Goal: Task Accomplishment & Management: Manage account settings

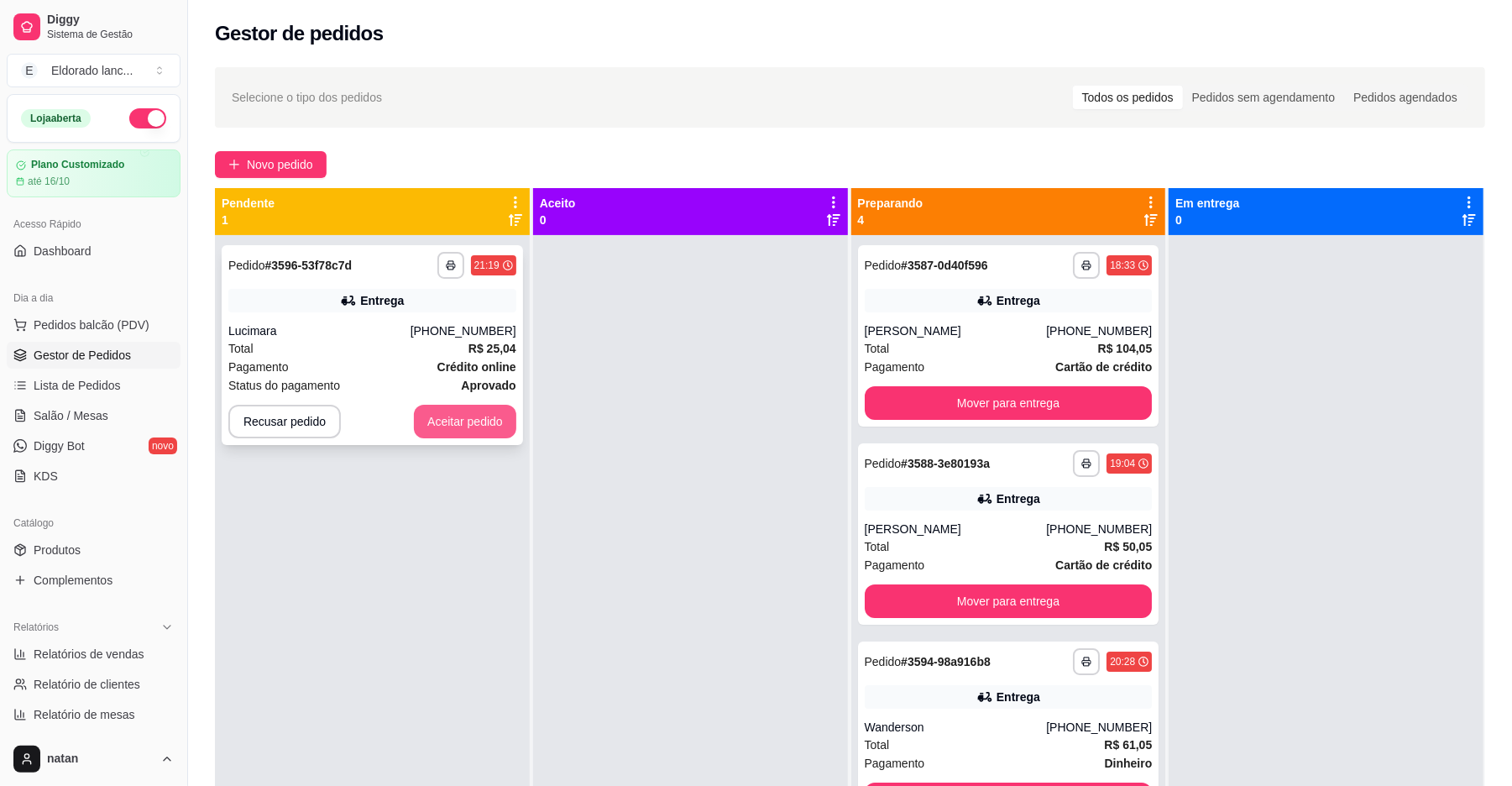
click at [467, 417] on button "Aceitar pedido" at bounding box center [465, 422] width 103 height 34
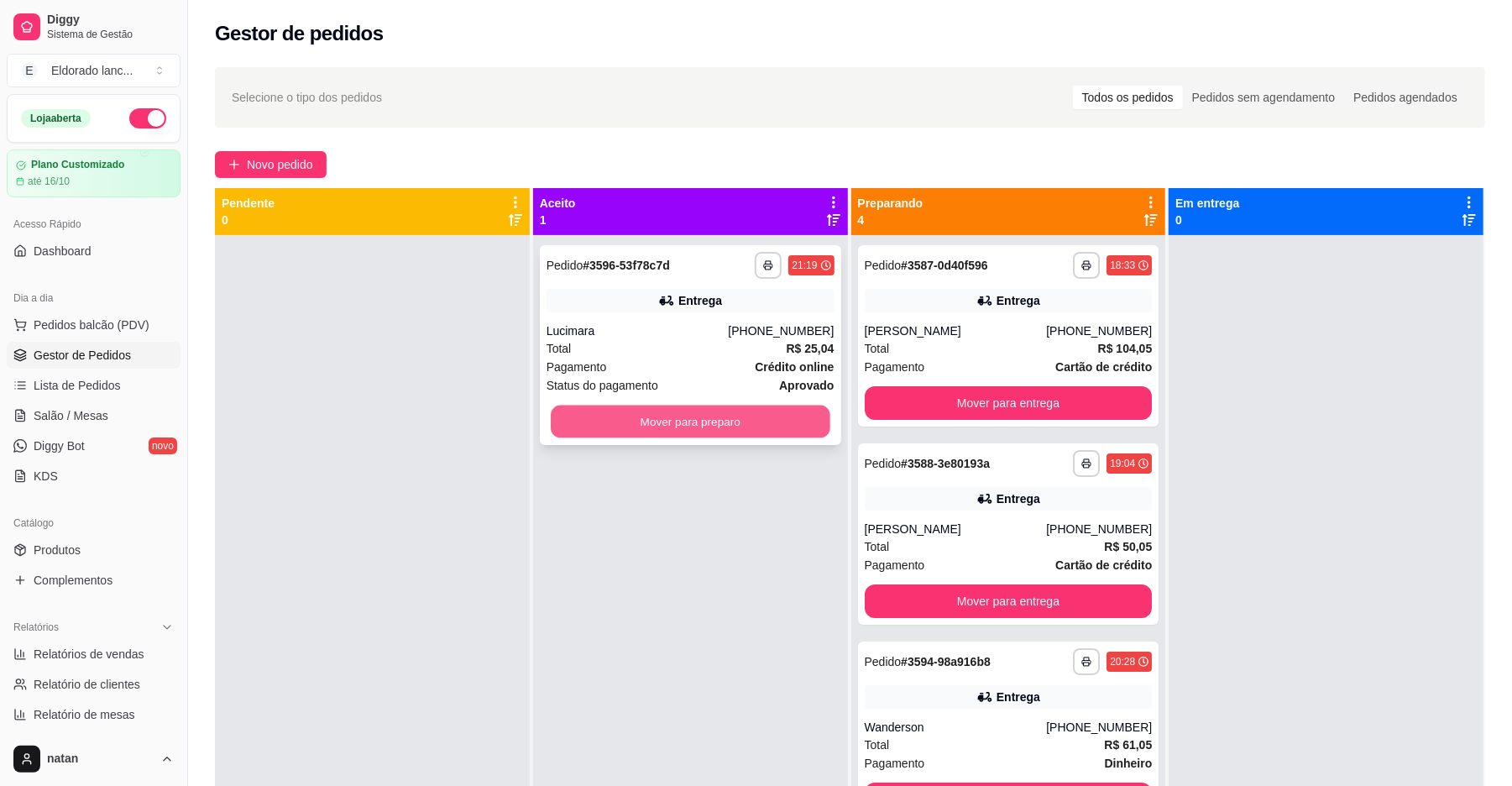
click at [651, 430] on button "Mover para preparo" at bounding box center [690, 422] width 278 height 33
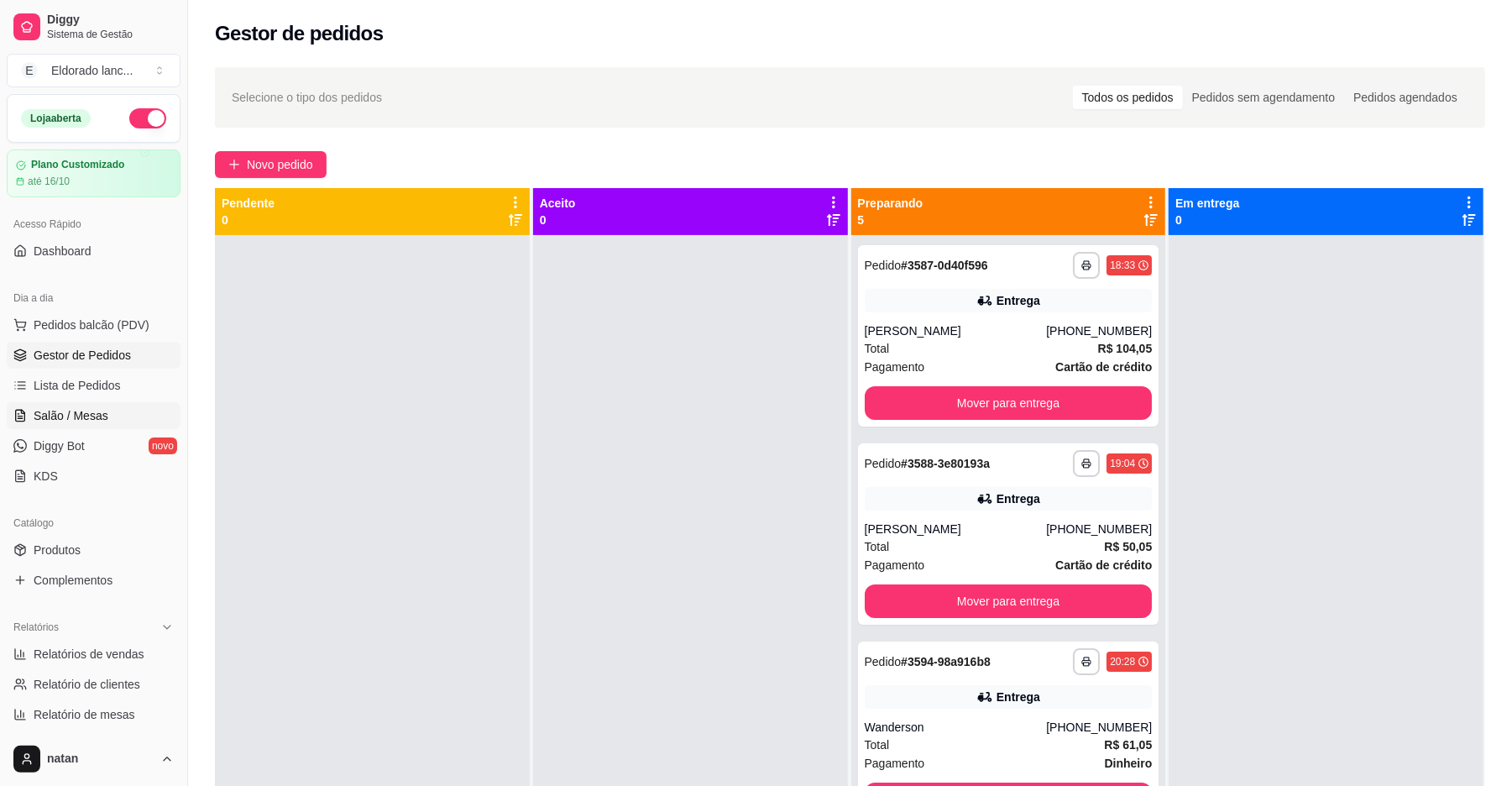
click at [116, 417] on link "Salão / Mesas" at bounding box center [93, 415] width 174 height 27
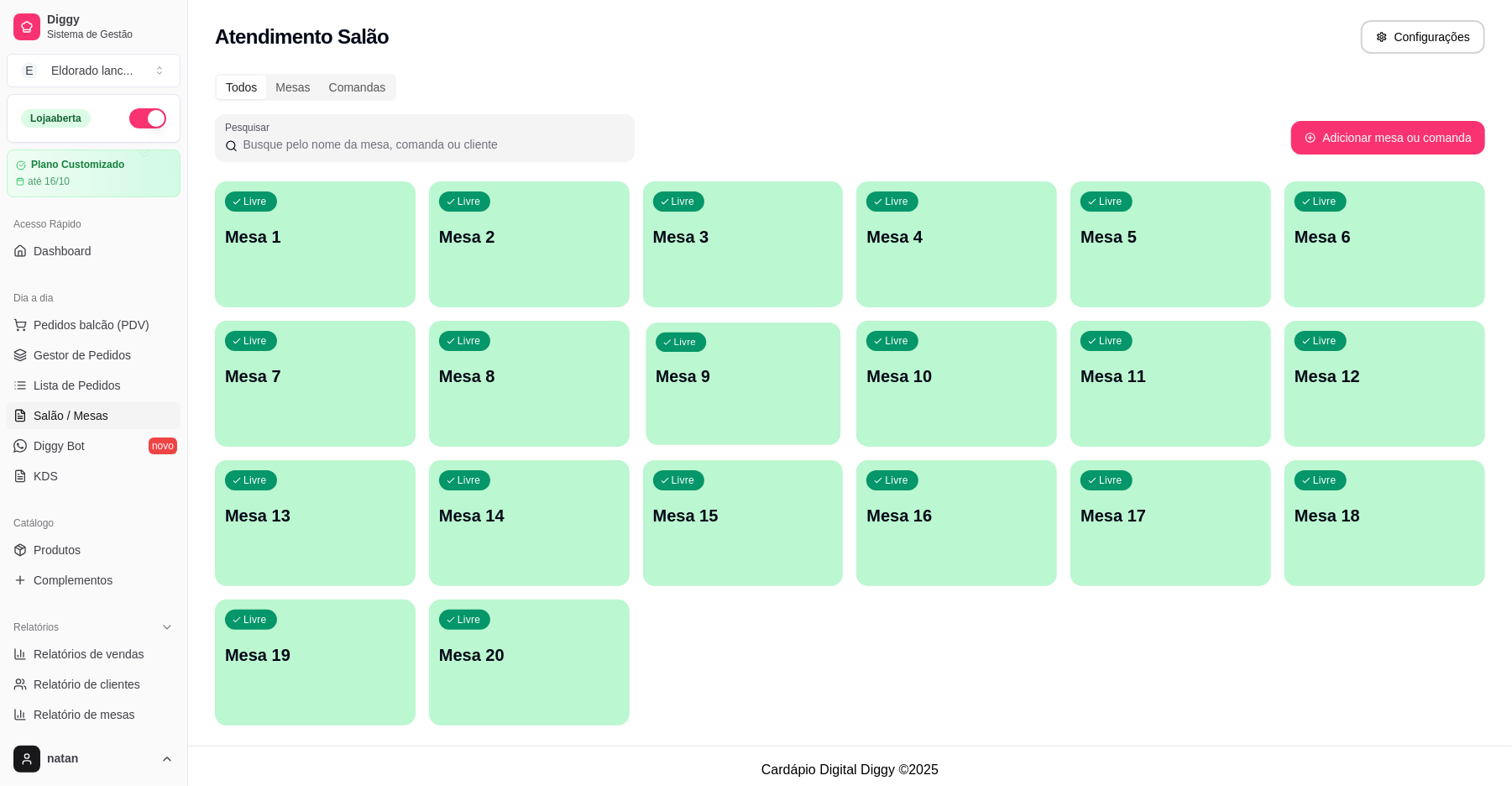
click at [733, 375] on p "Mesa 9" at bounding box center [743, 377] width 175 height 22
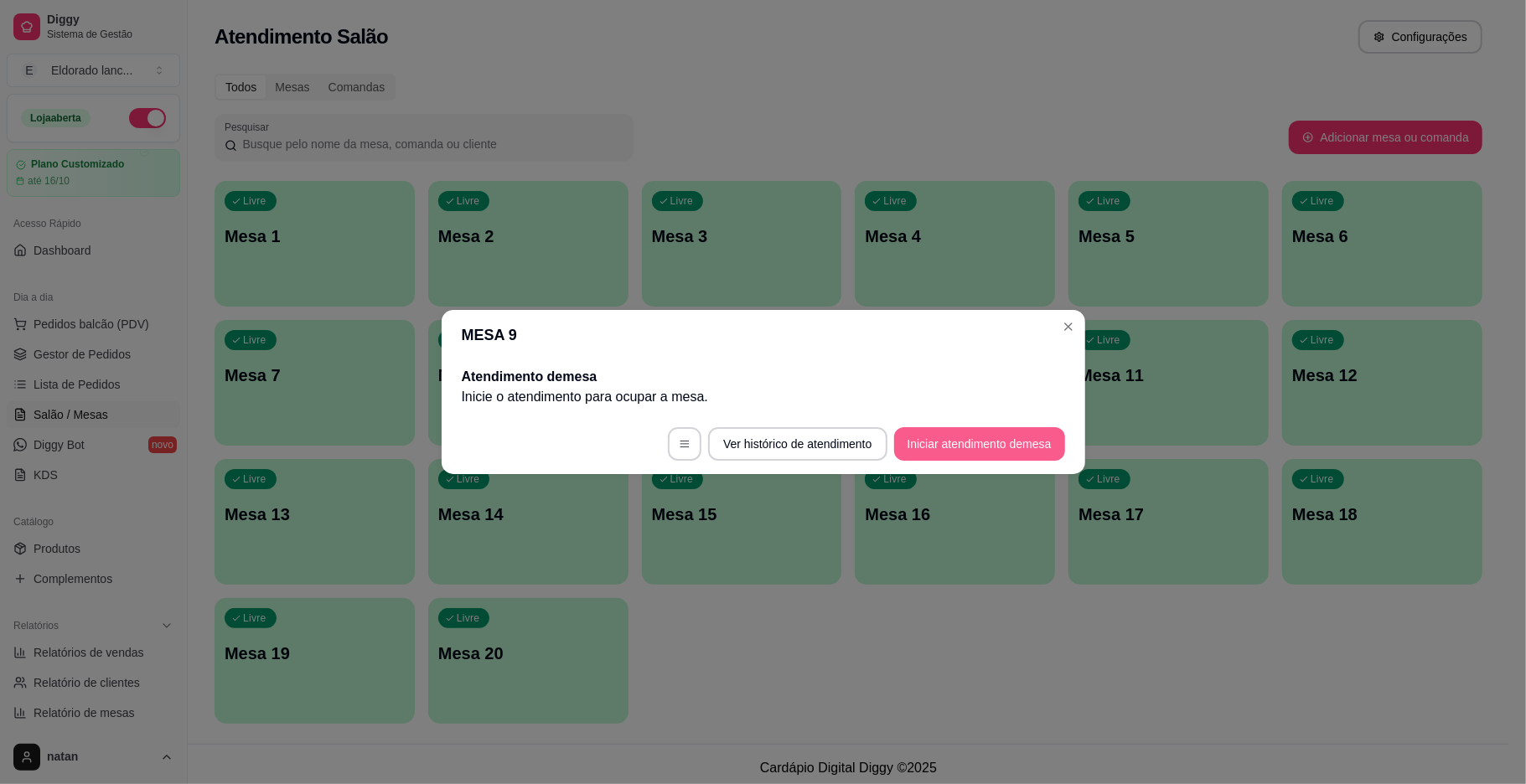
click at [978, 443] on button "Iniciar atendimento de mesa" at bounding box center [979, 444] width 171 height 34
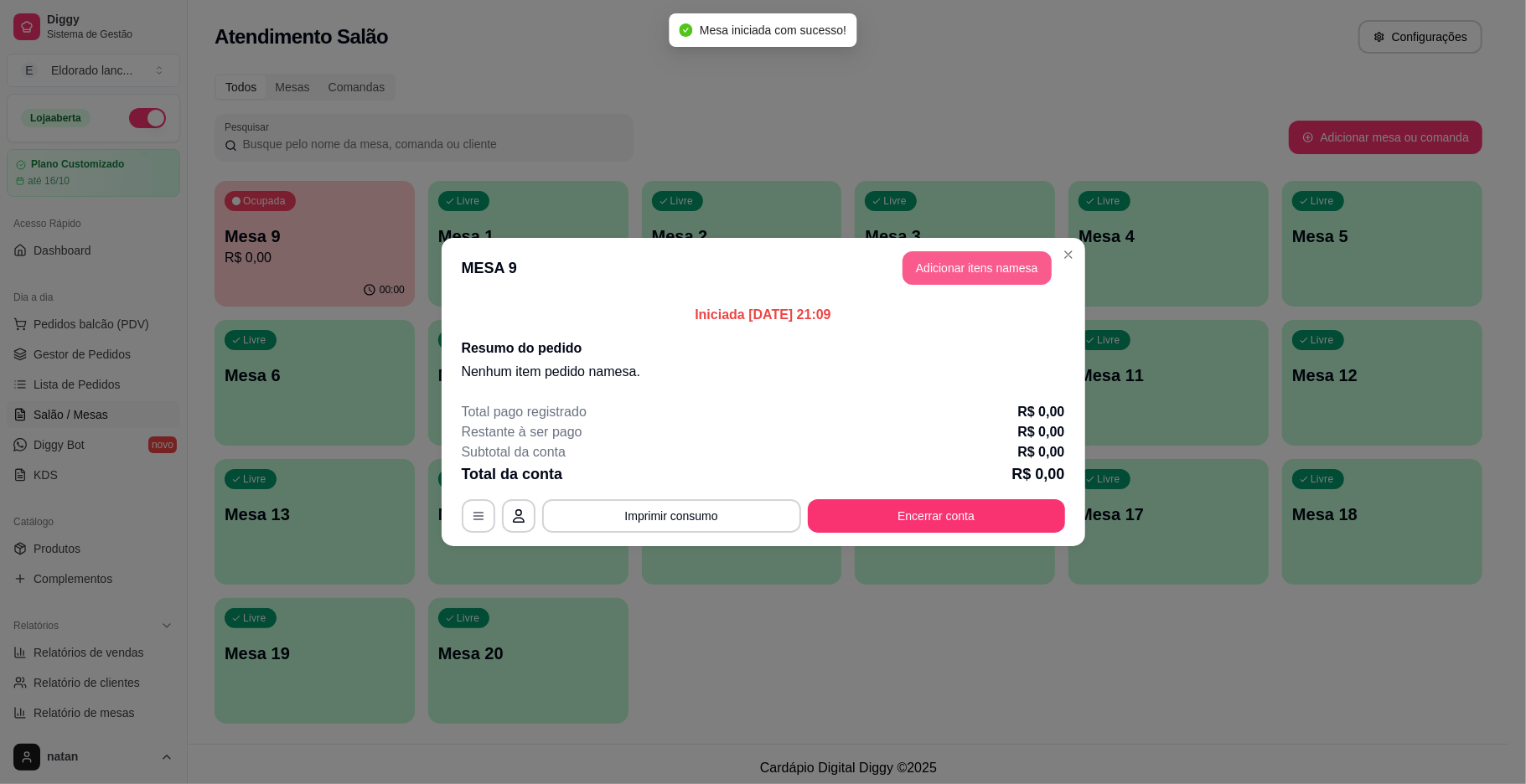
click at [1001, 275] on button "Adicionar itens na mesa" at bounding box center [978, 268] width 149 height 34
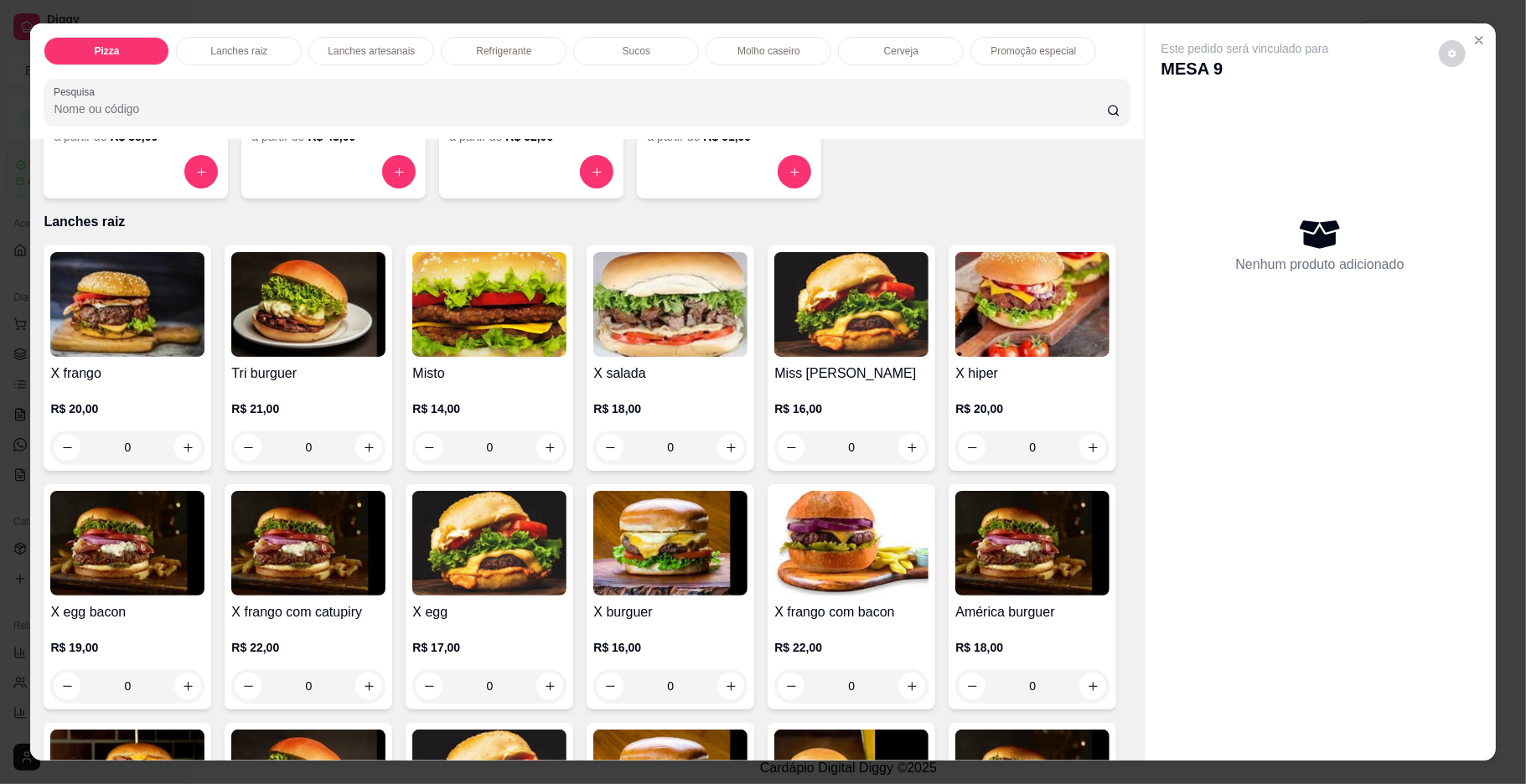
scroll to position [221, 0]
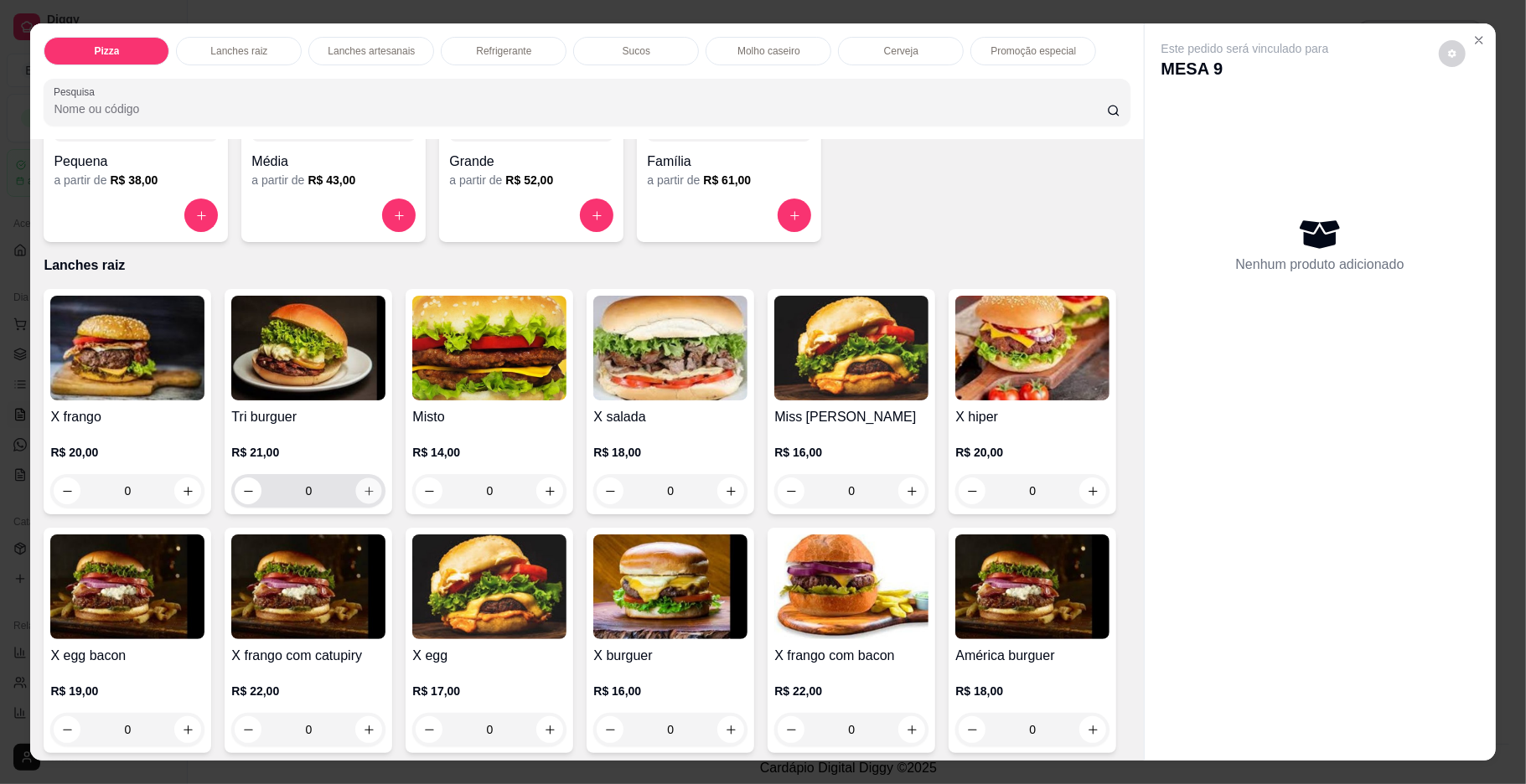
click at [364, 496] on icon "increase-product-quantity" at bounding box center [368, 490] width 12 height 12
type input "1"
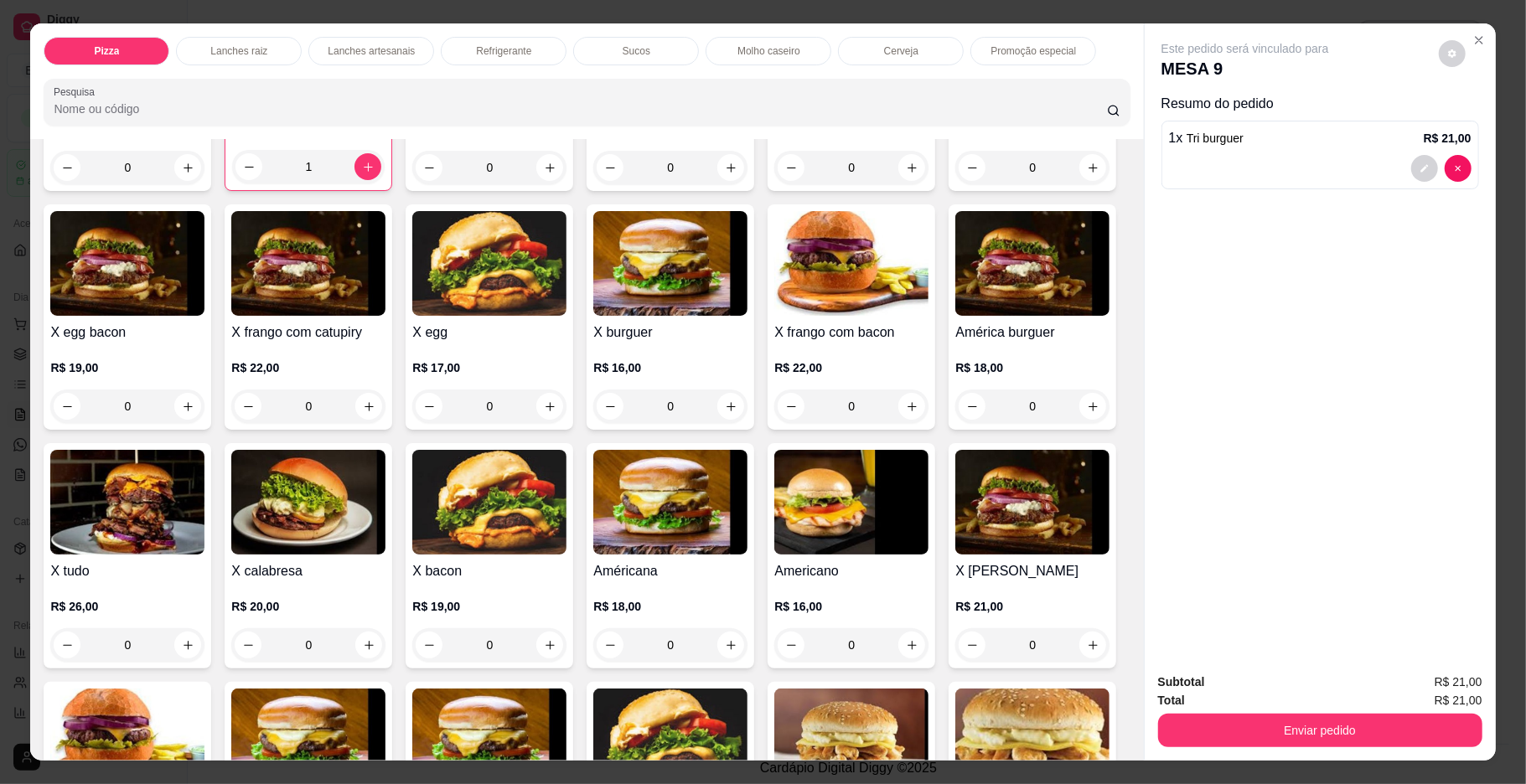
scroll to position [598, 0]
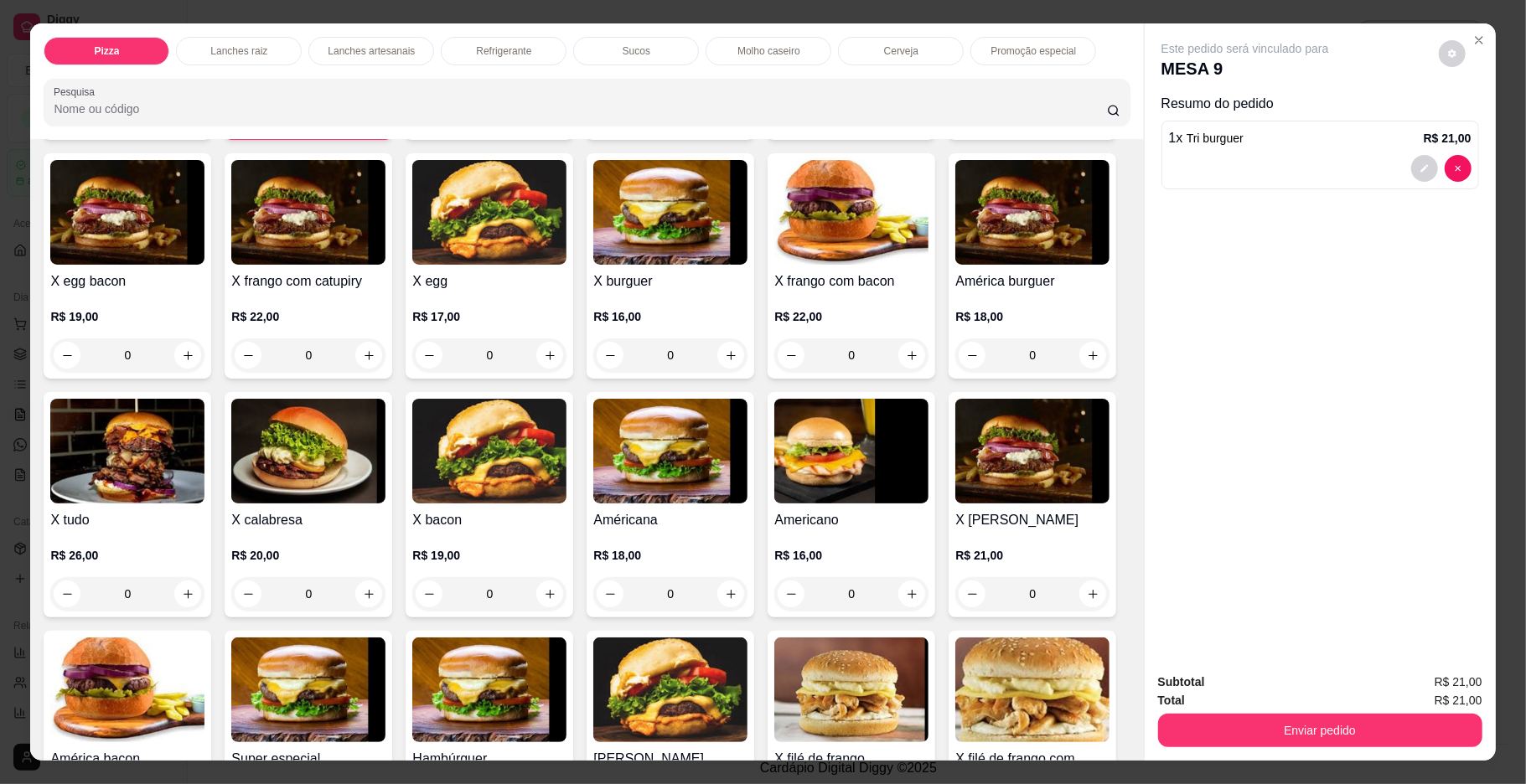
click at [955, 133] on div "0" at bounding box center [1032, 117] width 154 height 34
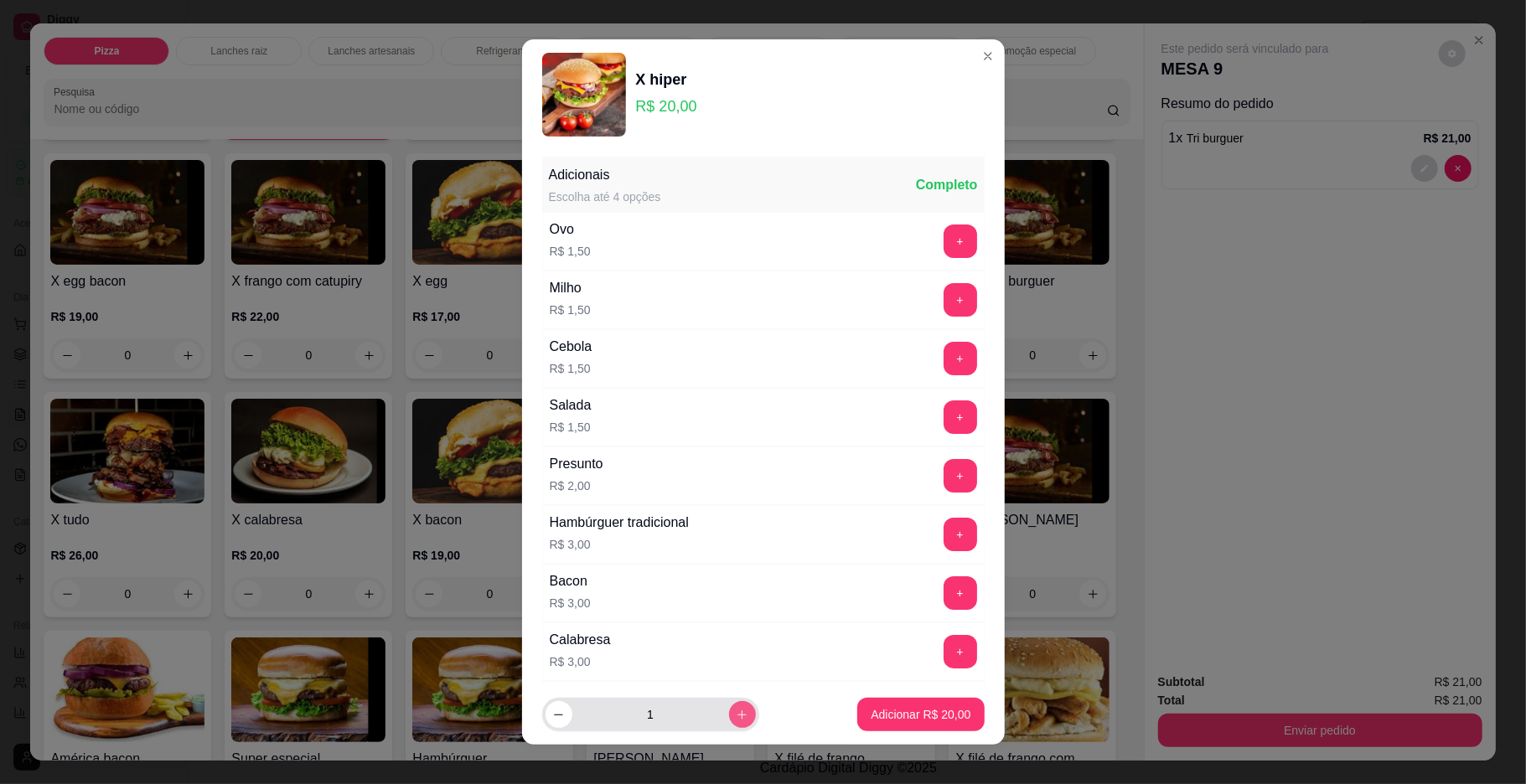
click at [729, 724] on button "increase-product-quantity" at bounding box center [742, 714] width 27 height 27
type input "2"
click at [900, 711] on p "Adicionar R$ 40,00" at bounding box center [921, 714] width 97 height 16
type input "2"
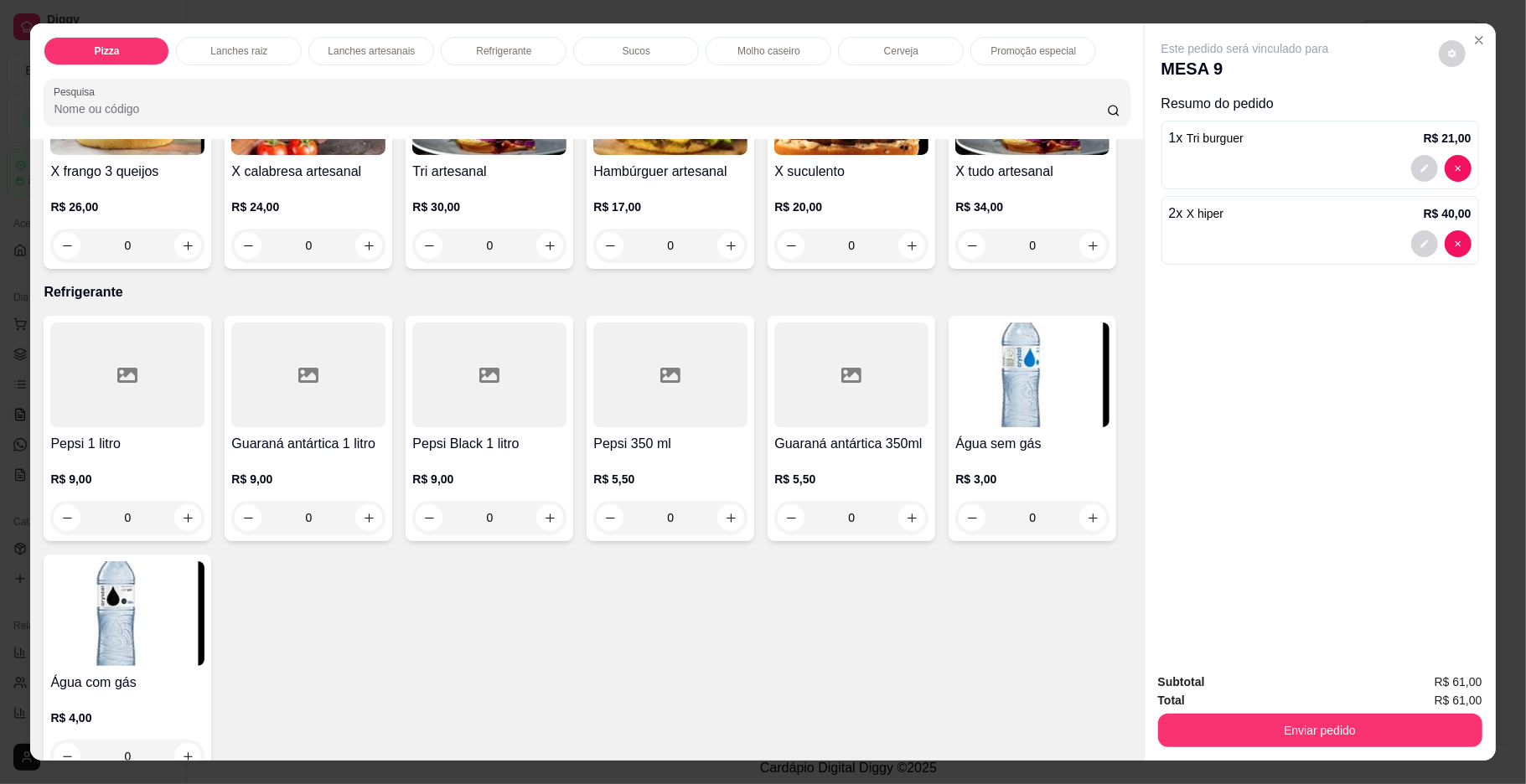
scroll to position [2084, 0]
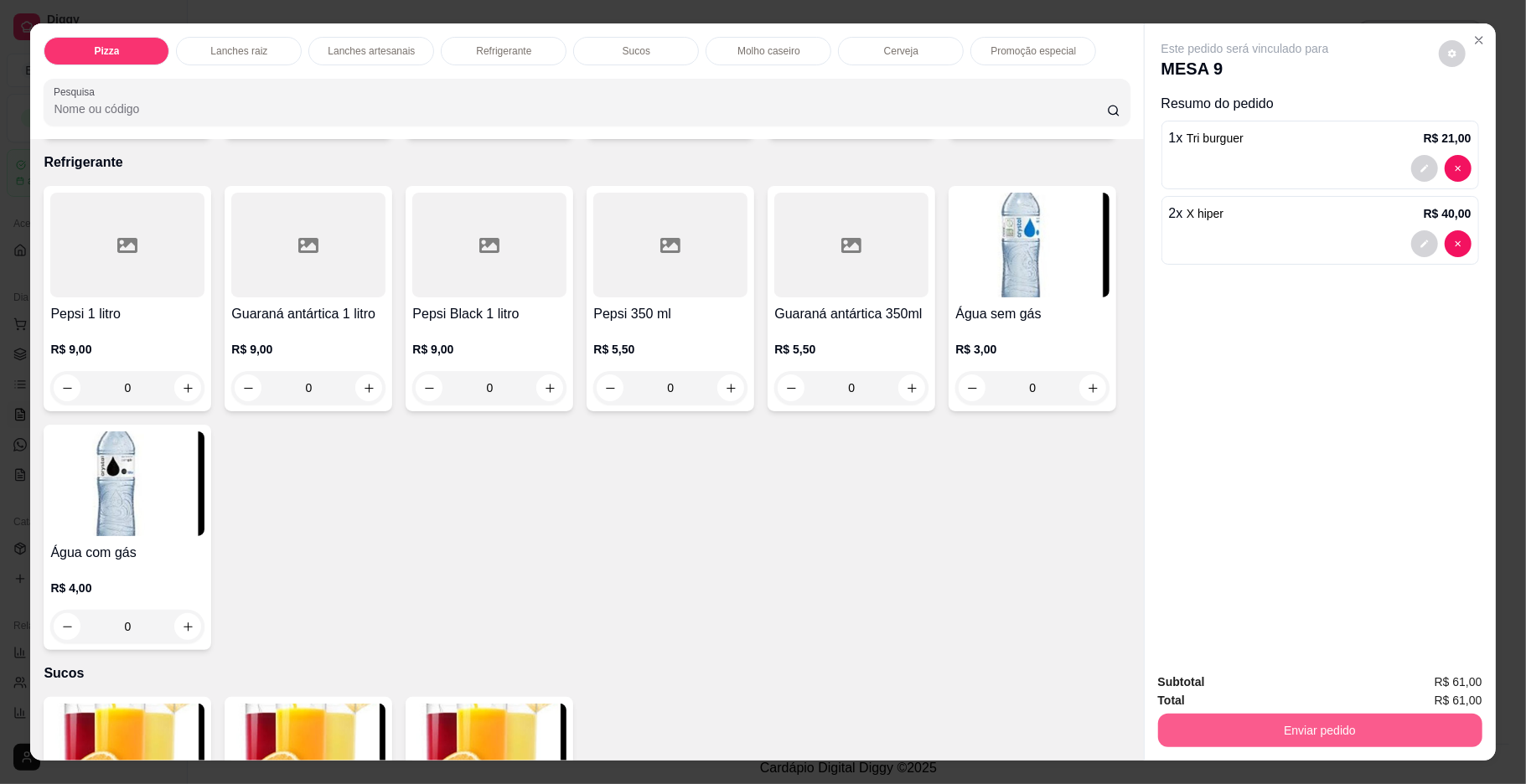
click at [1271, 713] on button "Enviar pedido" at bounding box center [1321, 730] width 325 height 34
click at [1306, 713] on button "Enviar pedido" at bounding box center [1321, 730] width 325 height 34
click at [1309, 734] on button "Enviar pedido" at bounding box center [1321, 730] width 325 height 34
click at [1432, 673] on button "Enviar pedido" at bounding box center [1436, 688] width 92 height 31
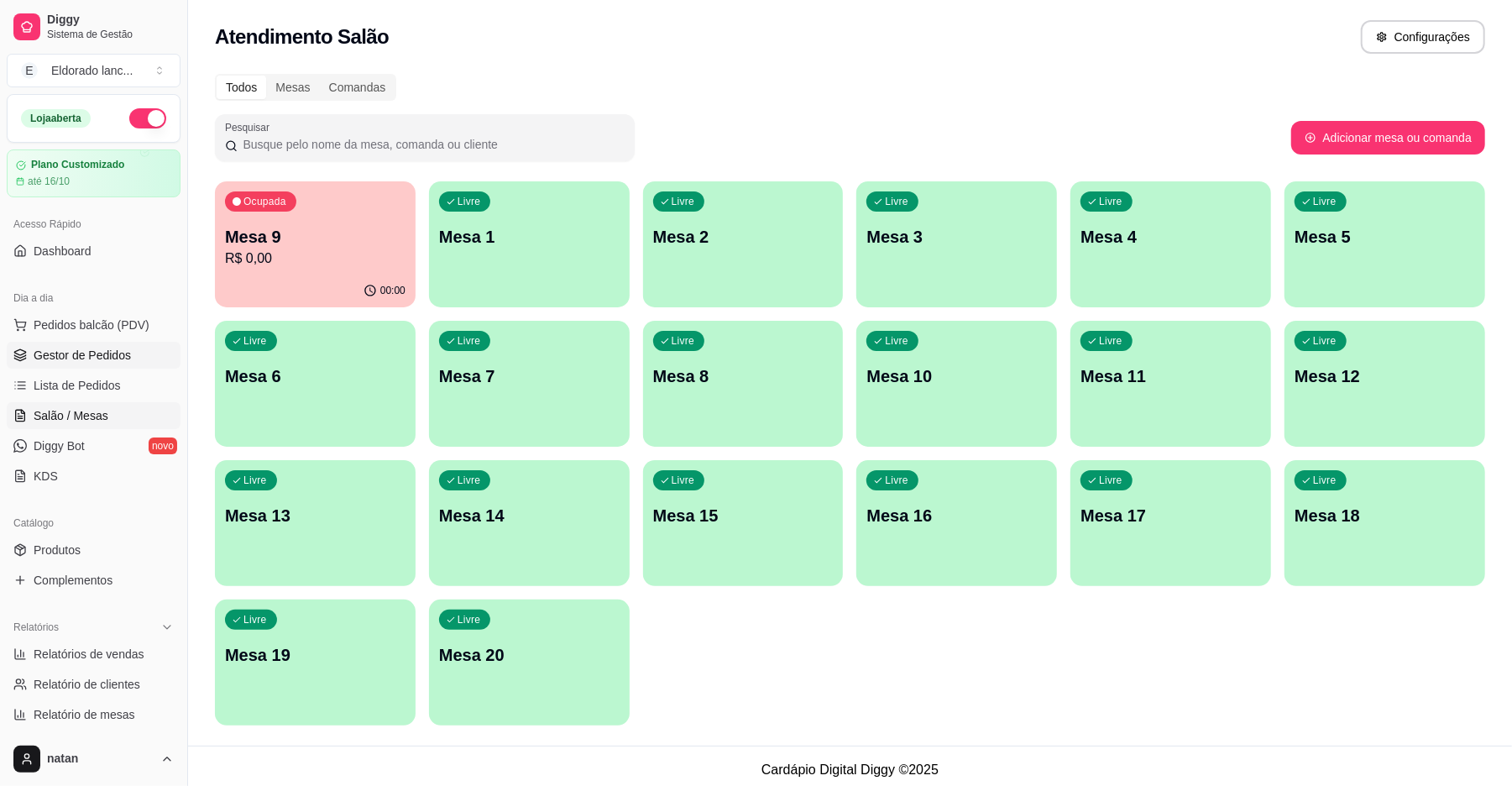
click at [124, 354] on span "Gestor de Pedidos" at bounding box center [82, 355] width 97 height 17
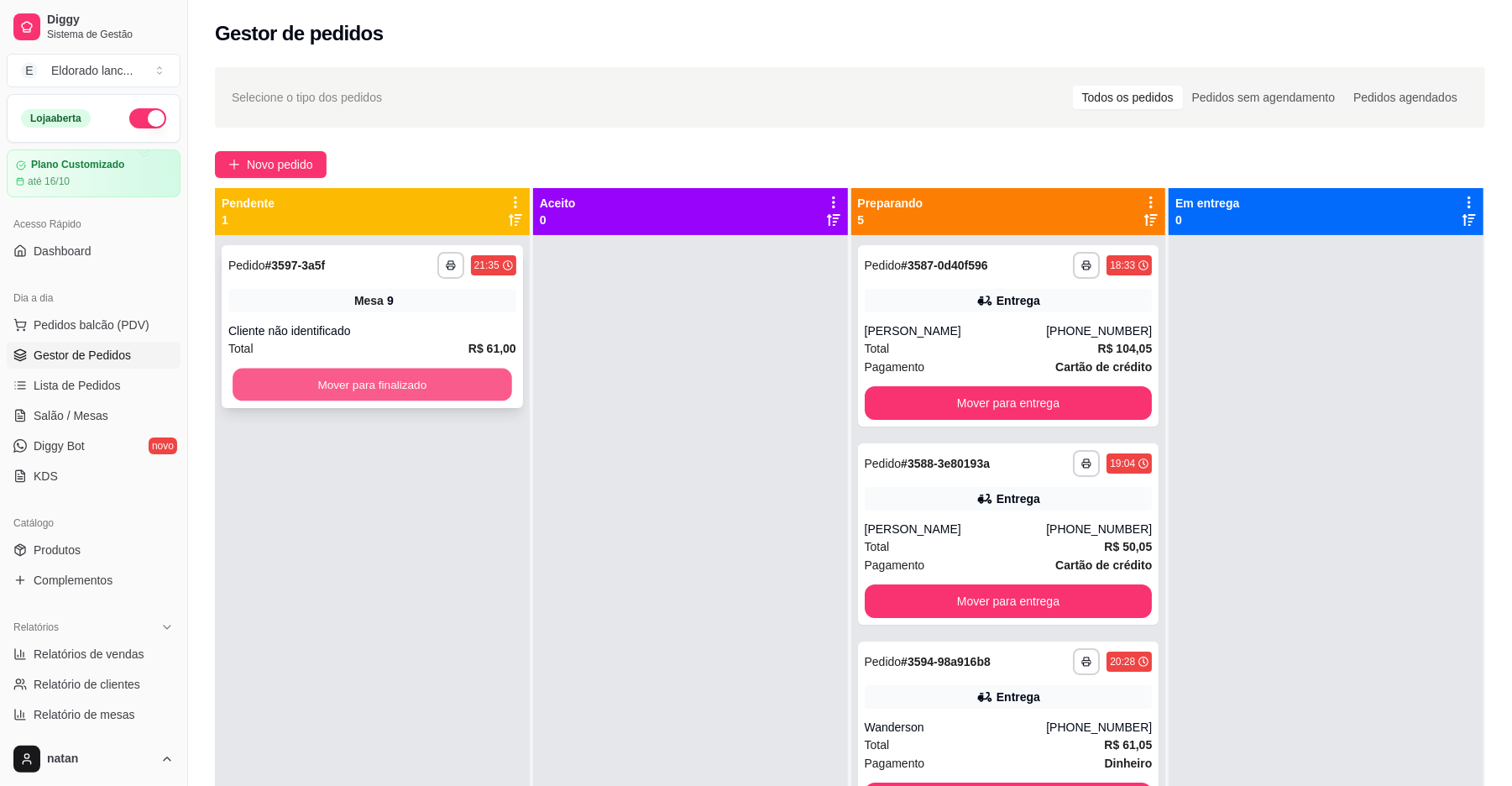
click at [459, 384] on button "Mover para finalizado" at bounding box center [372, 384] width 278 height 33
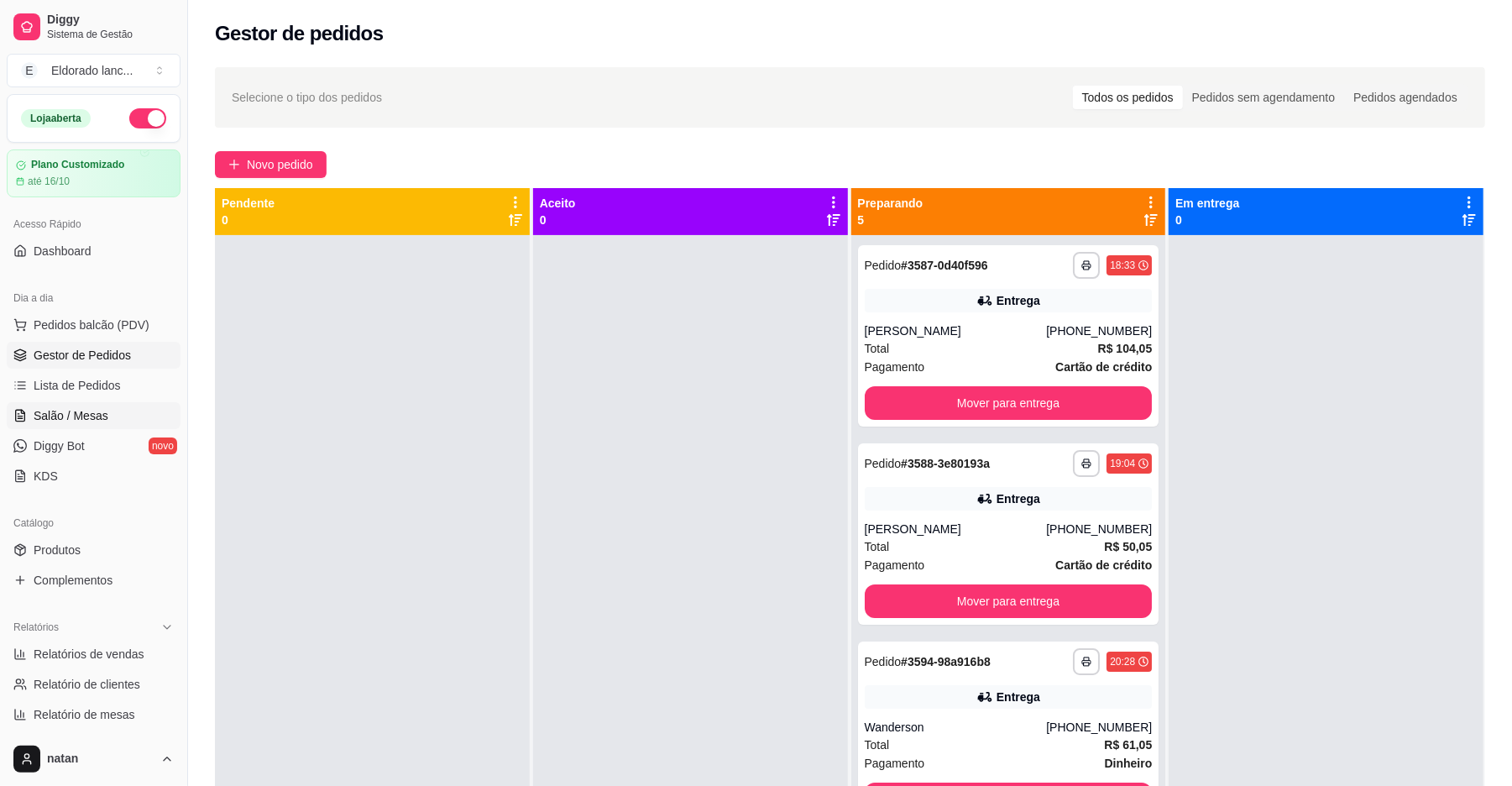
click at [52, 407] on link "Salão / Mesas" at bounding box center [93, 415] width 174 height 27
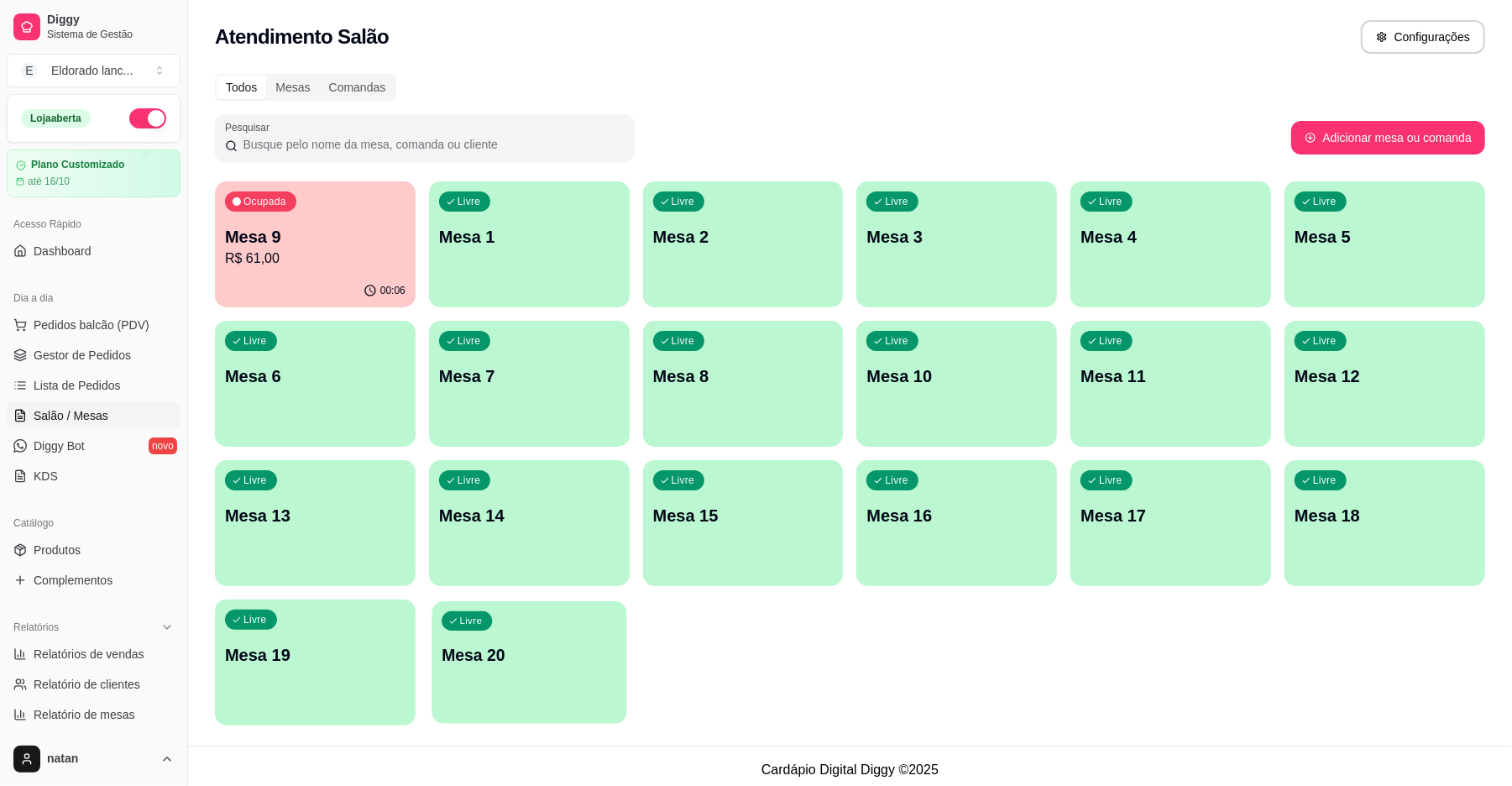
click at [548, 696] on div "Livre Mesa 20" at bounding box center [529, 652] width 194 height 103
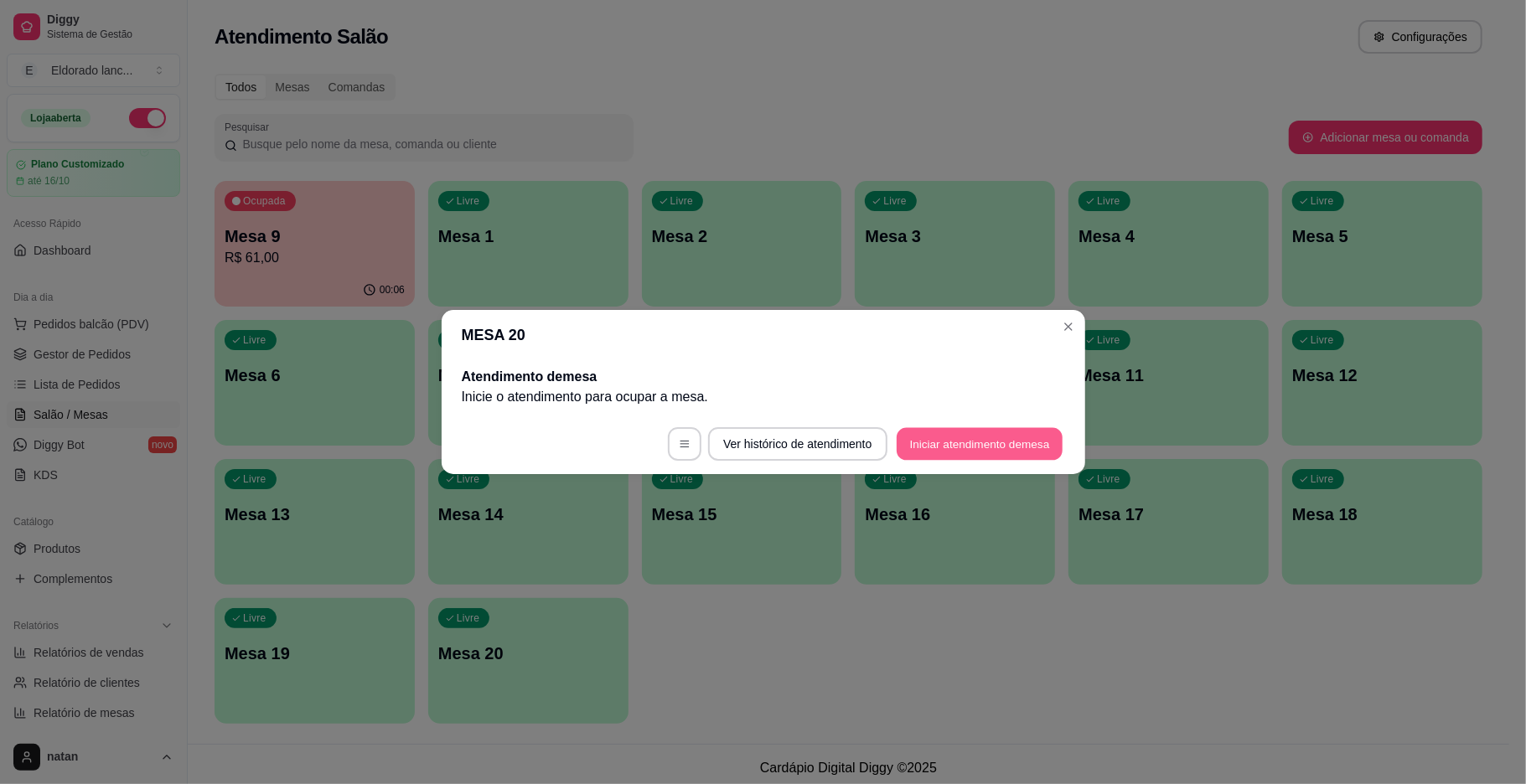
click at [977, 446] on button "Iniciar atendimento de mesa" at bounding box center [979, 444] width 166 height 33
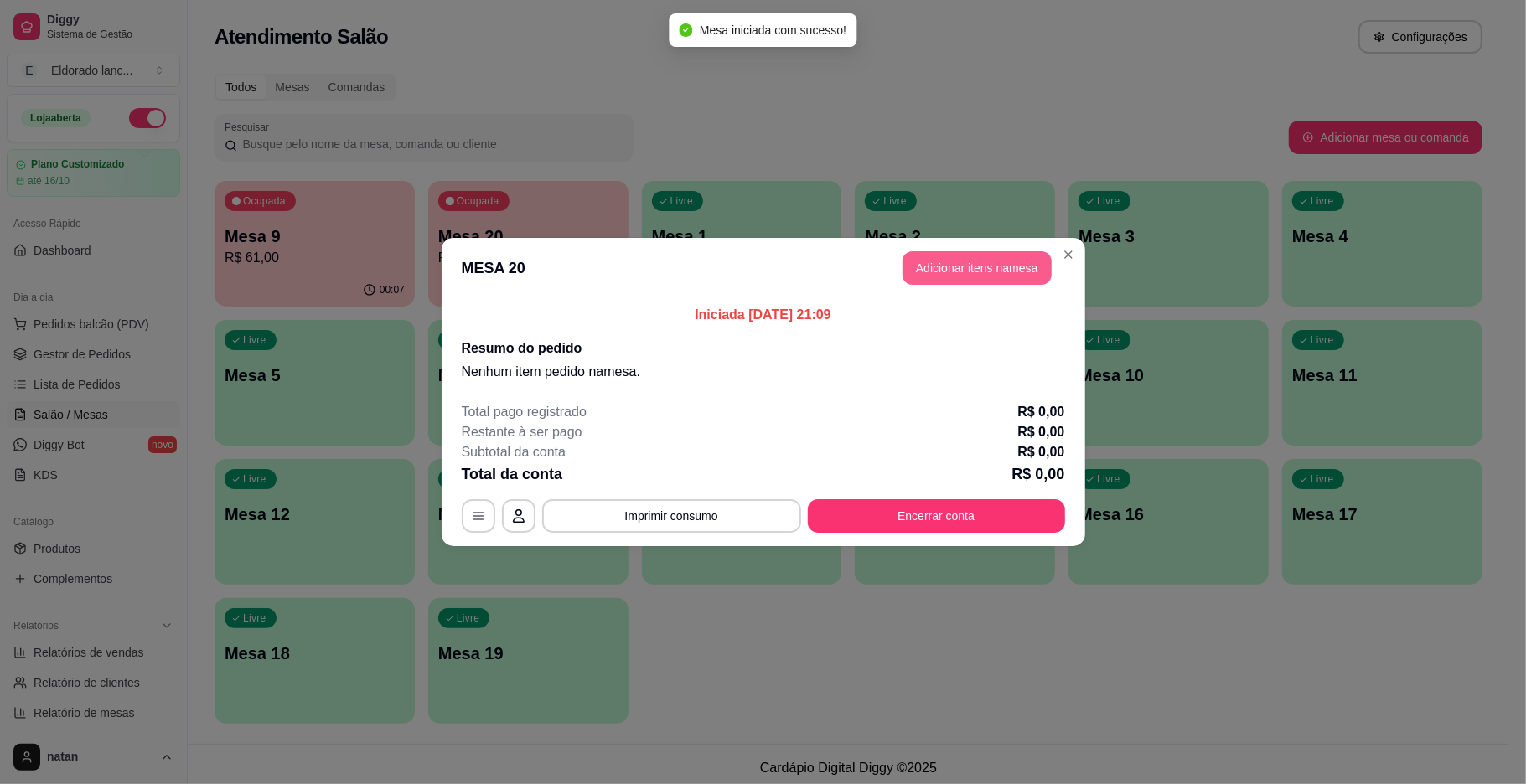
click at [1020, 261] on button "Adicionar itens na mesa" at bounding box center [978, 268] width 149 height 34
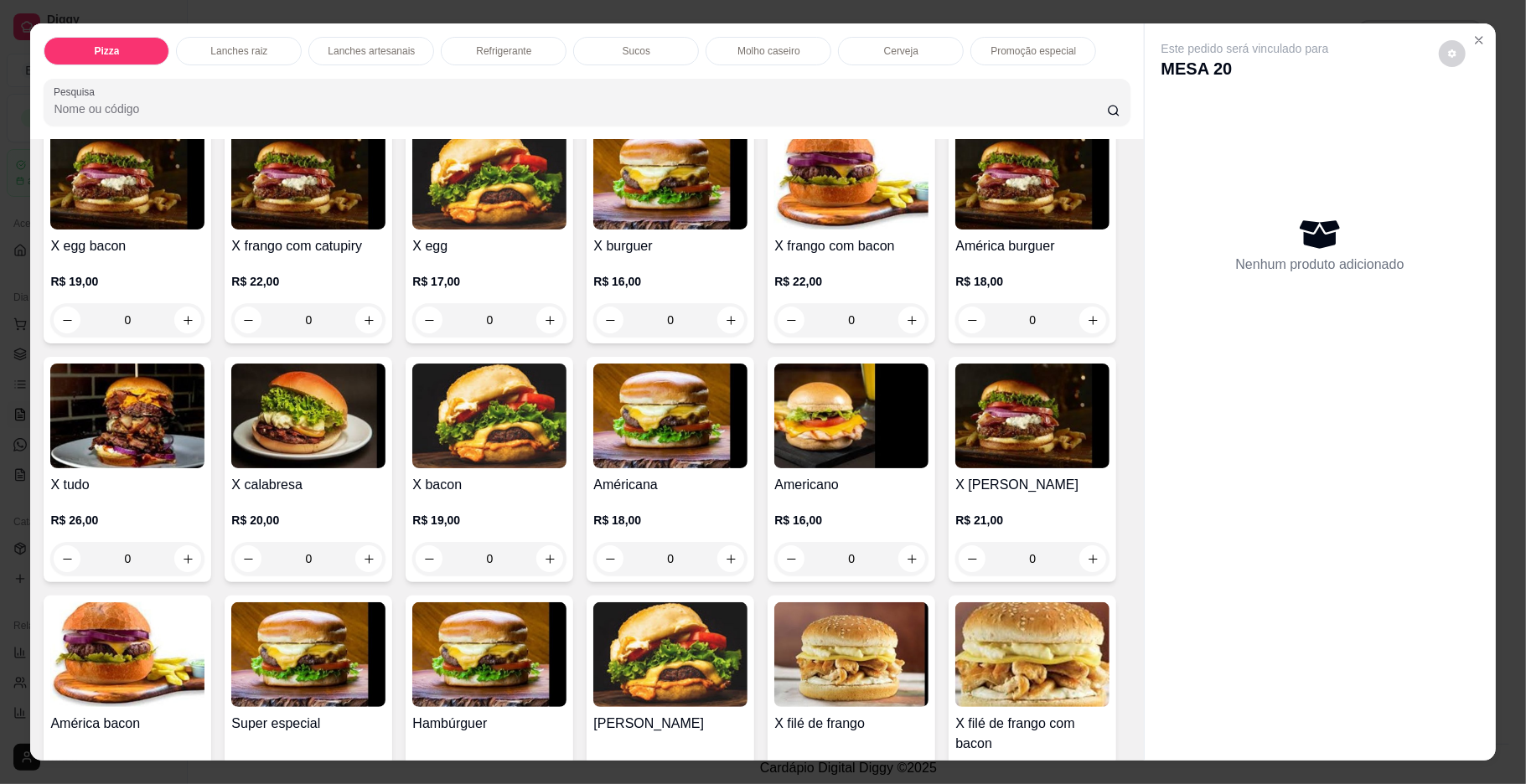
scroll to position [571, 0]
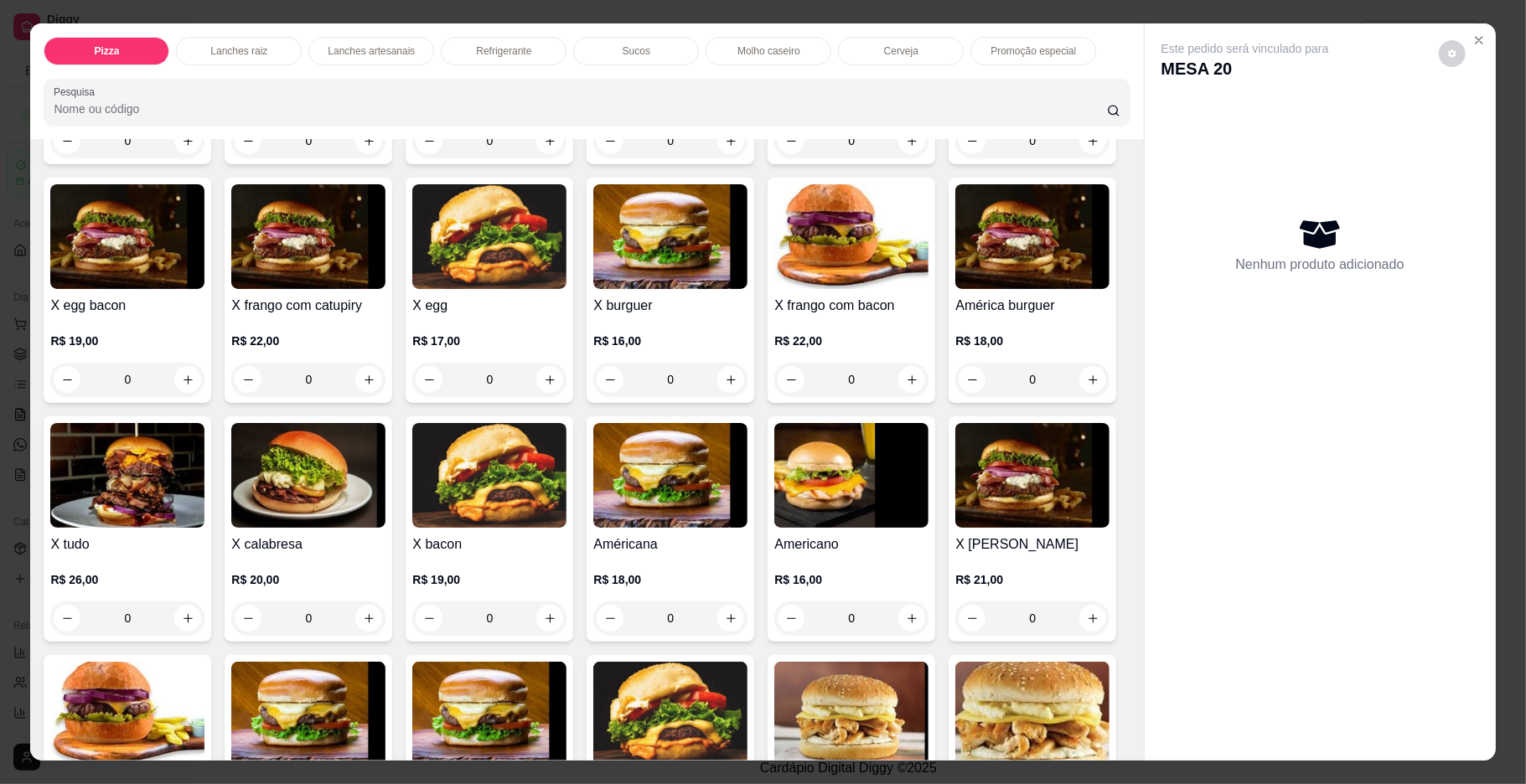
click at [1176, 285] on div "Nenhum produto adicionado" at bounding box center [1320, 244] width 317 height 328
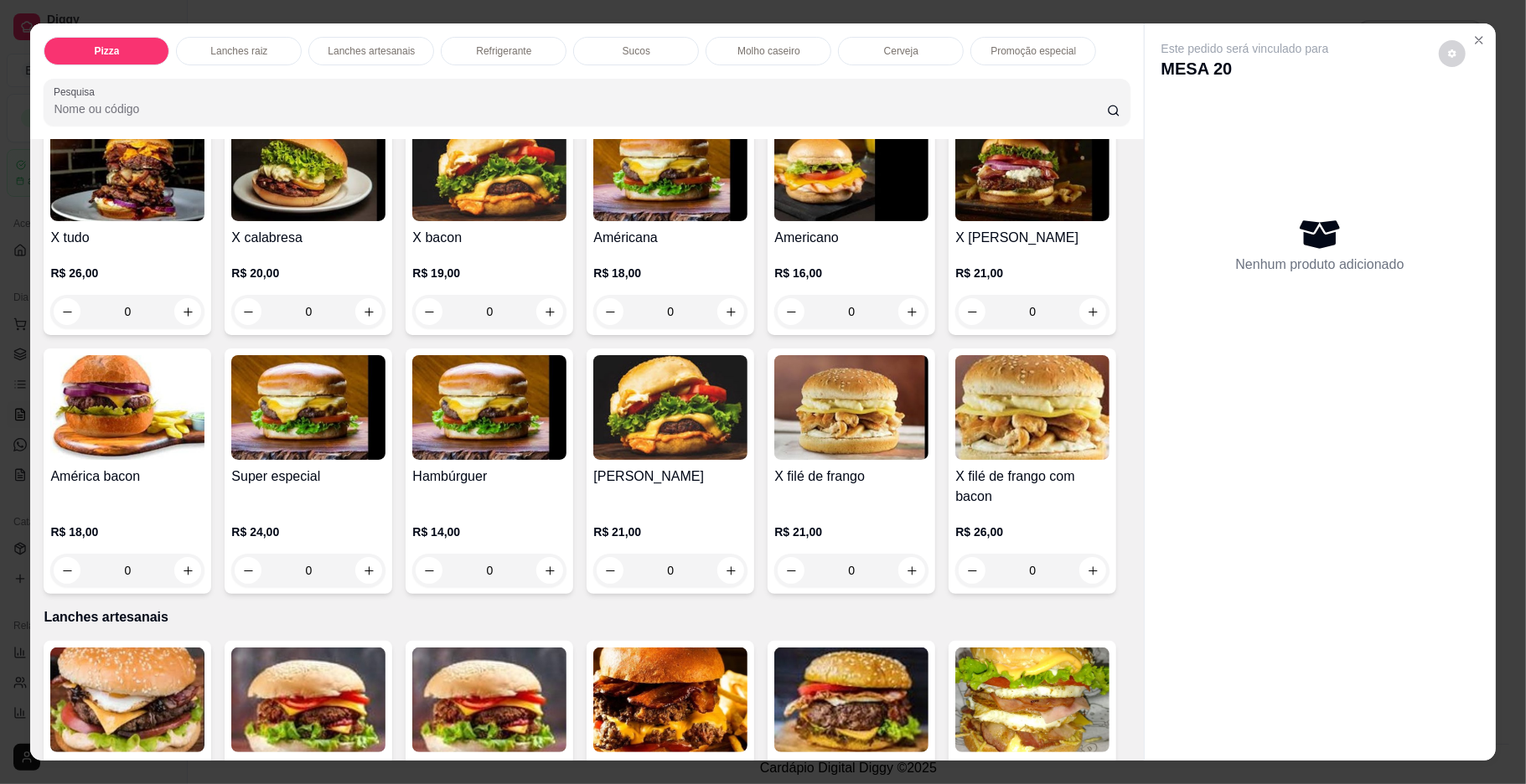
scroll to position [103, 0]
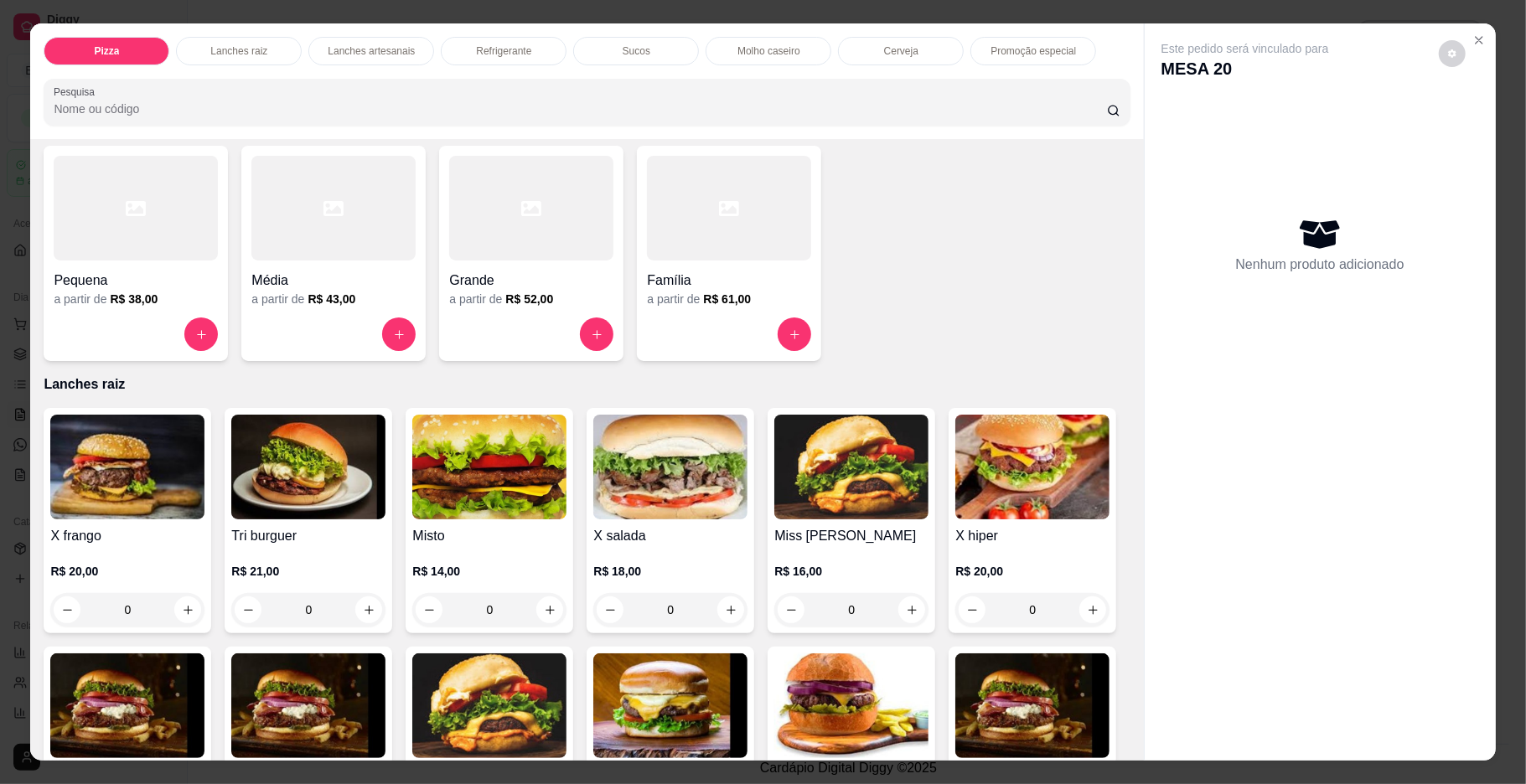
drag, startPoint x: 1144, startPoint y: 225, endPoint x: 1126, endPoint y: 235, distance: 20.6
click at [1126, 235] on div "Pizza Lanches raiz Lanches artesanais Refrigerante Sucos Molho caseiro Cerveja …" at bounding box center [762, 392] width 1464 height 737
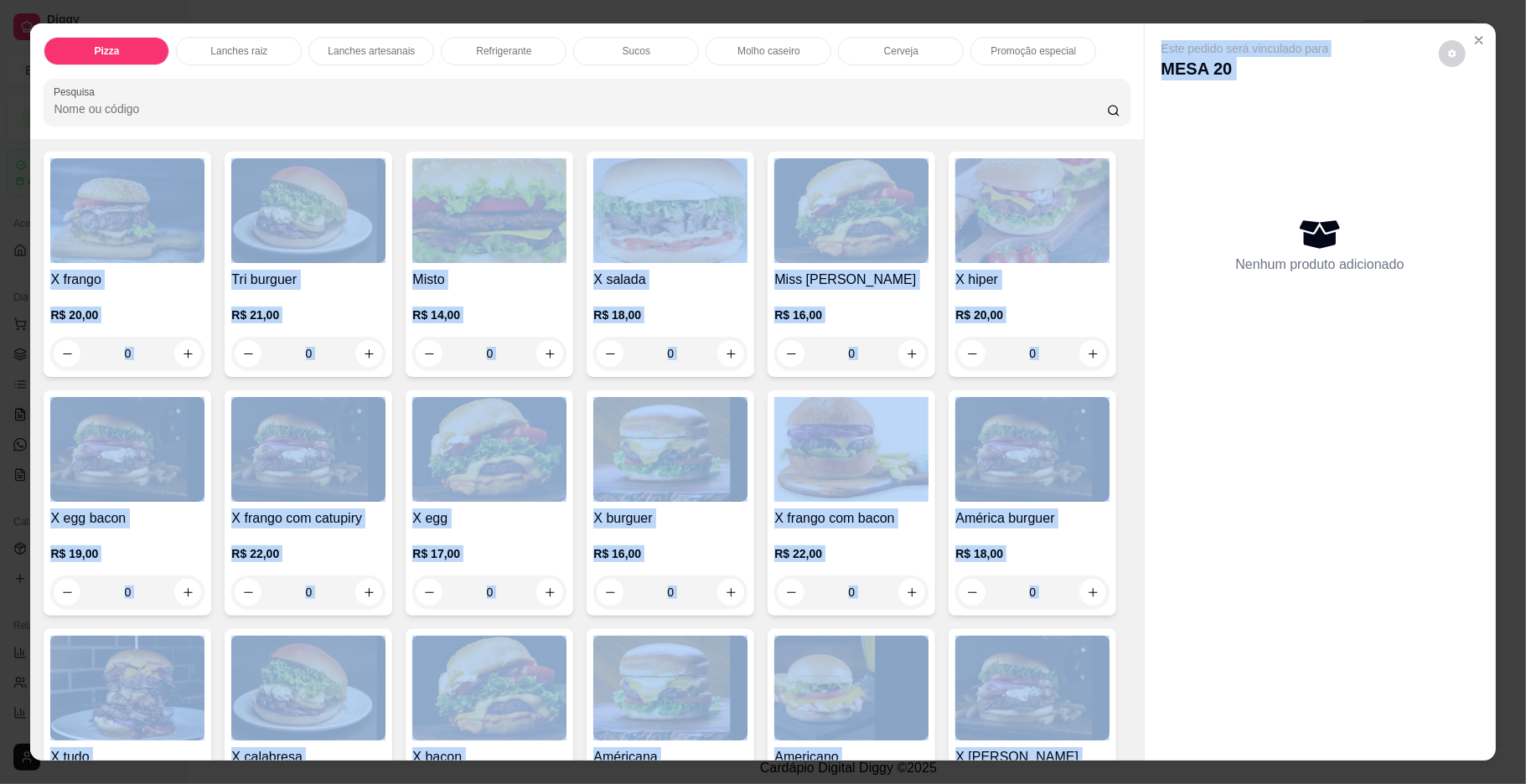
scroll to position [0, 0]
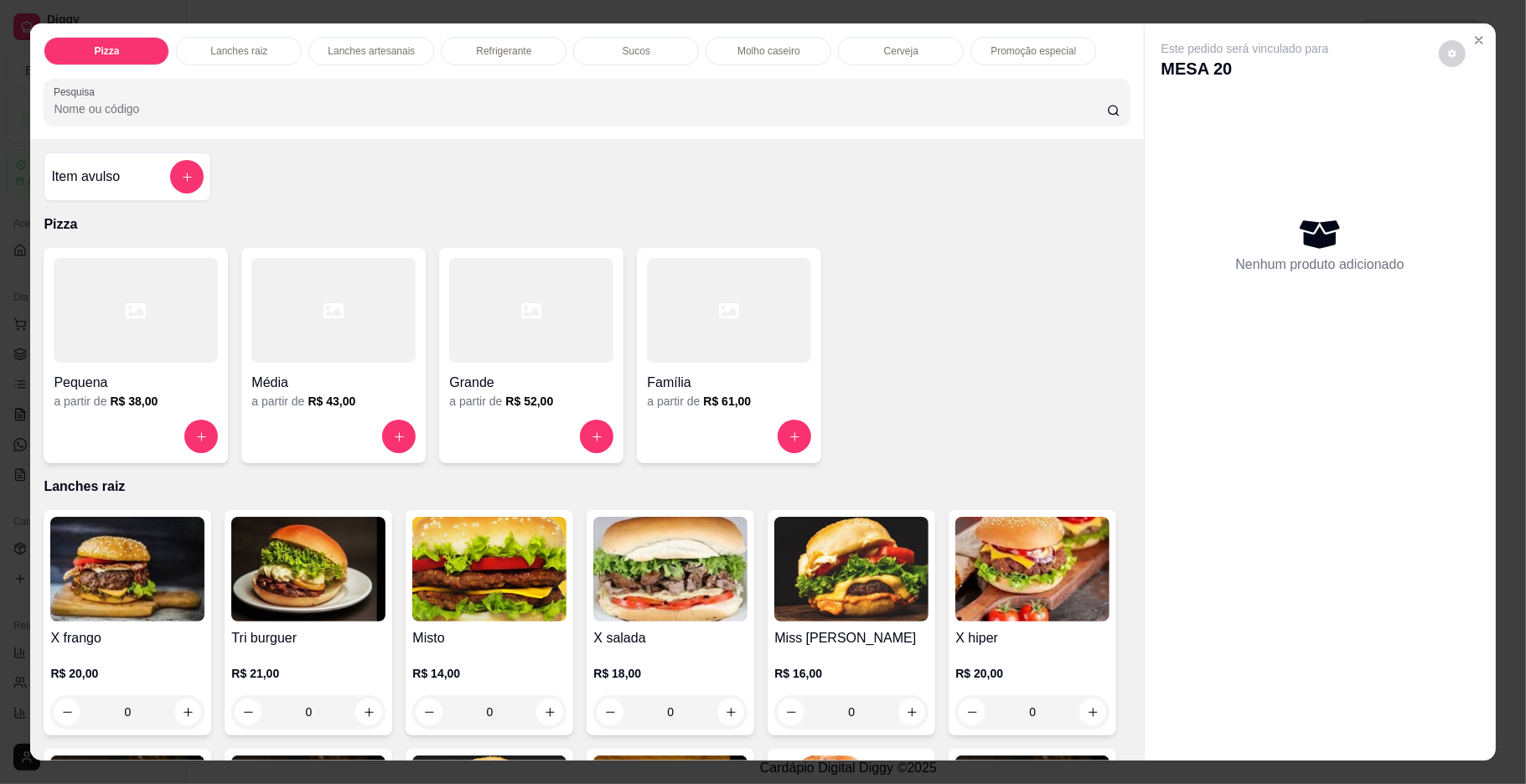
click at [1023, 282] on div "Pequena a partir de R$ 38,00 Média a partir de R$ 43,00 Grande a partir de R$ 5…" at bounding box center [587, 355] width 1086 height 215
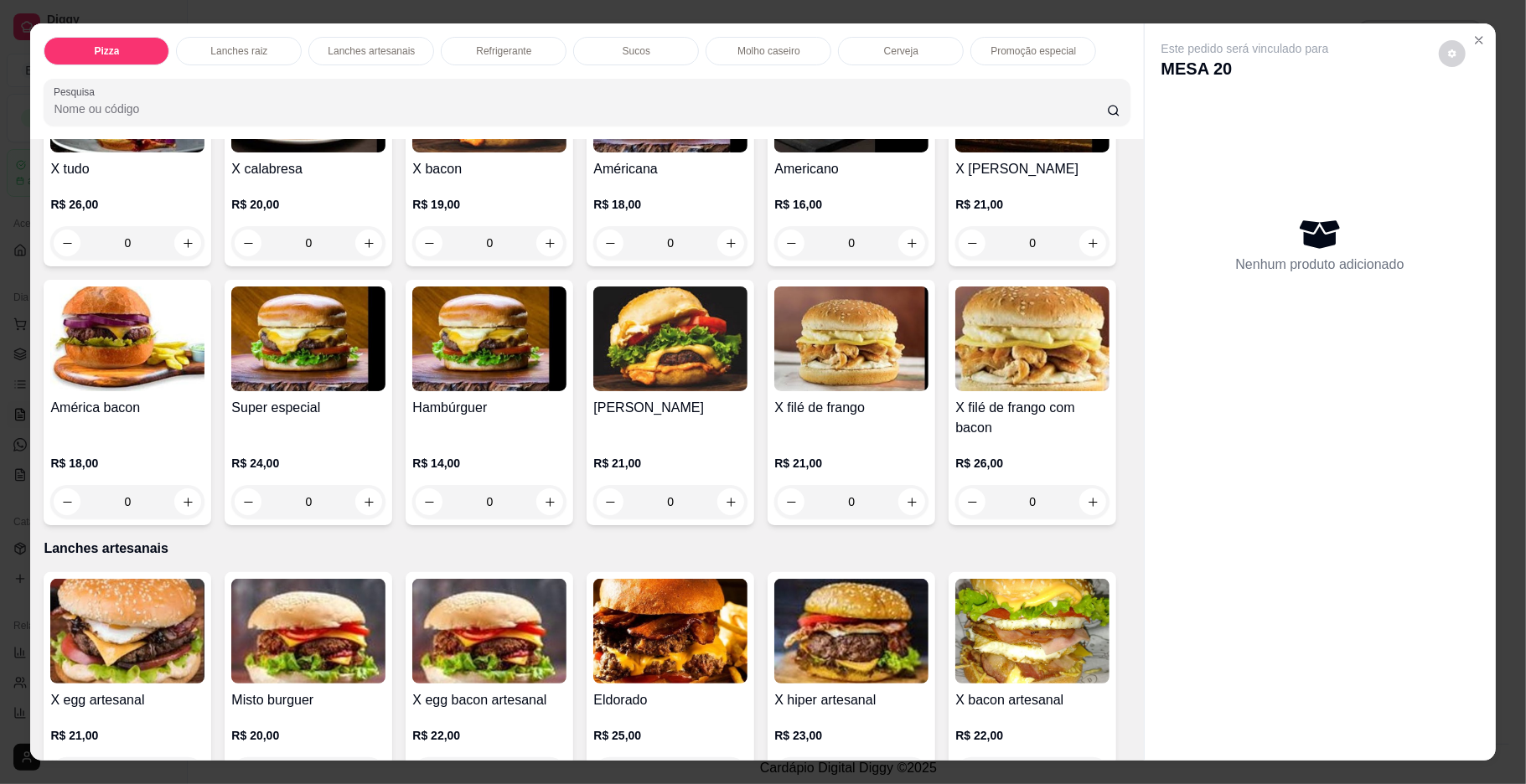
scroll to position [928, 0]
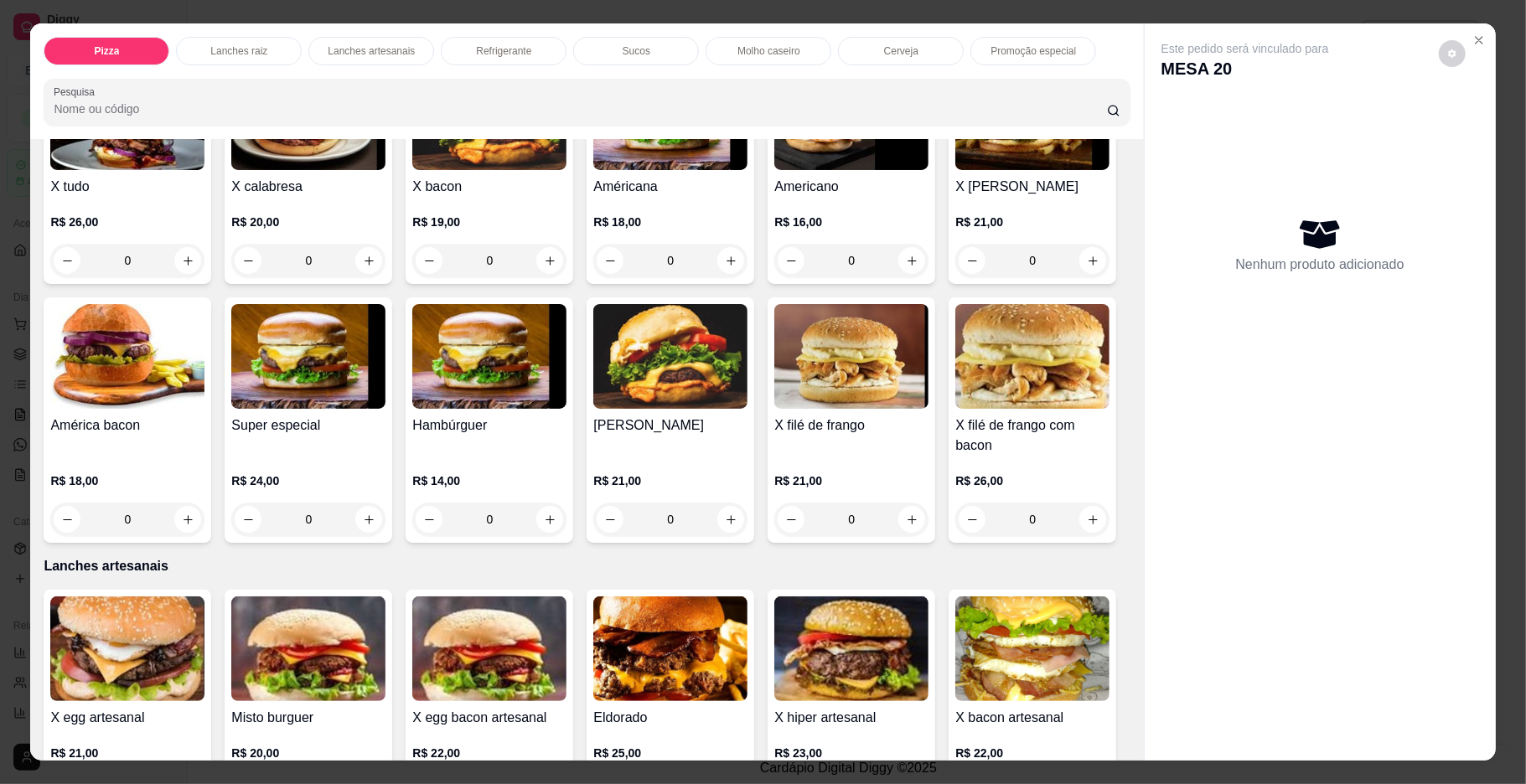
click at [204, 265] on div "0" at bounding box center [127, 260] width 154 height 34
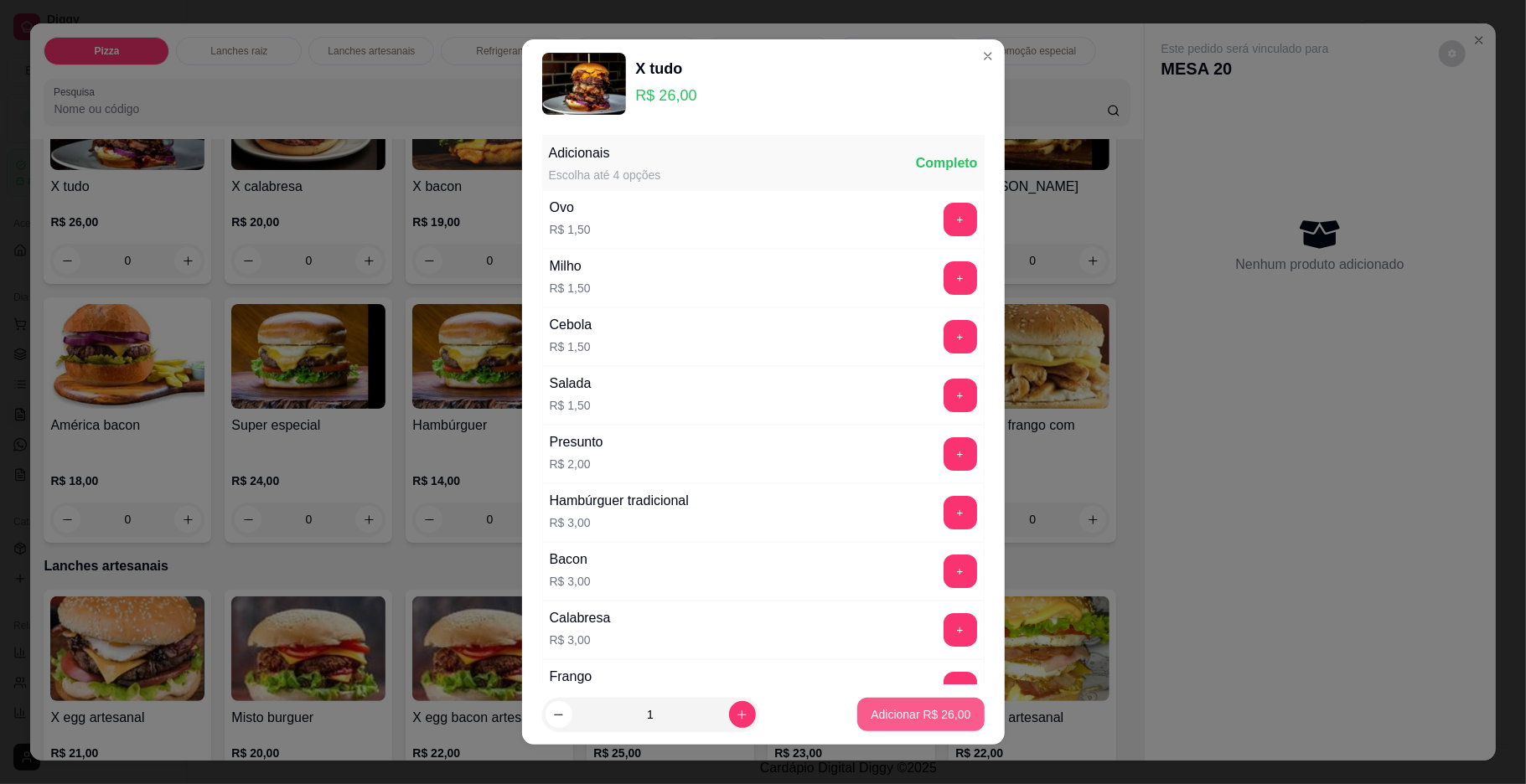
click at [939, 718] on p "Adicionar R$ 26,00" at bounding box center [920, 714] width 100 height 17
type input "1"
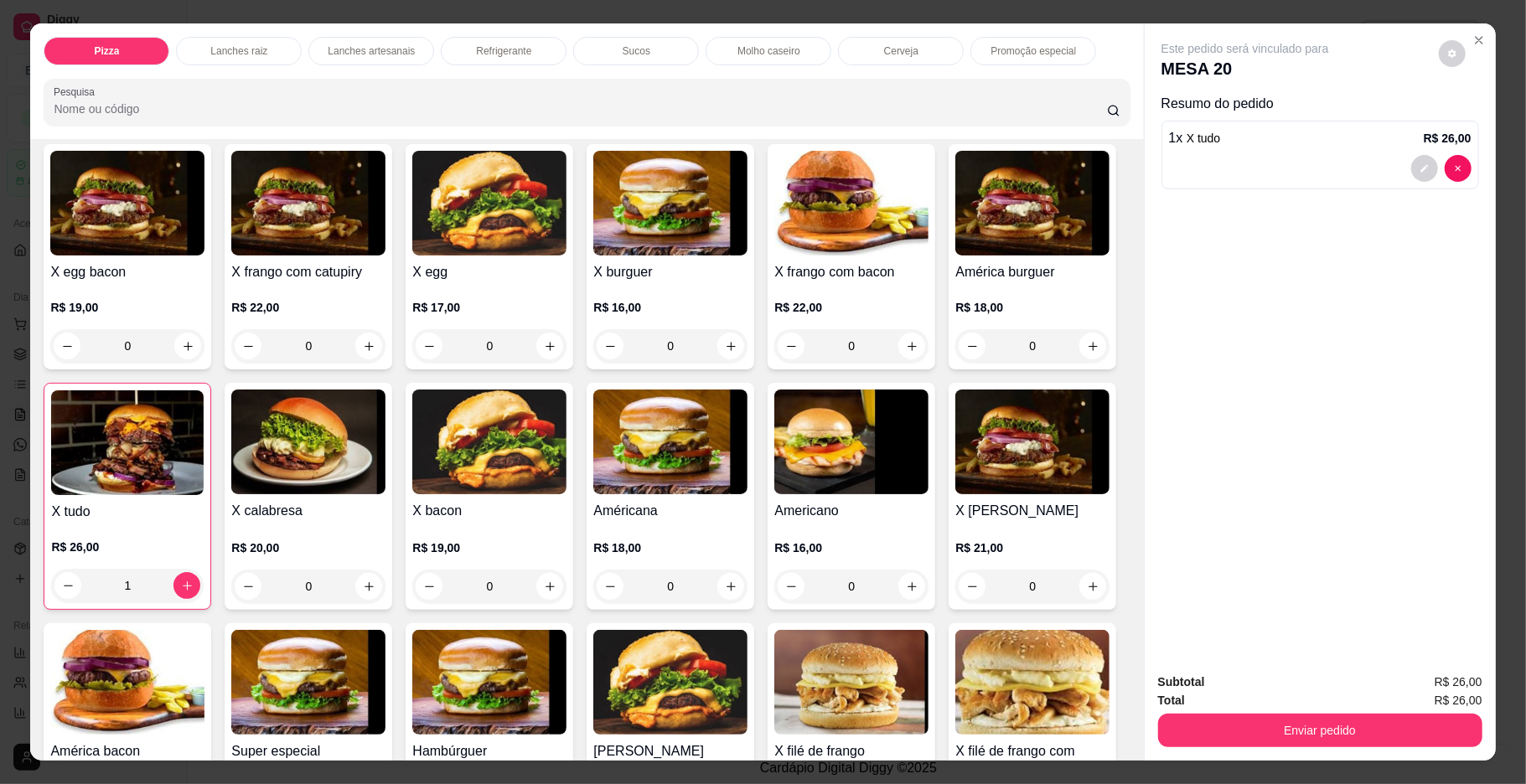
scroll to position [563, 0]
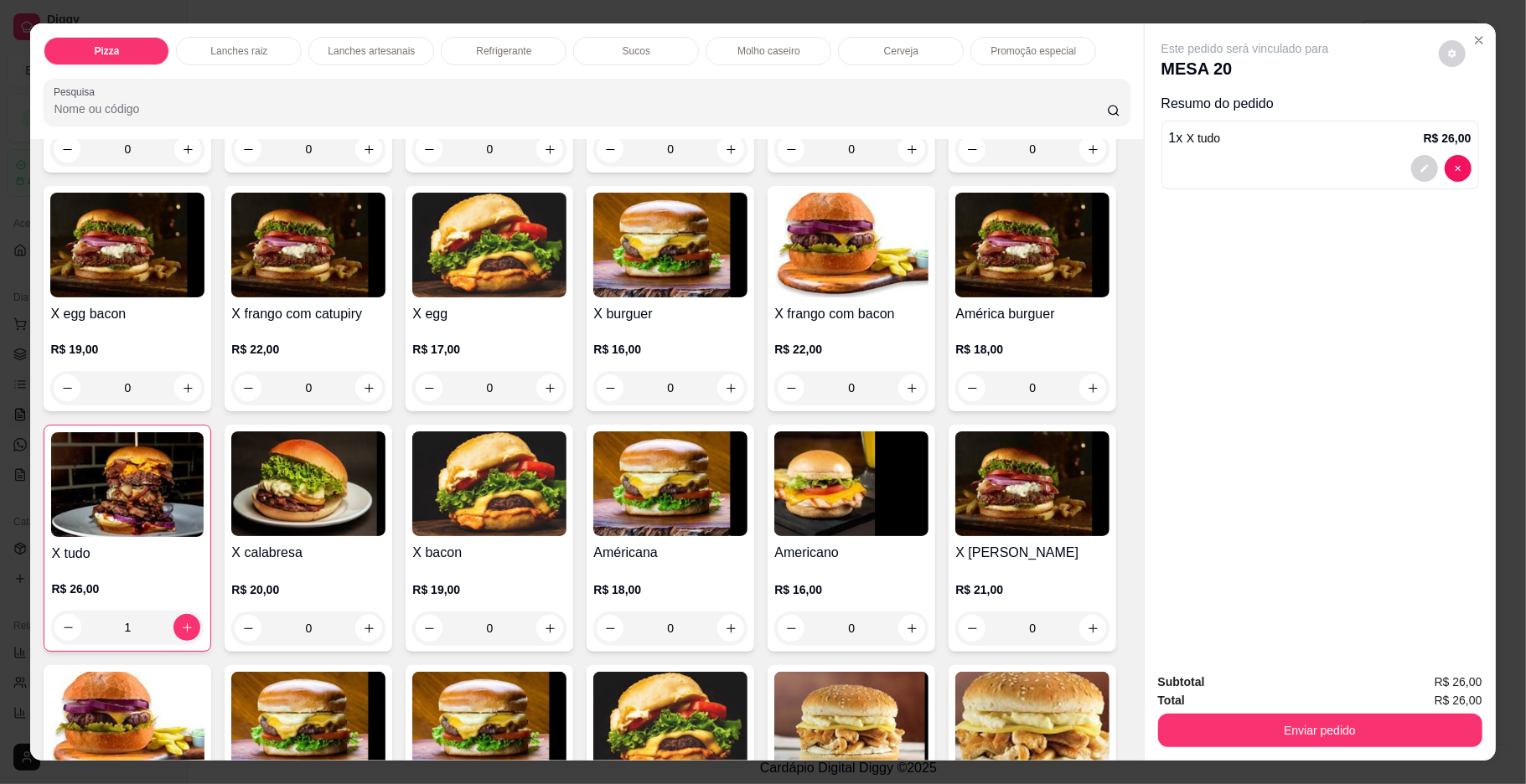
click at [566, 626] on div "0" at bounding box center [489, 628] width 154 height 34
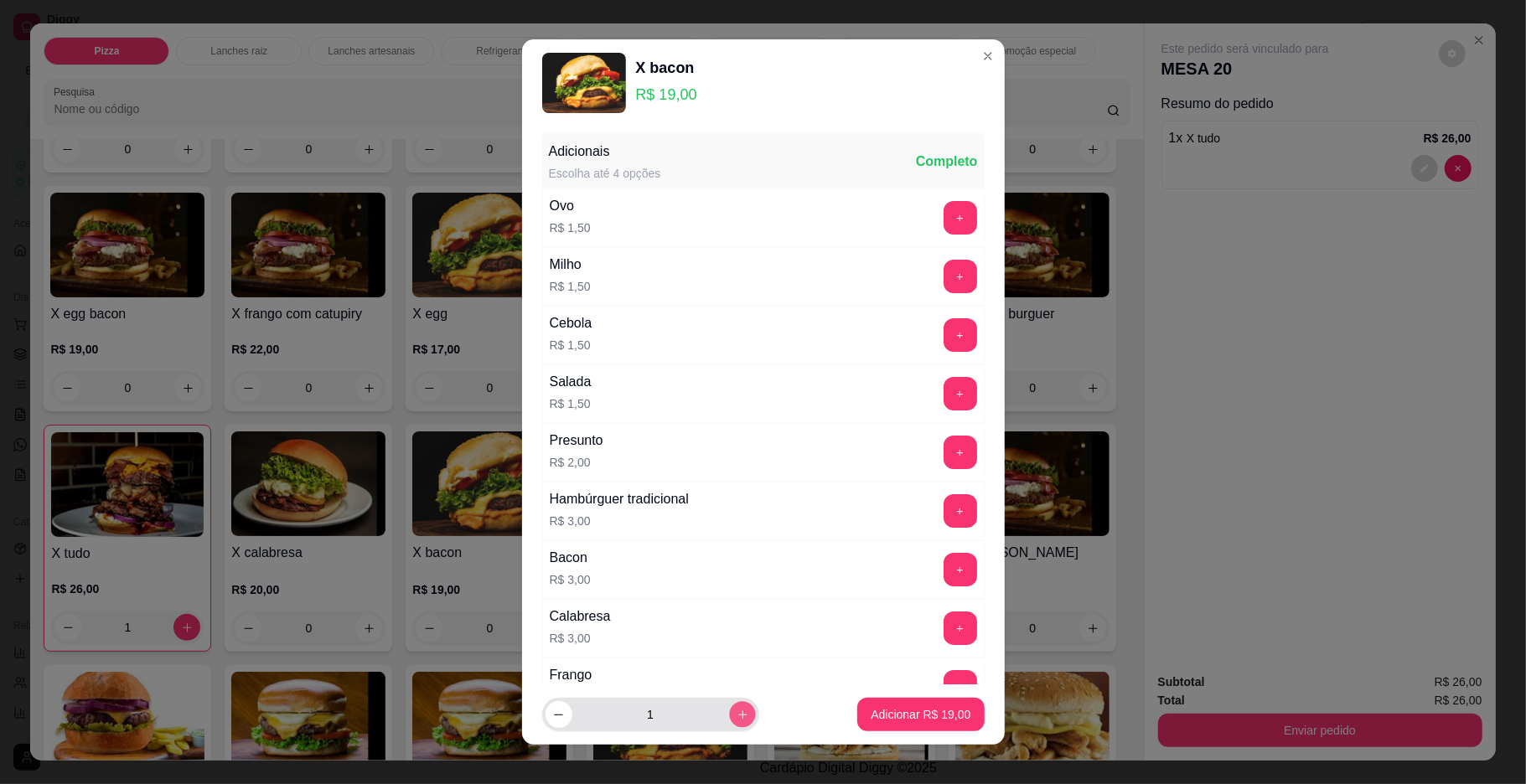
click at [736, 721] on icon "increase-product-quantity" at bounding box center [742, 714] width 12 height 12
type input "3"
click at [892, 713] on p "Adicionar R$ 57,00" at bounding box center [920, 714] width 100 height 17
type input "3"
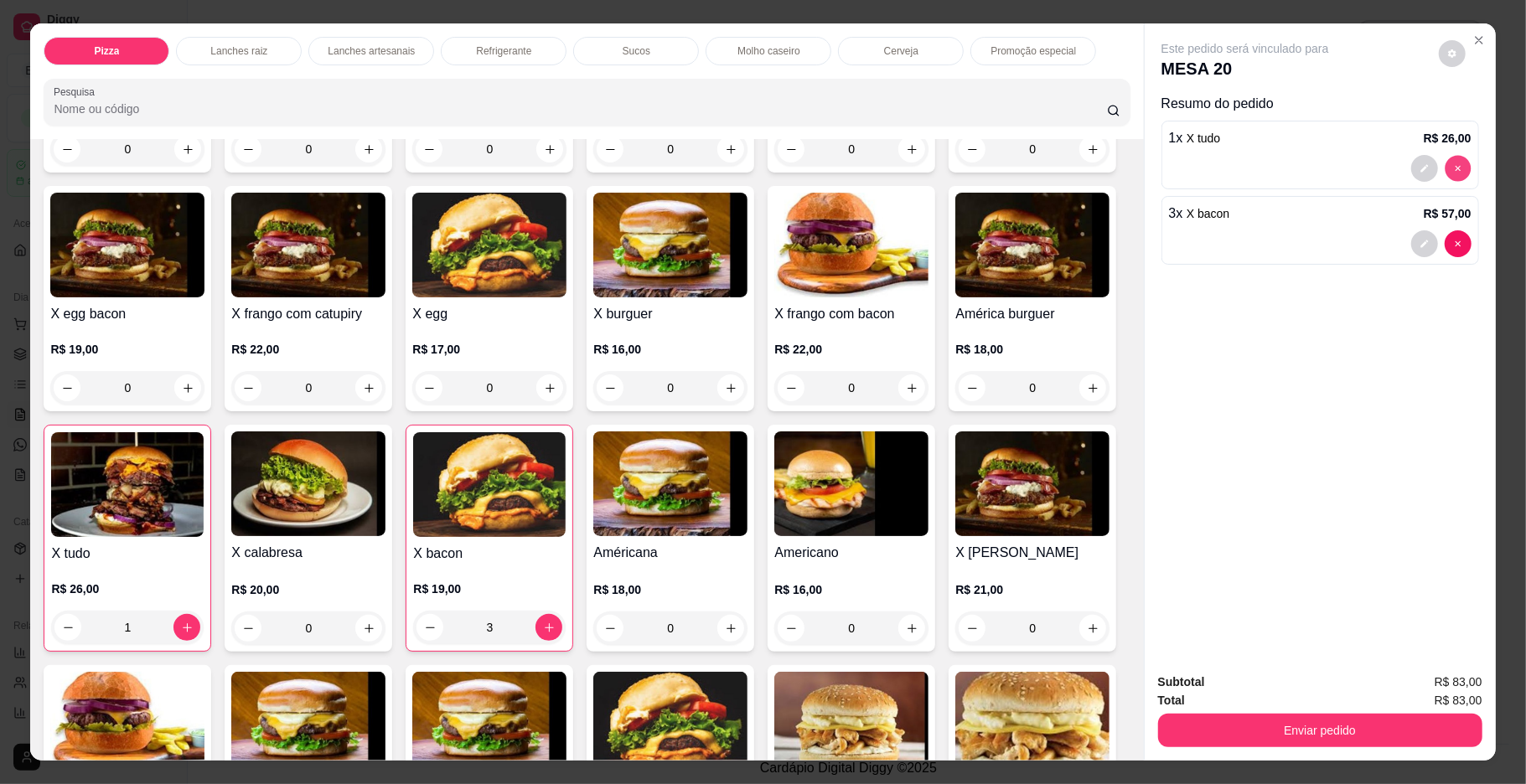
type input "0"
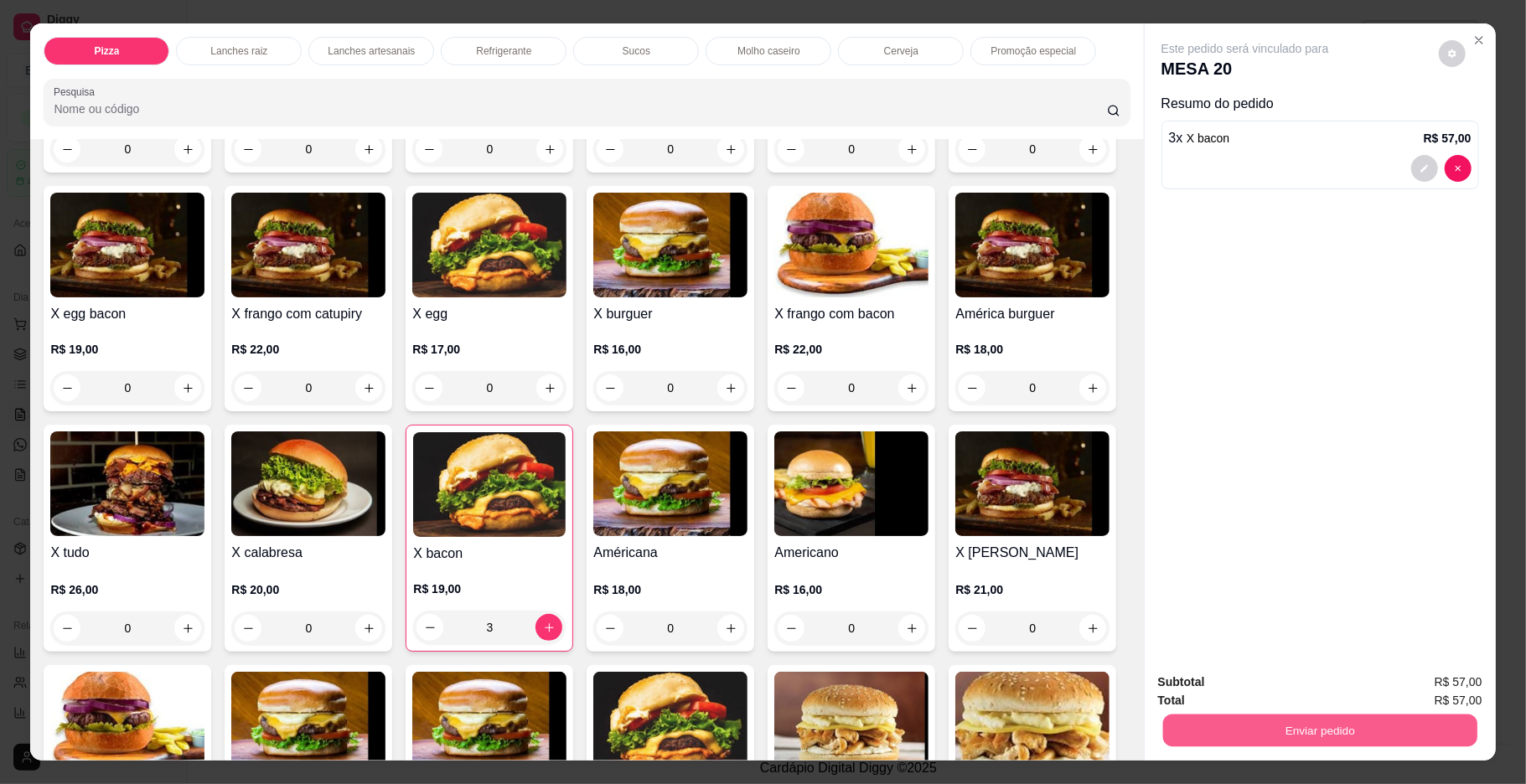
click at [1366, 735] on button "Enviar pedido" at bounding box center [1319, 730] width 314 height 33
click at [1406, 685] on button "Enviar pedido" at bounding box center [1437, 689] width 95 height 32
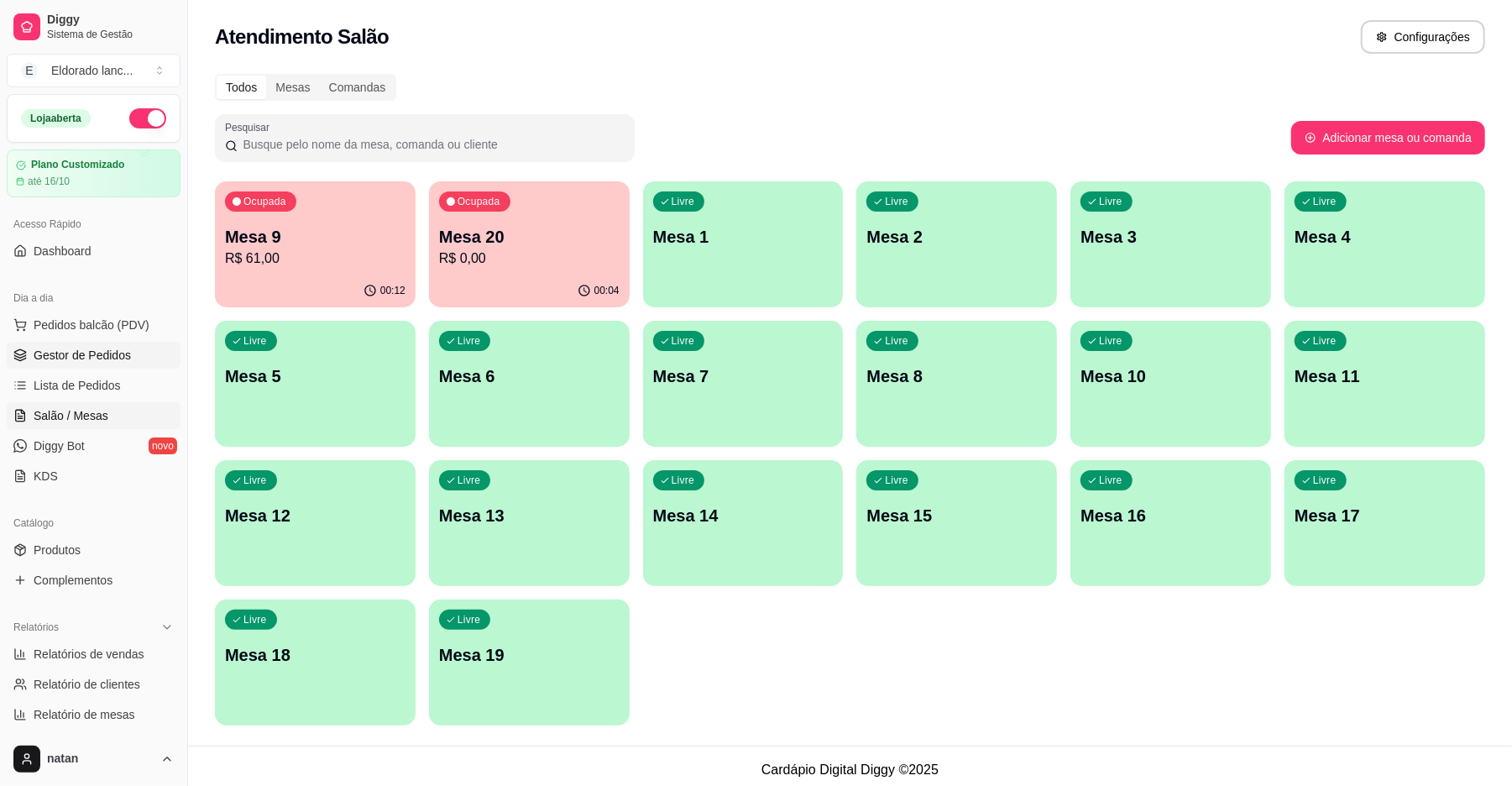
click at [111, 360] on span "Gestor de Pedidos" at bounding box center [82, 355] width 97 height 17
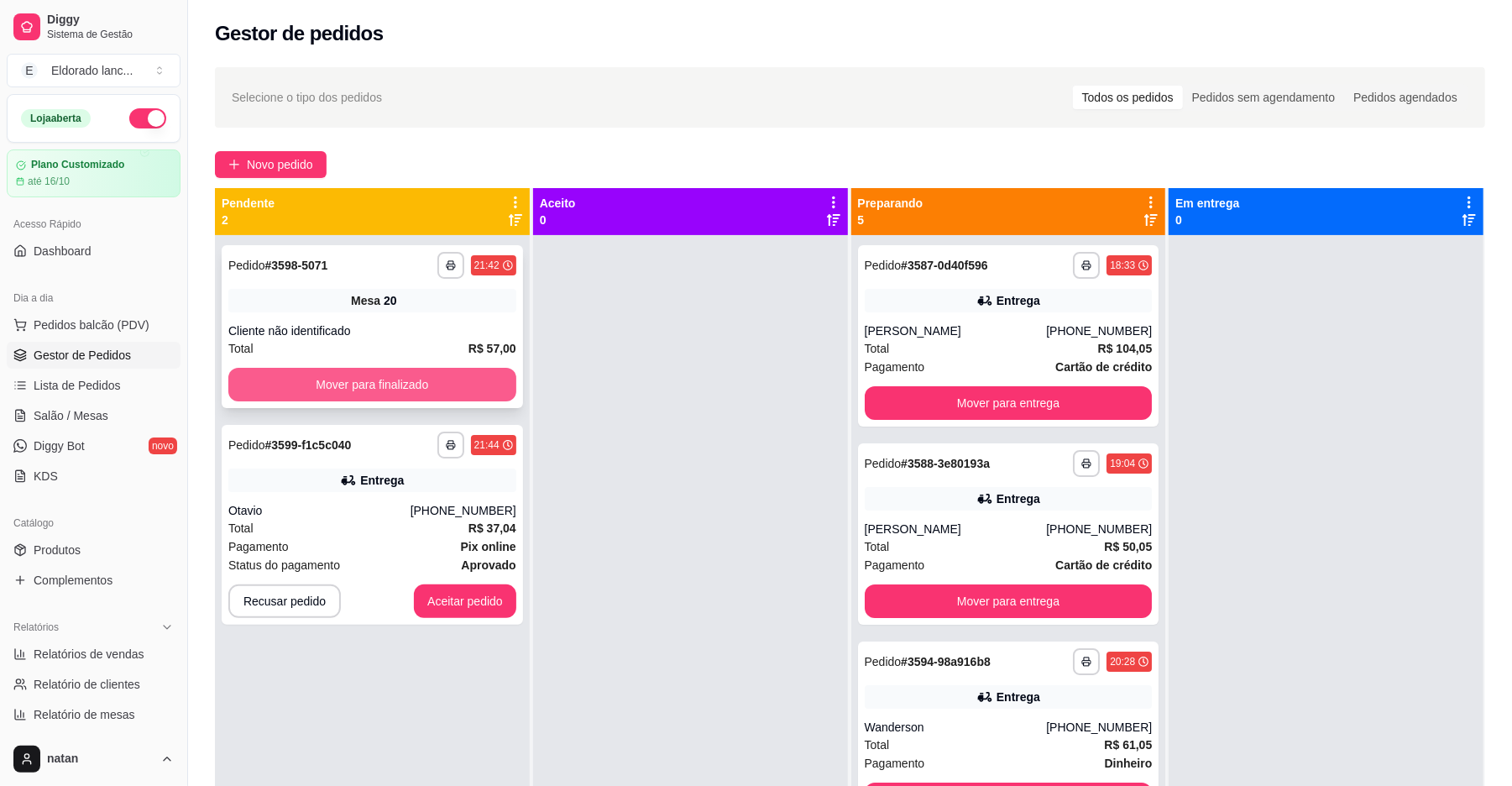
click at [401, 384] on button "Mover para finalizado" at bounding box center [372, 384] width 288 height 34
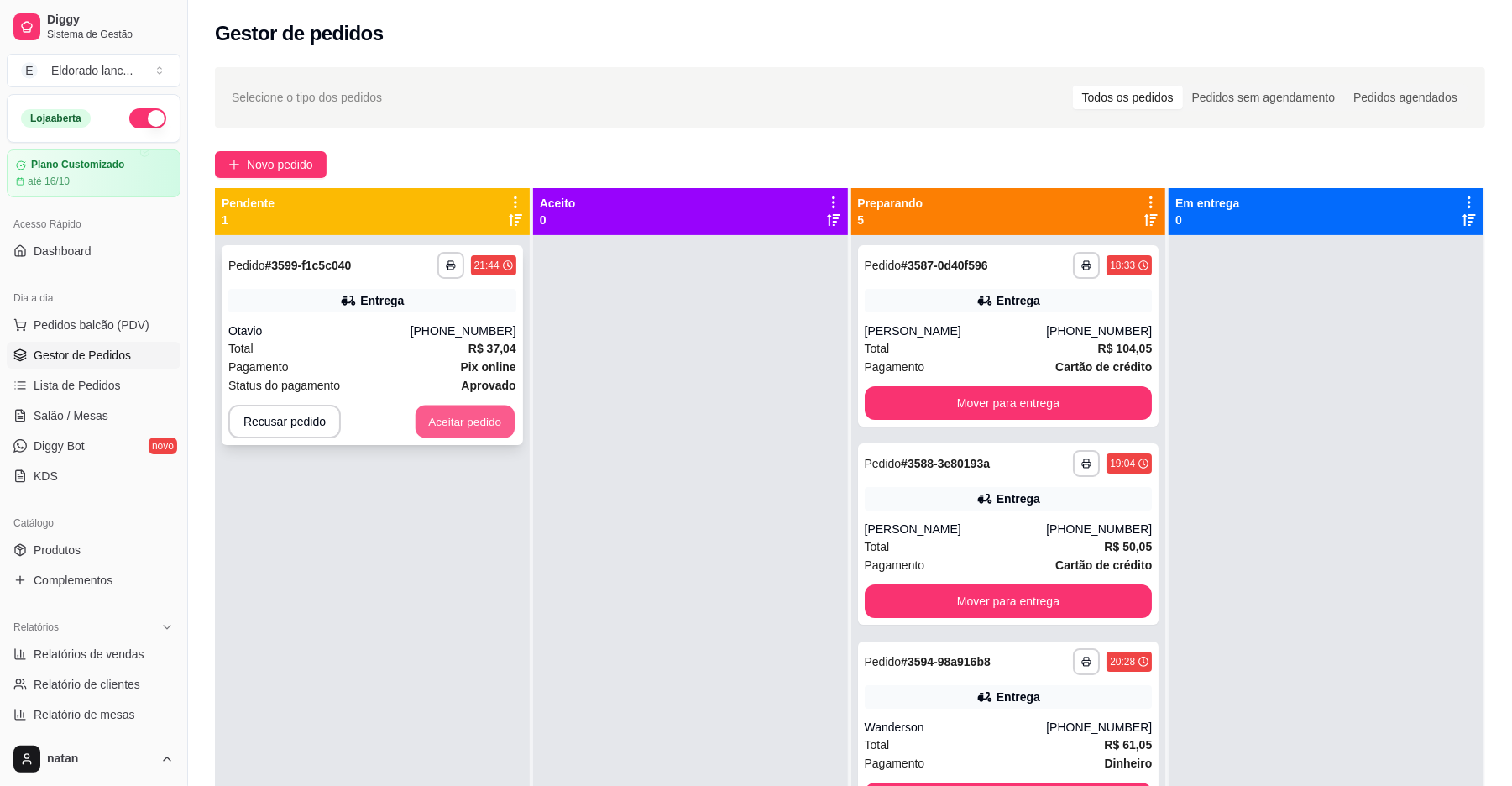
click at [450, 406] on button "Aceitar pedido" at bounding box center [465, 422] width 99 height 33
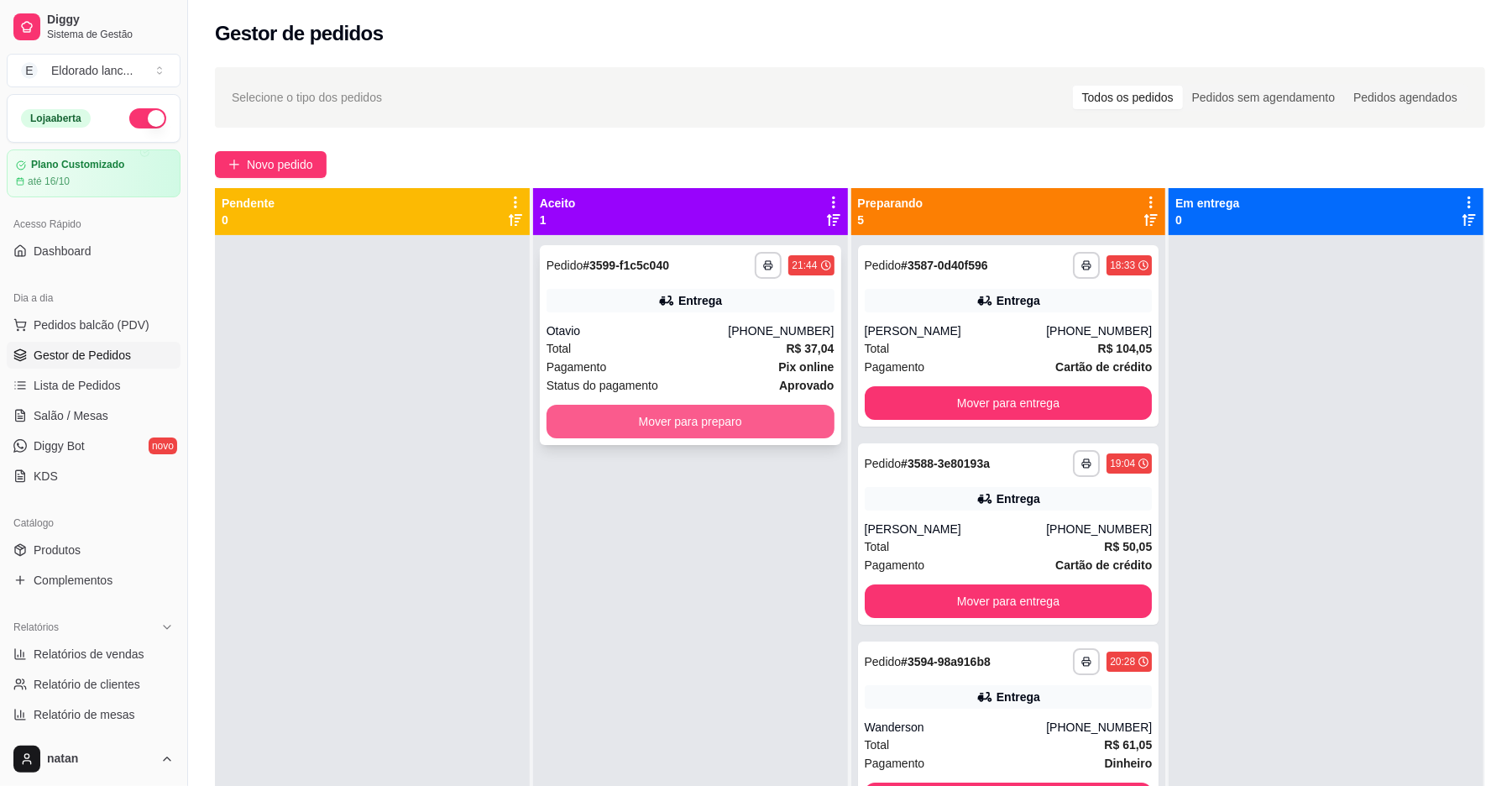
click at [658, 411] on button "Mover para preparo" at bounding box center [691, 422] width 288 height 34
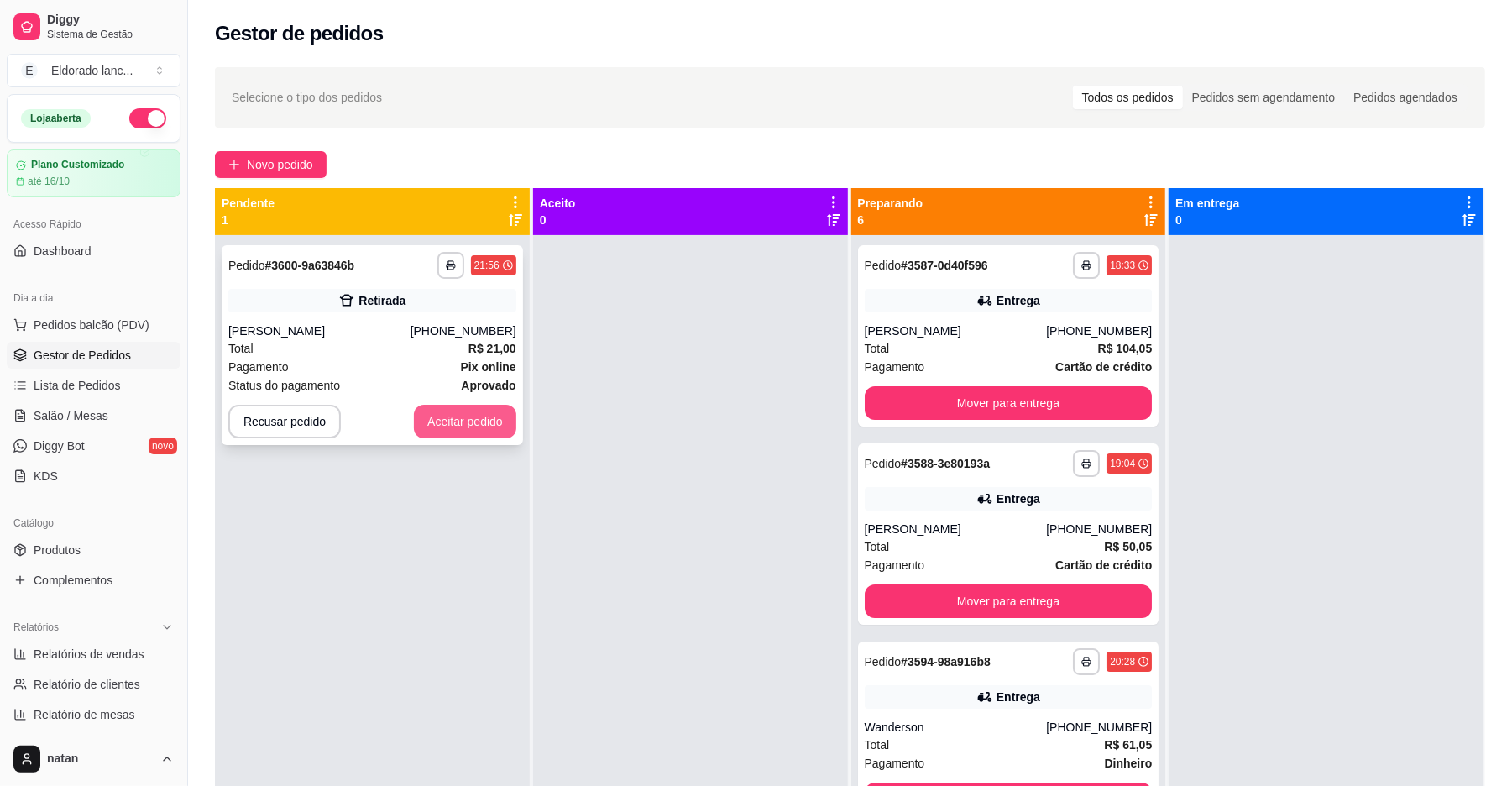
click at [467, 427] on button "Aceitar pedido" at bounding box center [465, 422] width 103 height 34
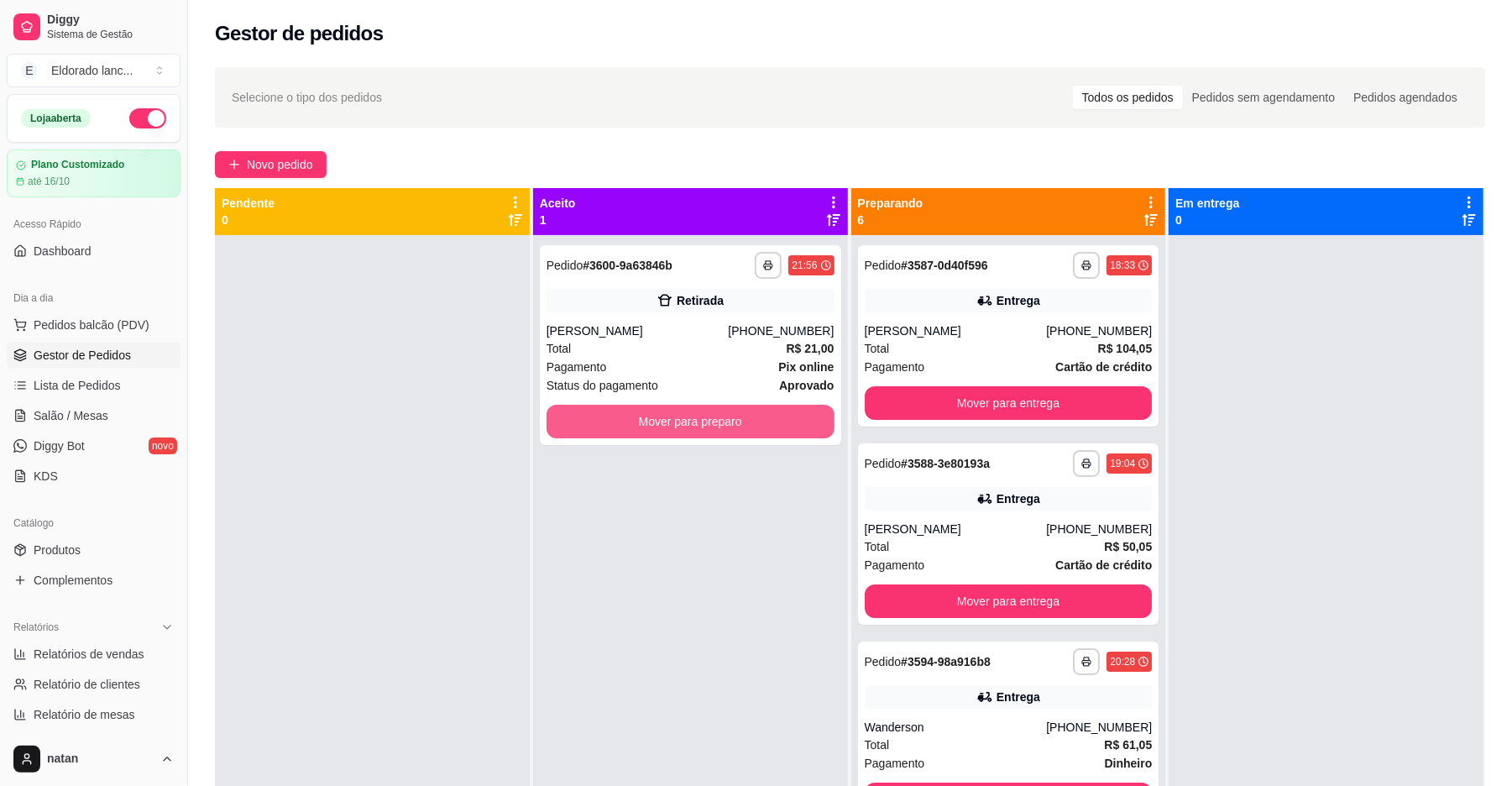
click at [663, 430] on button "Mover para preparo" at bounding box center [691, 422] width 288 height 34
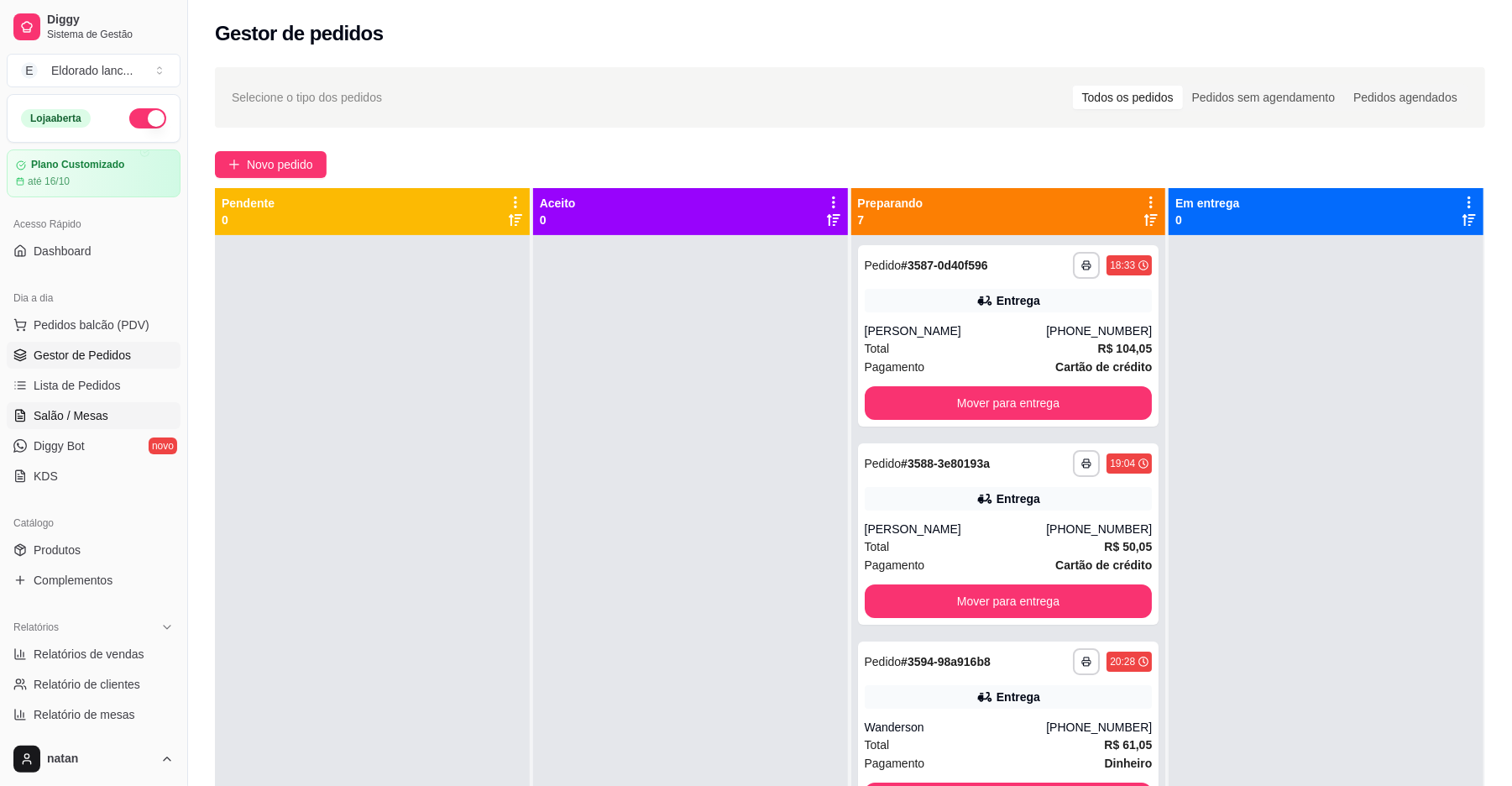
click at [109, 418] on link "Salão / Mesas" at bounding box center [93, 415] width 174 height 27
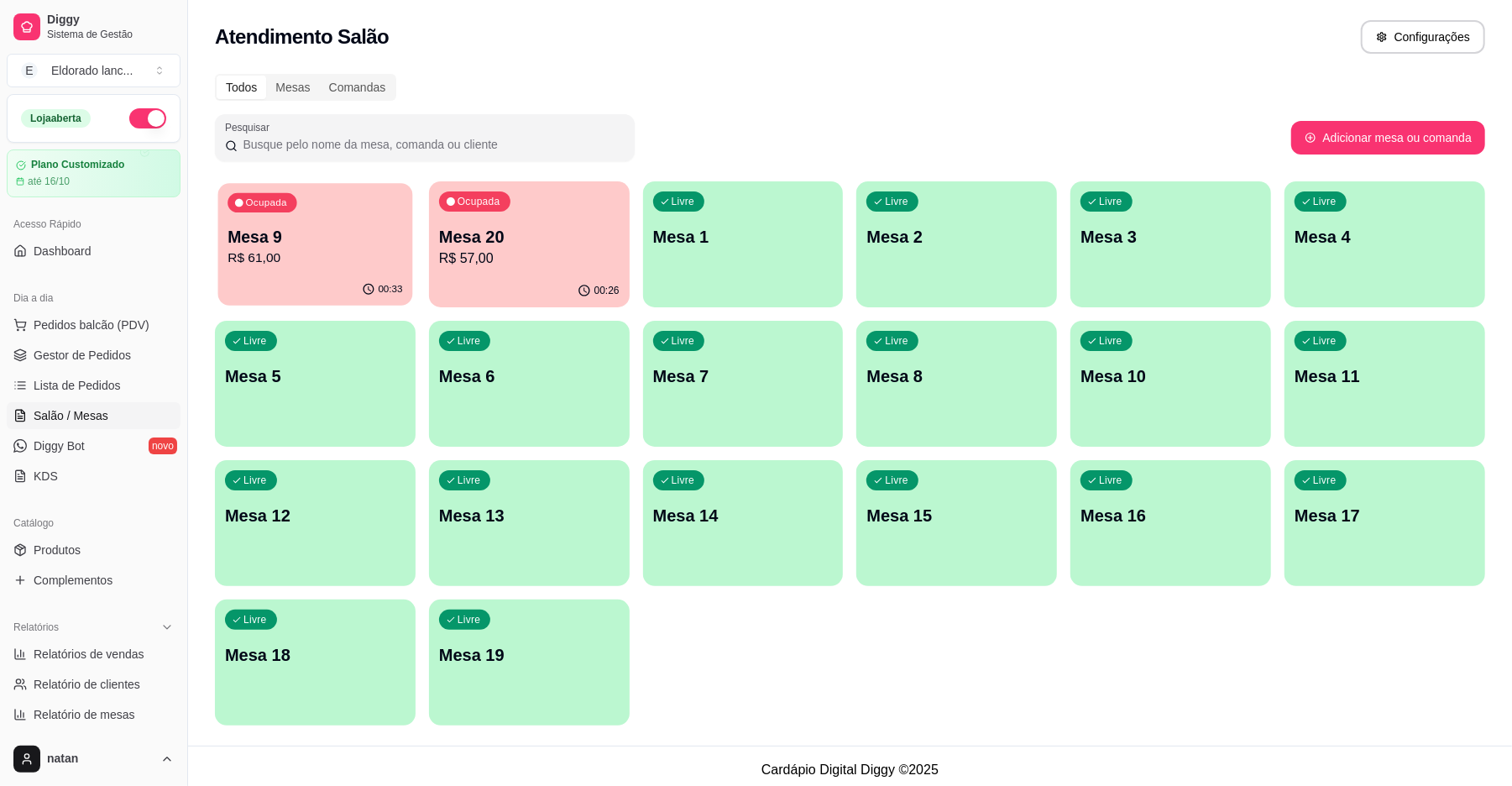
click at [353, 242] on p "Mesa 9" at bounding box center [314, 237] width 175 height 22
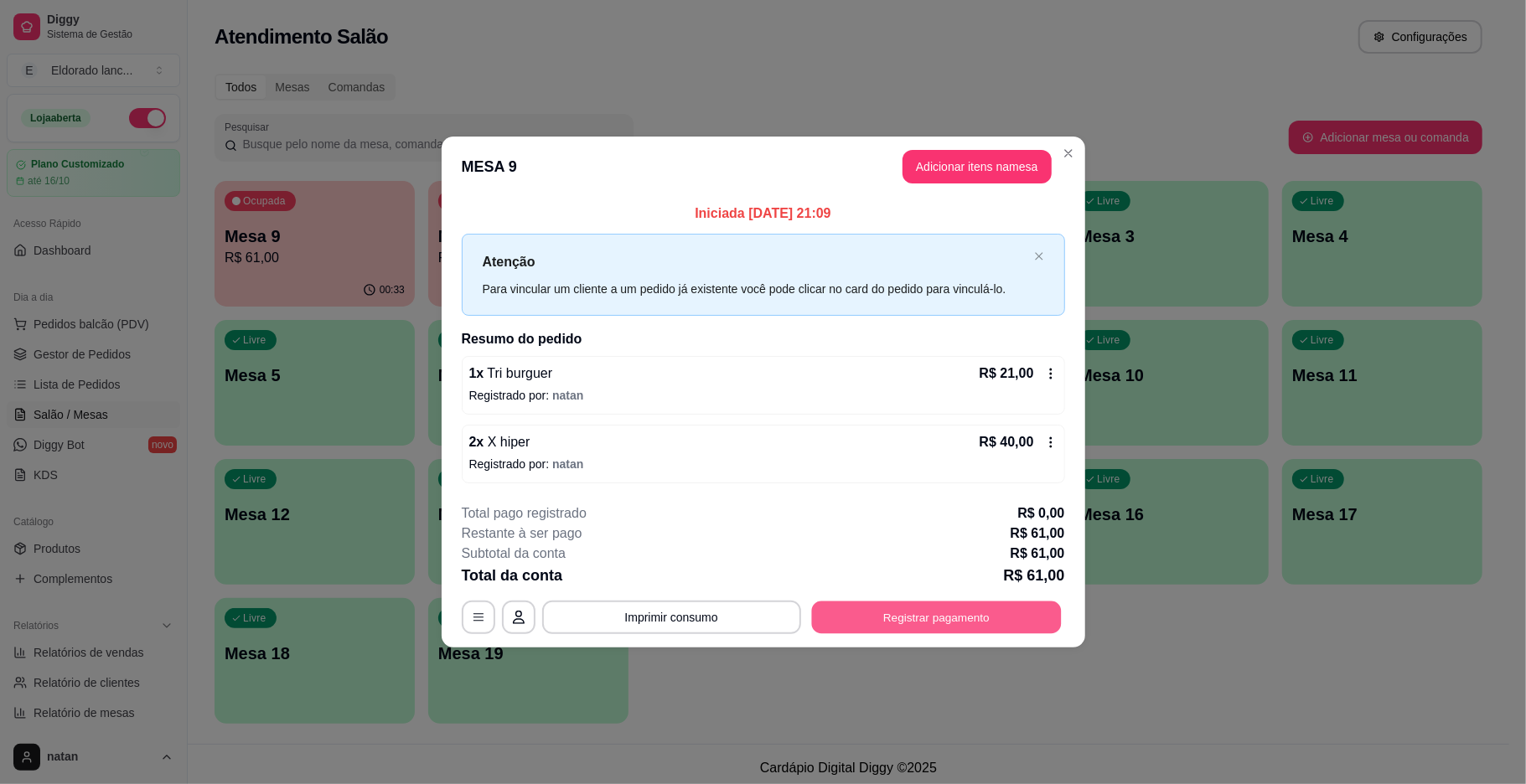
click at [962, 604] on button "Registrar pagamento" at bounding box center [936, 616] width 250 height 33
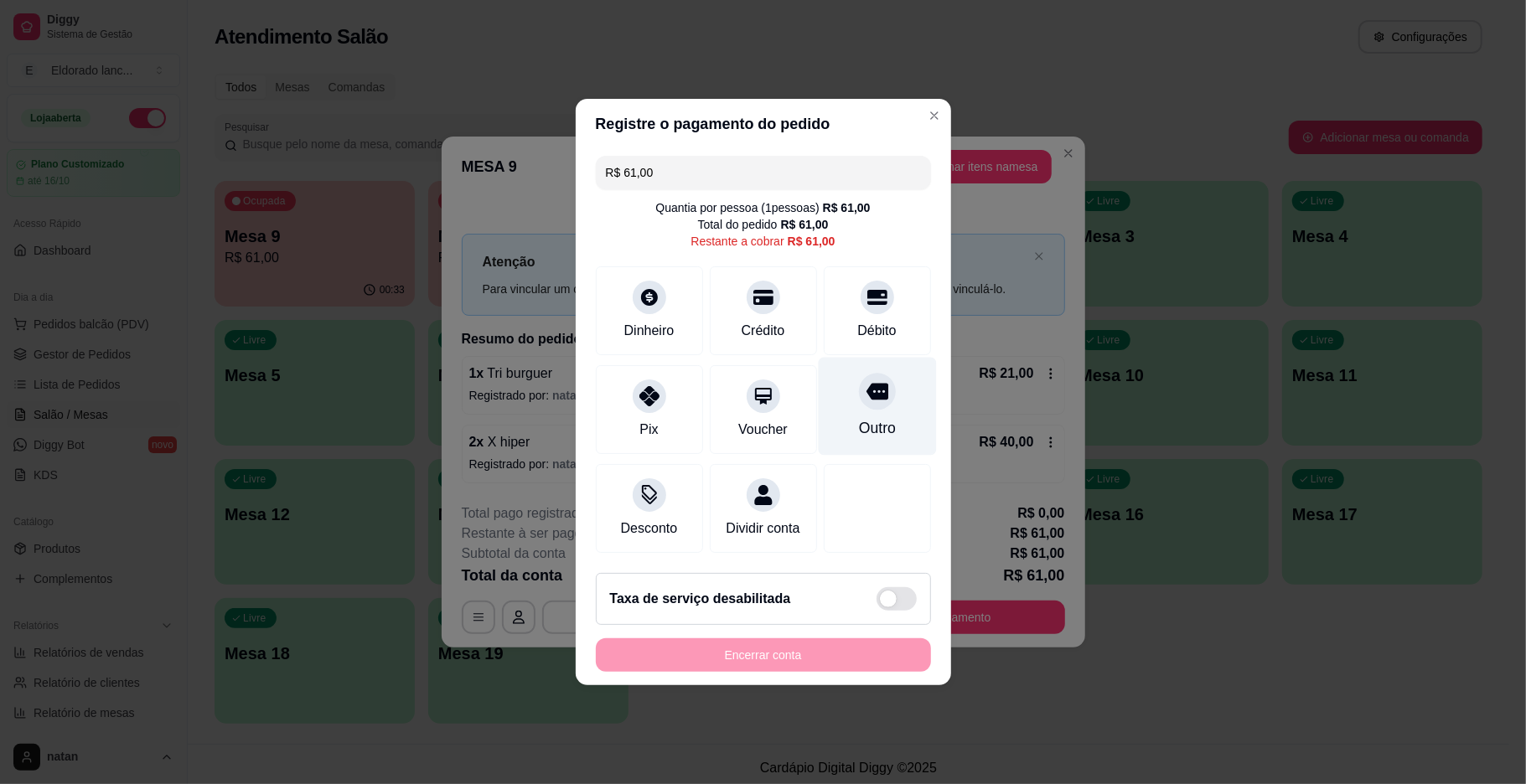
click at [871, 429] on div "Outro" at bounding box center [877, 427] width 37 height 21
type input "R$ 0,00"
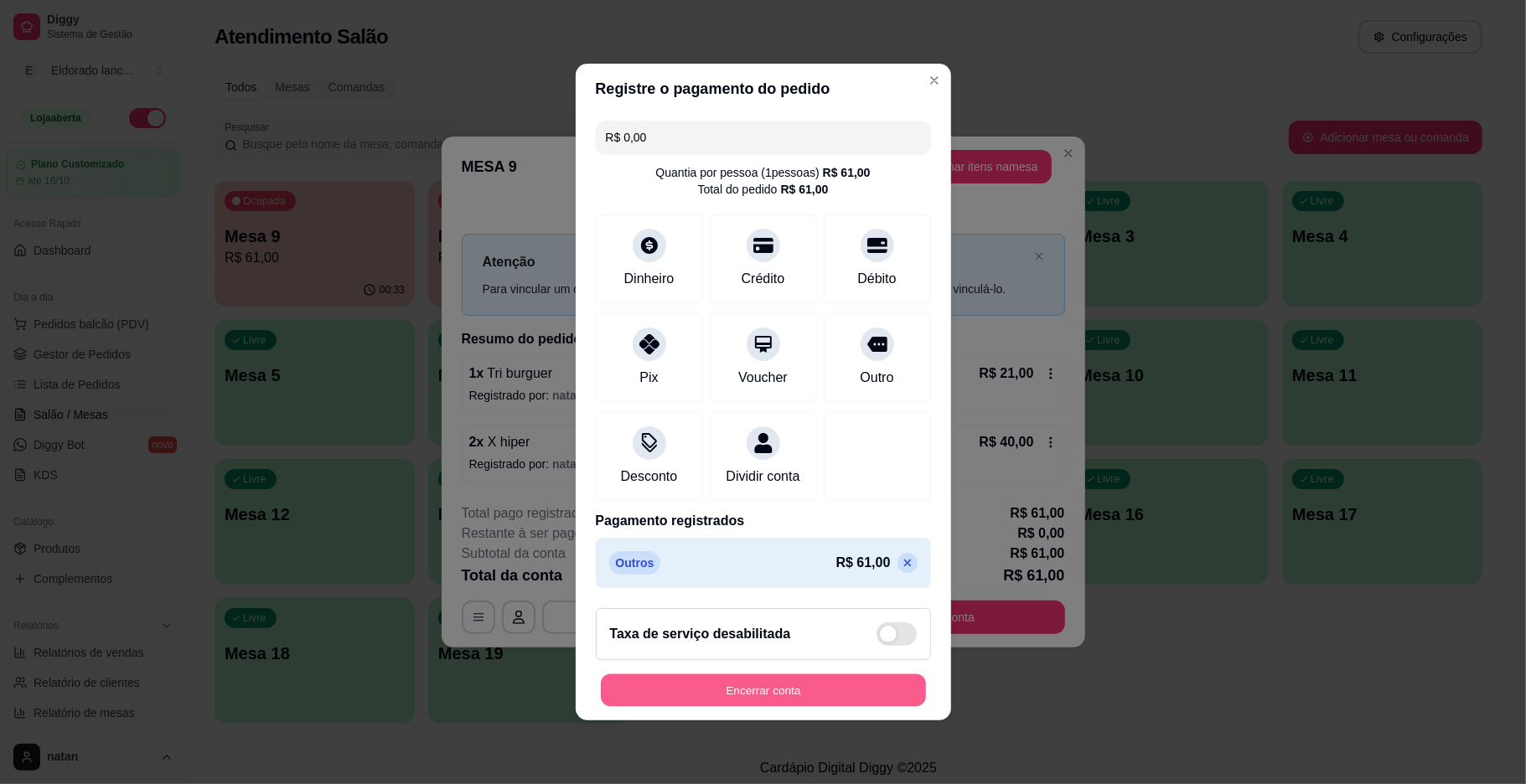
click at [832, 701] on button "Encerrar conta" at bounding box center [763, 690] width 326 height 33
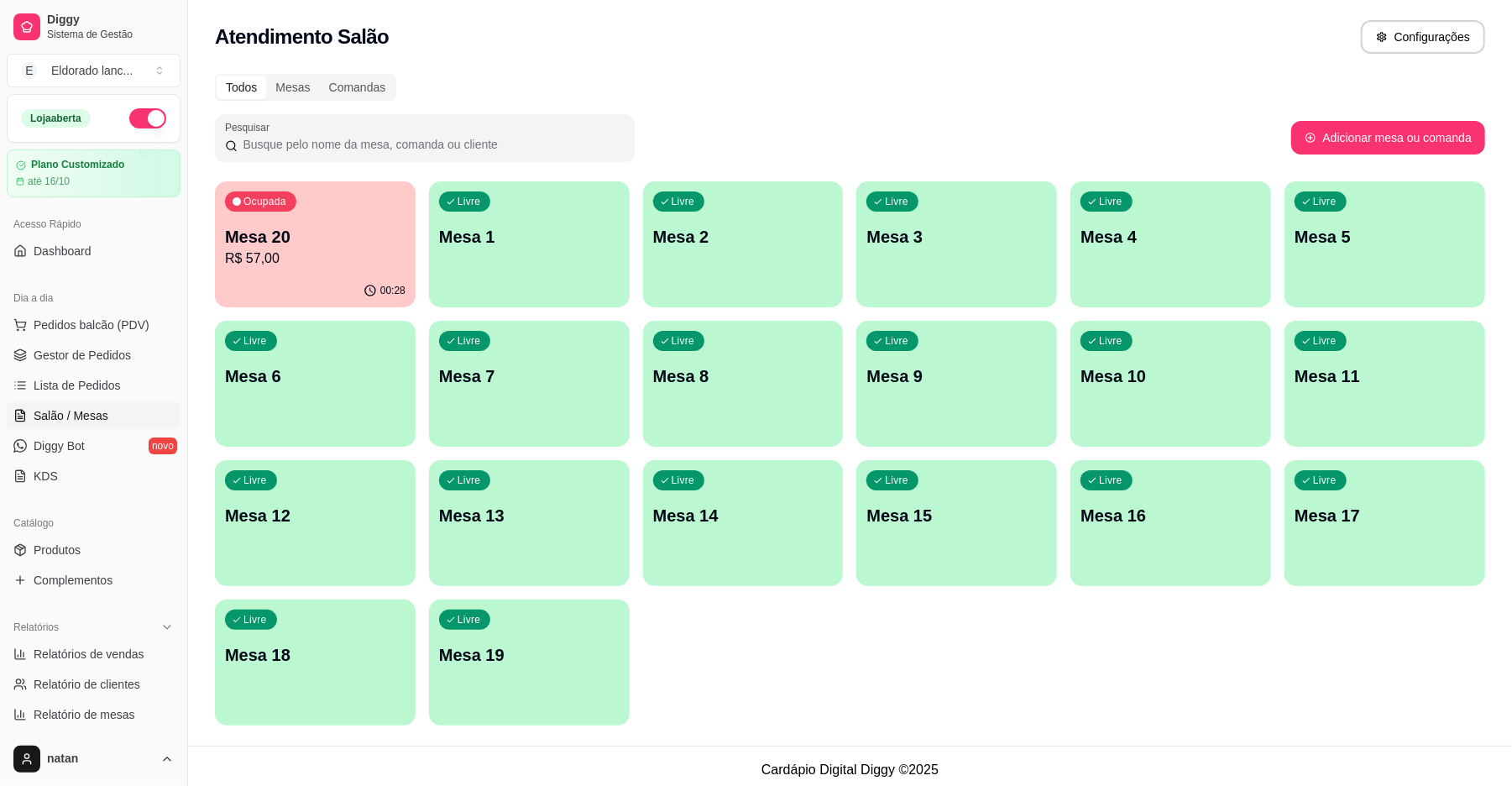
click at [310, 225] on p "Mesa 20" at bounding box center [315, 236] width 180 height 23
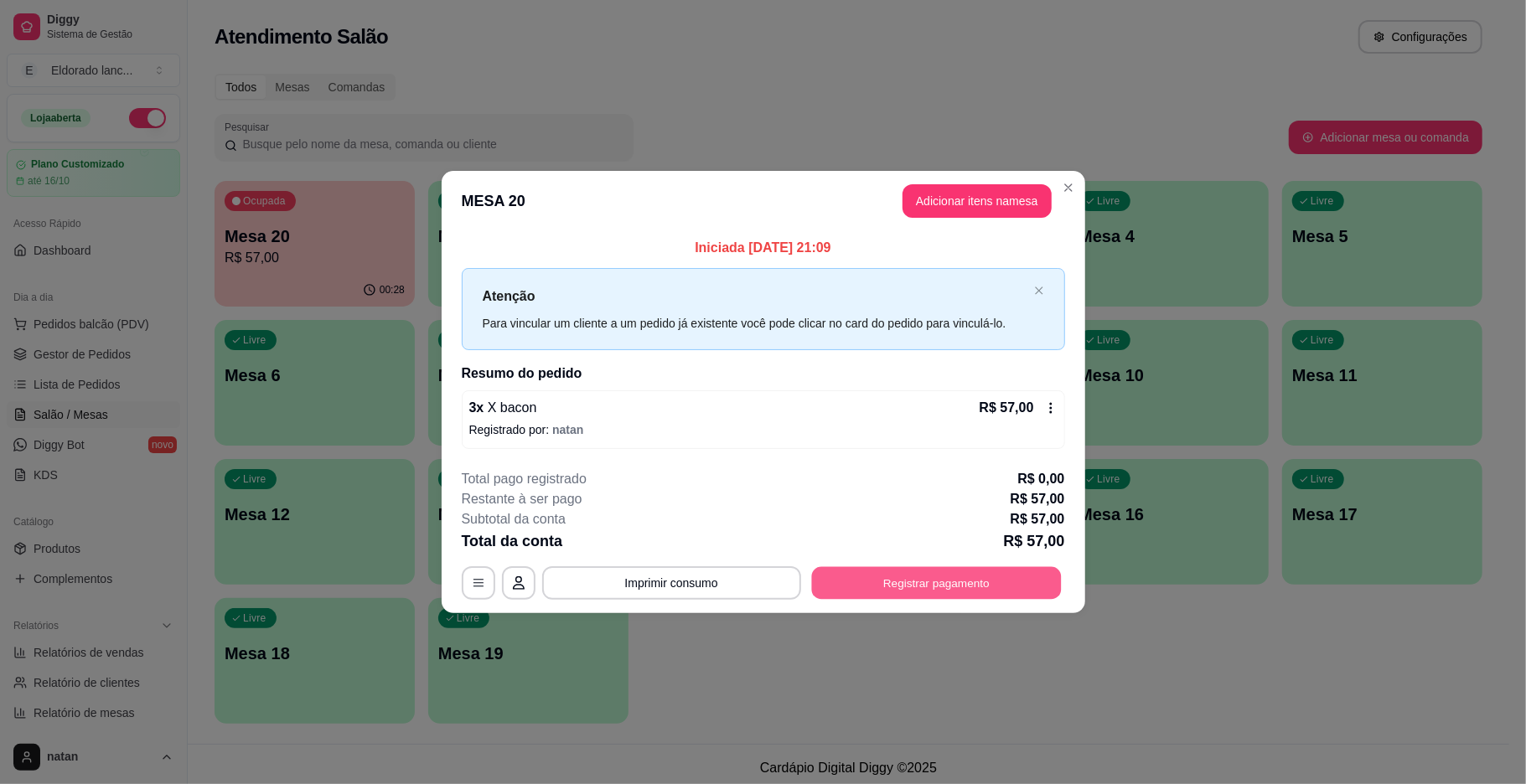
click at [949, 571] on button "Registrar pagamento" at bounding box center [936, 582] width 250 height 33
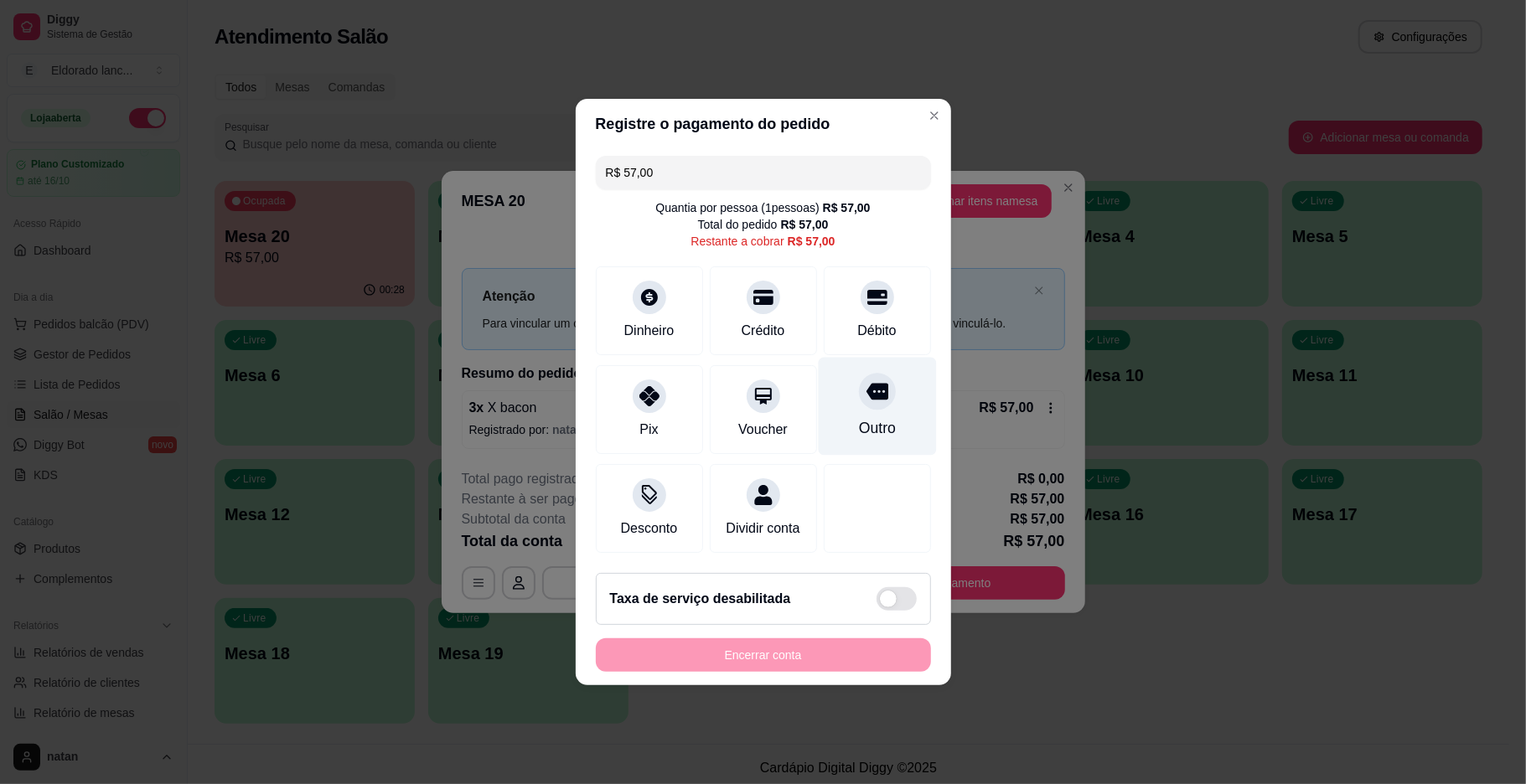
click at [866, 383] on icon at bounding box center [876, 392] width 21 height 17
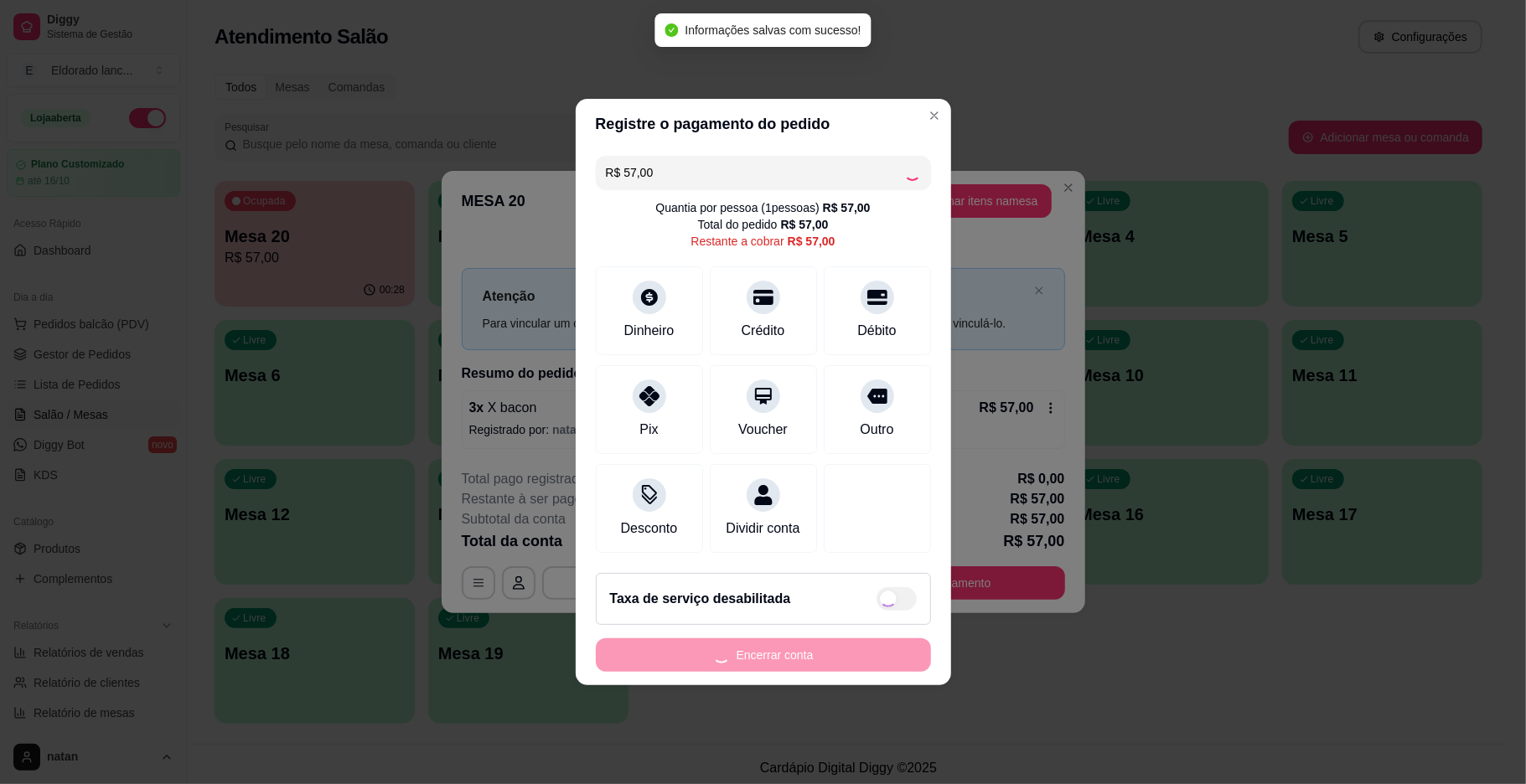
type input "R$ 0,00"
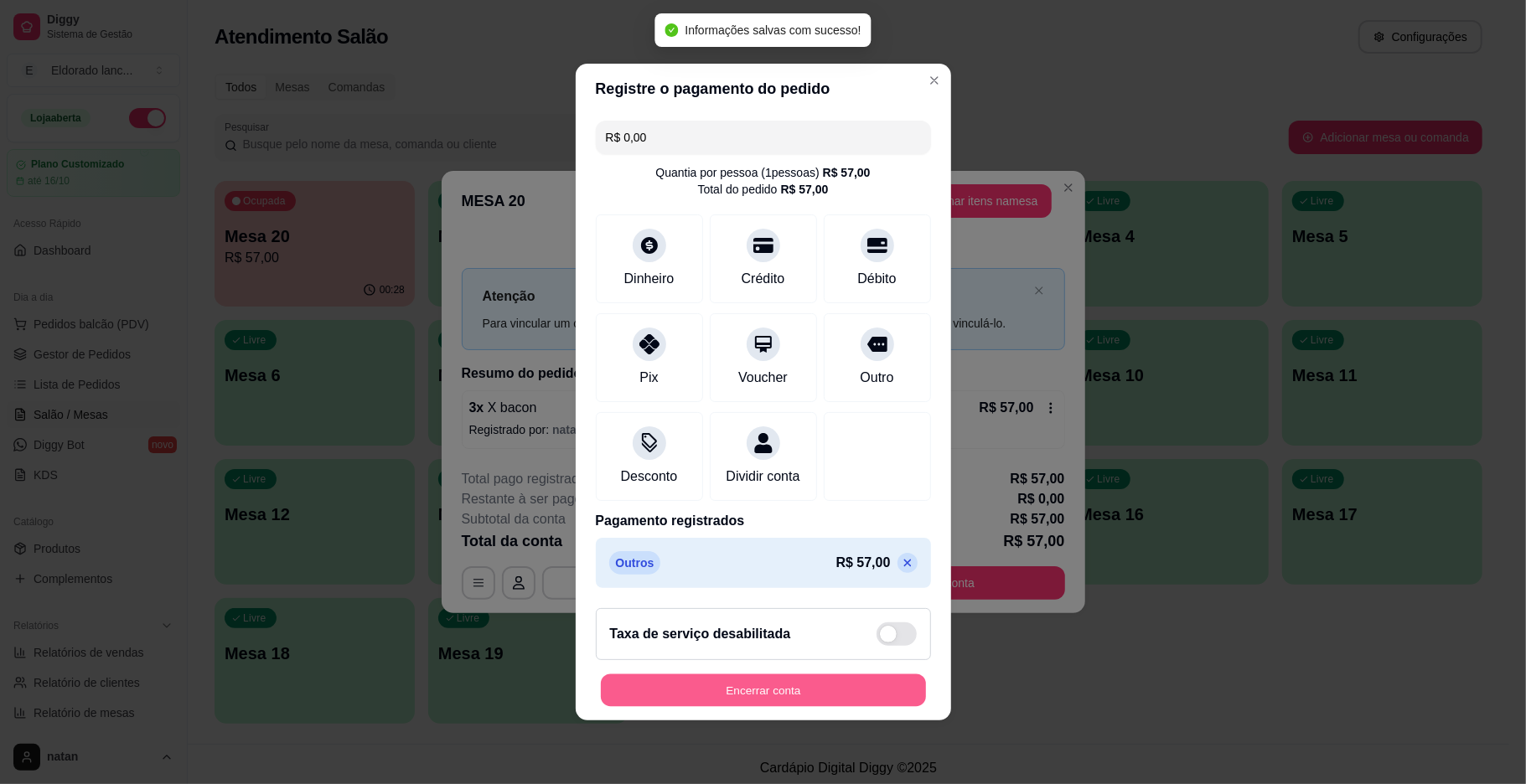
click at [815, 702] on button "Encerrar conta" at bounding box center [763, 690] width 326 height 33
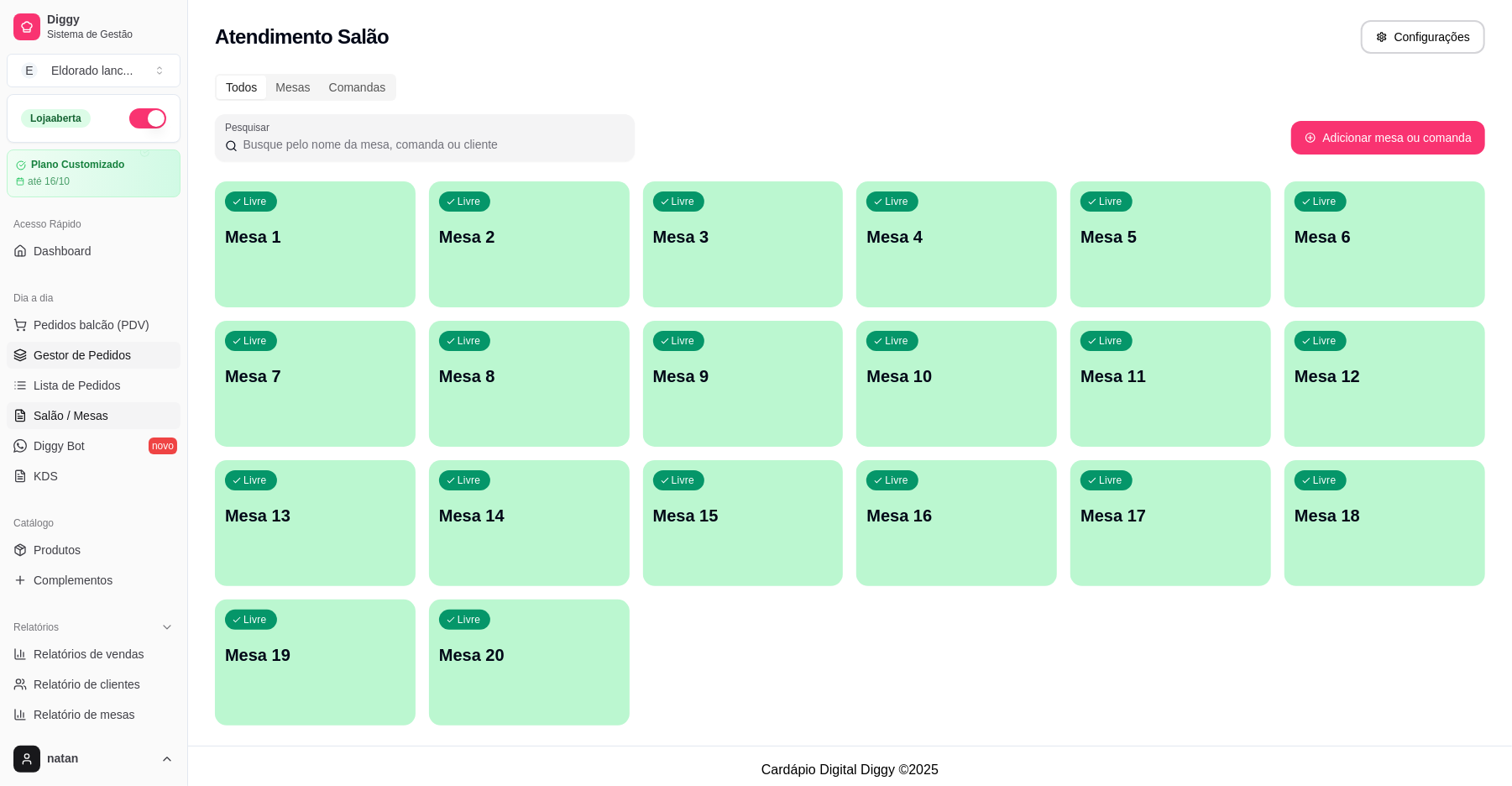
click at [111, 358] on span "Gestor de Pedidos" at bounding box center [82, 355] width 97 height 17
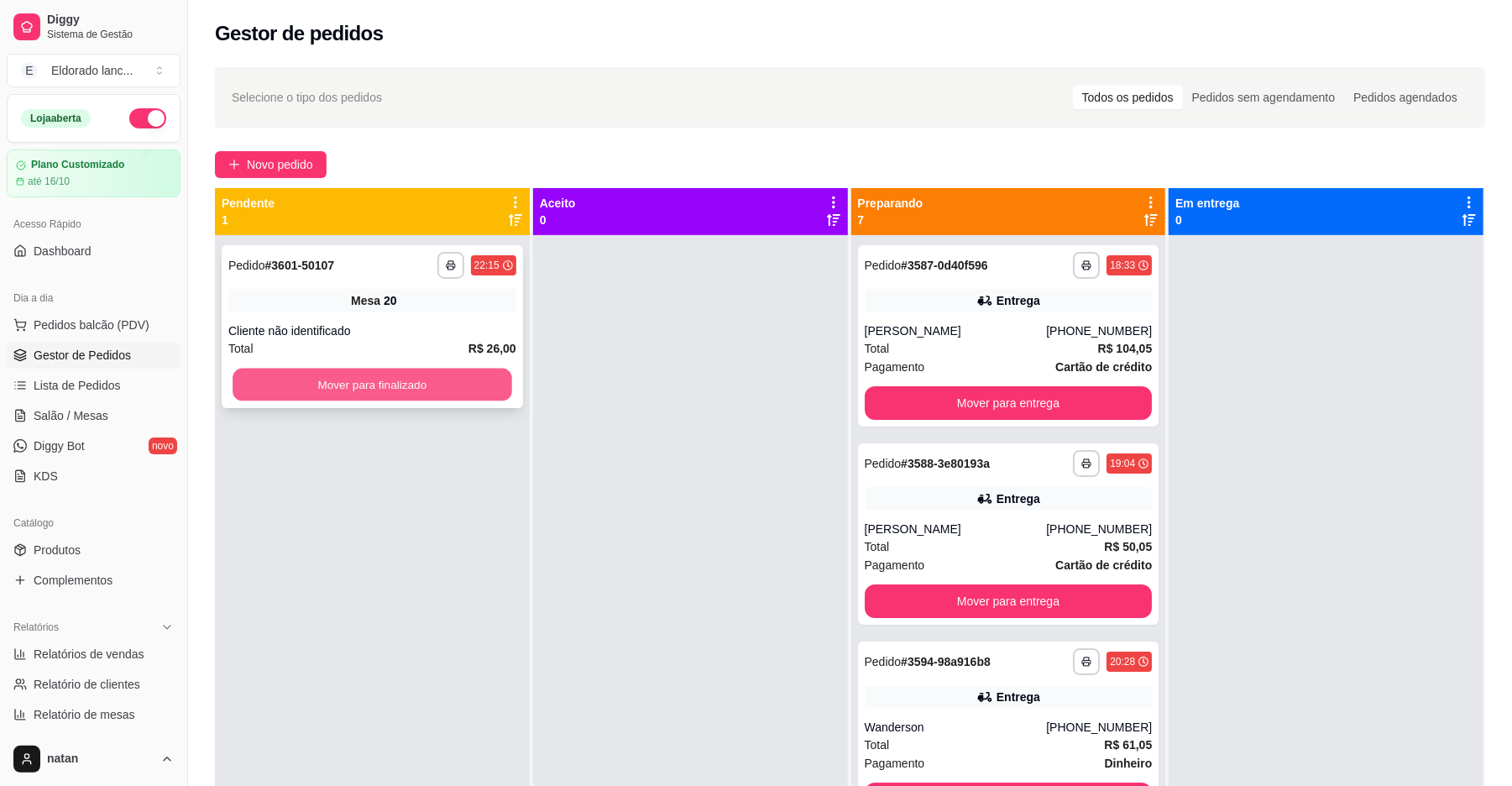
click at [377, 376] on button "Mover para finalizado" at bounding box center [372, 384] width 278 height 33
click at [392, 401] on button "Mover para finalizado" at bounding box center [372, 384] width 288 height 34
click at [417, 379] on button "Mover para finalizado" at bounding box center [372, 384] width 288 height 34
click at [418, 379] on button "Mover para finalizado" at bounding box center [372, 384] width 288 height 34
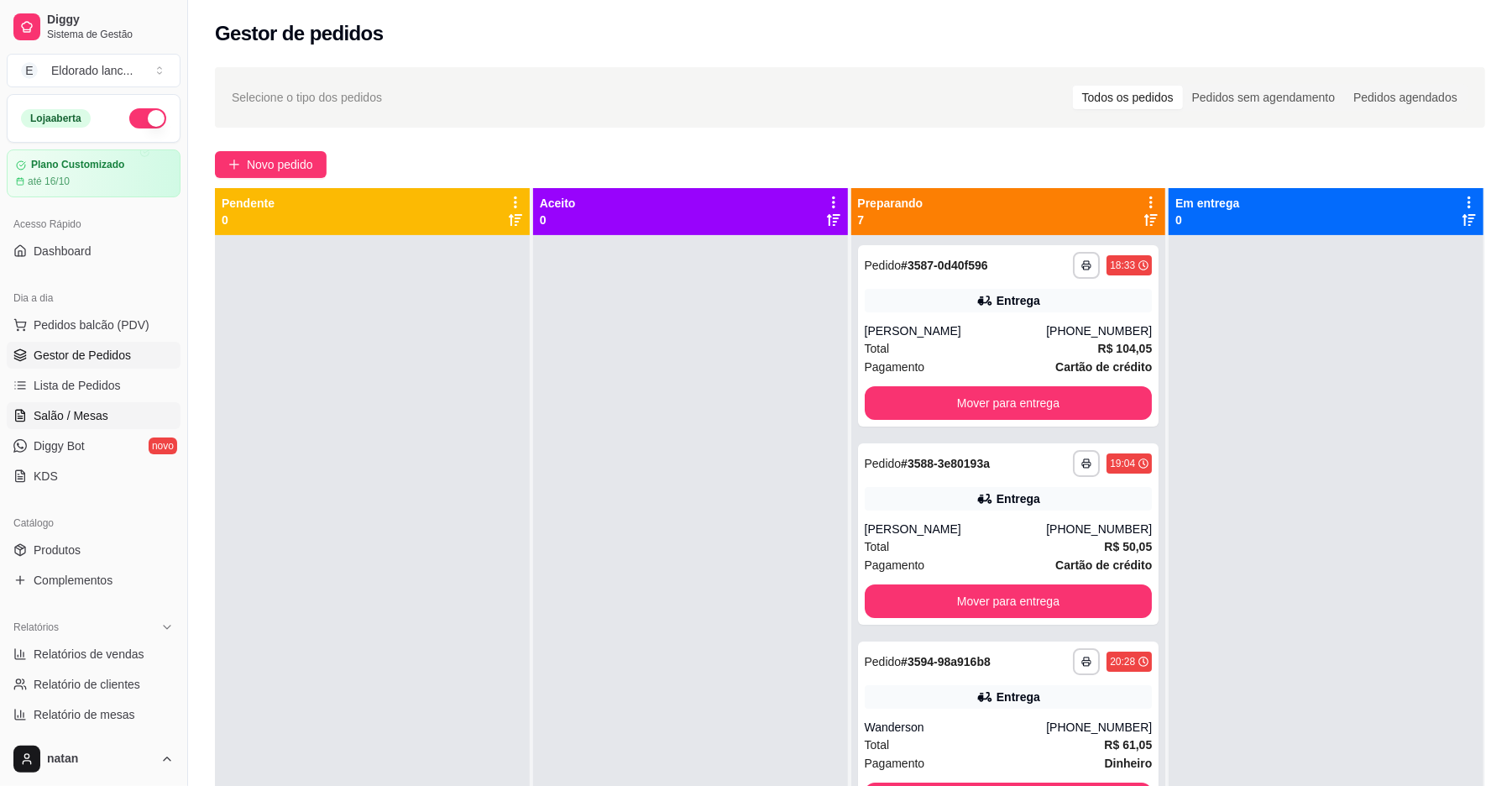
click at [88, 423] on span "Salão / Mesas" at bounding box center [71, 416] width 75 height 17
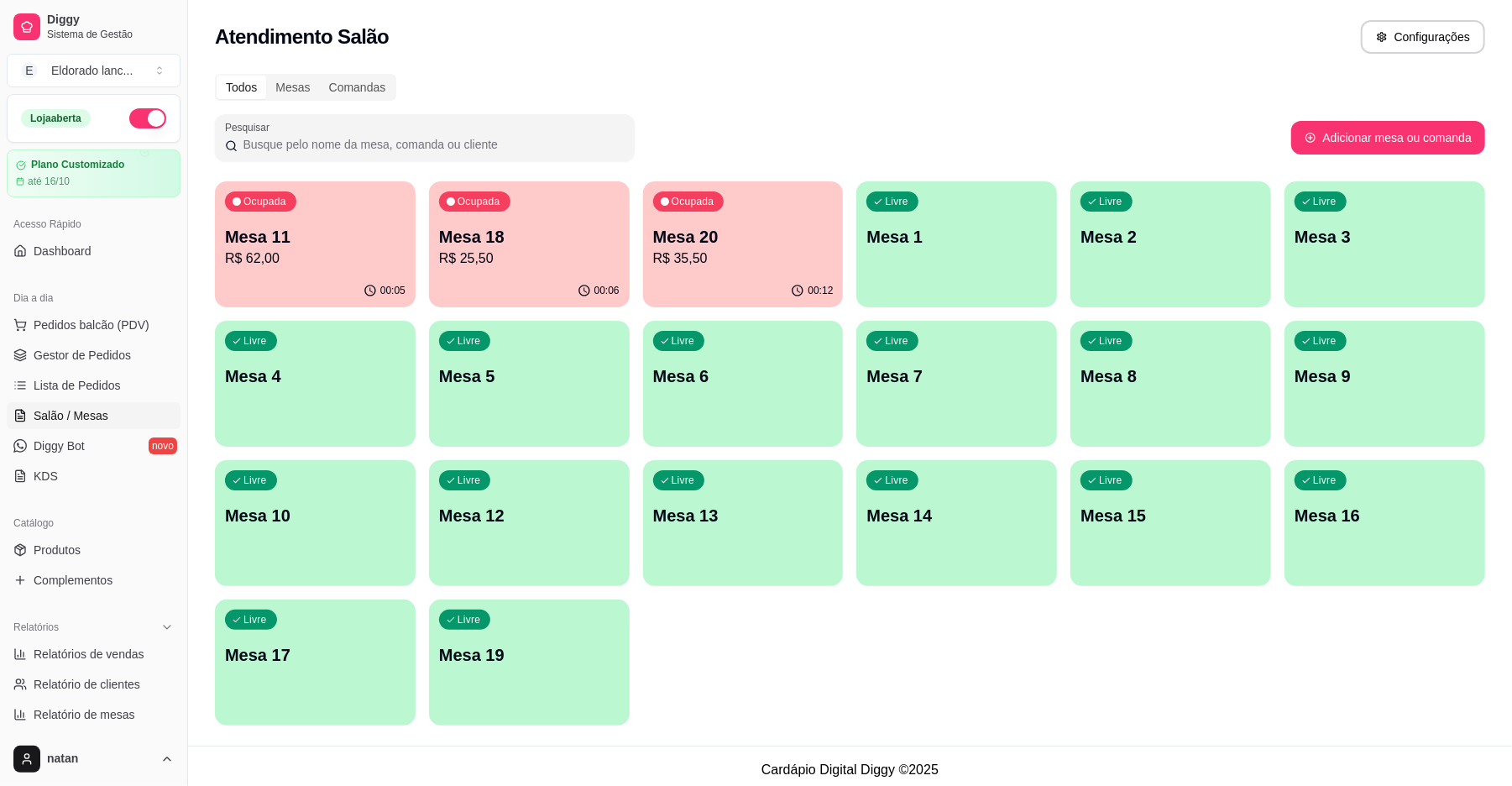
click at [752, 252] on p "R$ 35,50" at bounding box center [743, 259] width 180 height 21
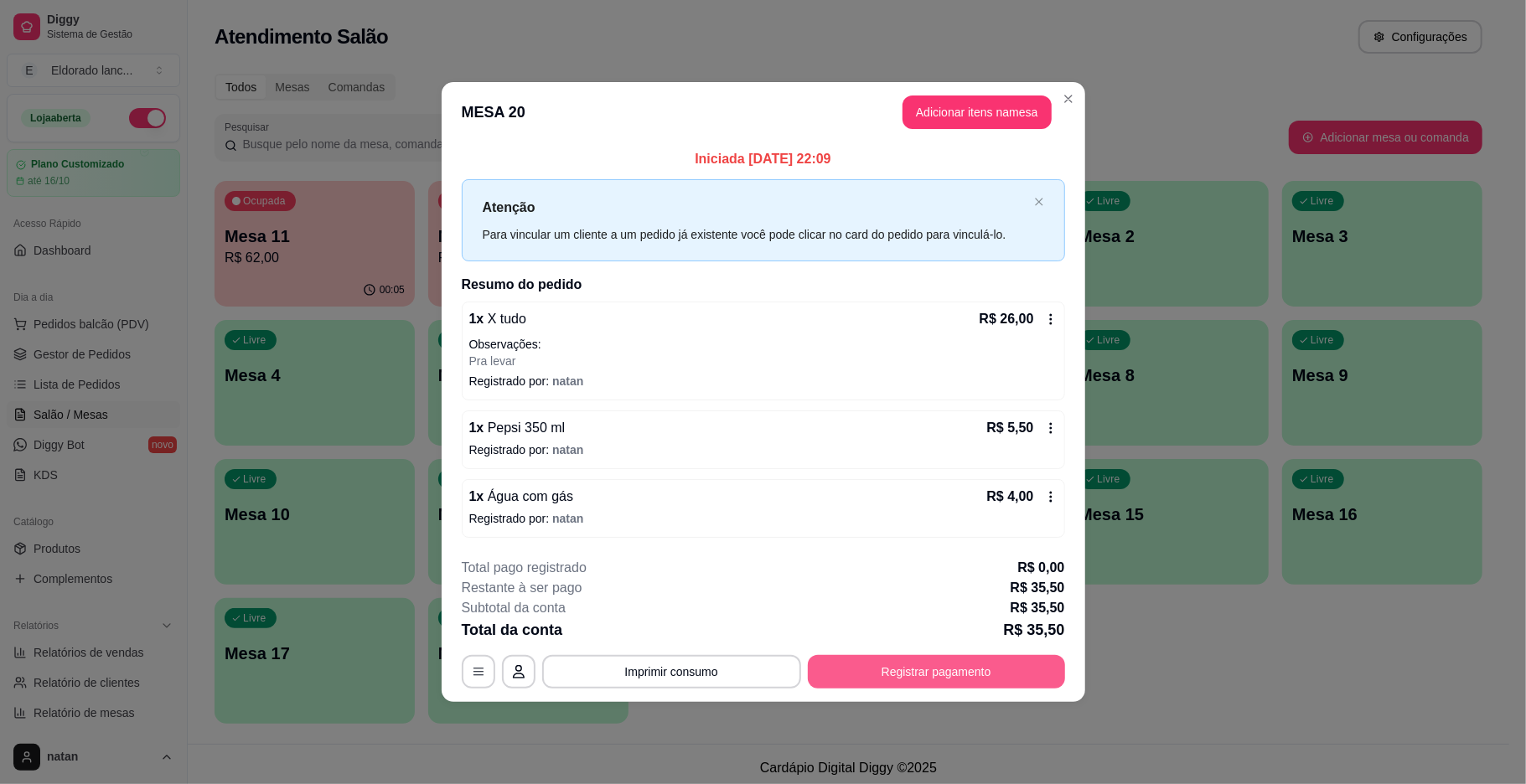
click at [974, 675] on button "Registrar pagamento" at bounding box center [936, 672] width 257 height 34
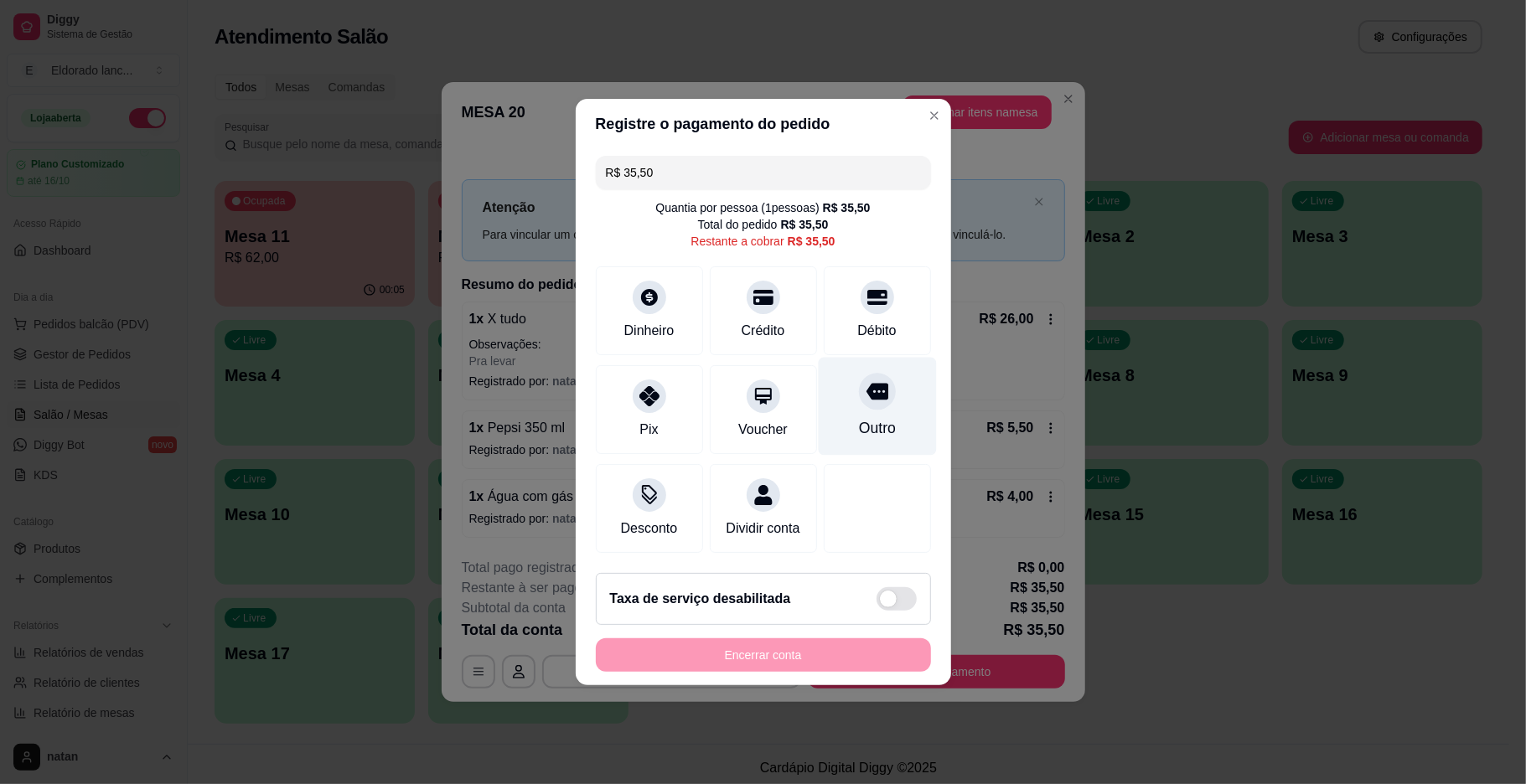
click at [845, 368] on div "Outro" at bounding box center [877, 406] width 118 height 98
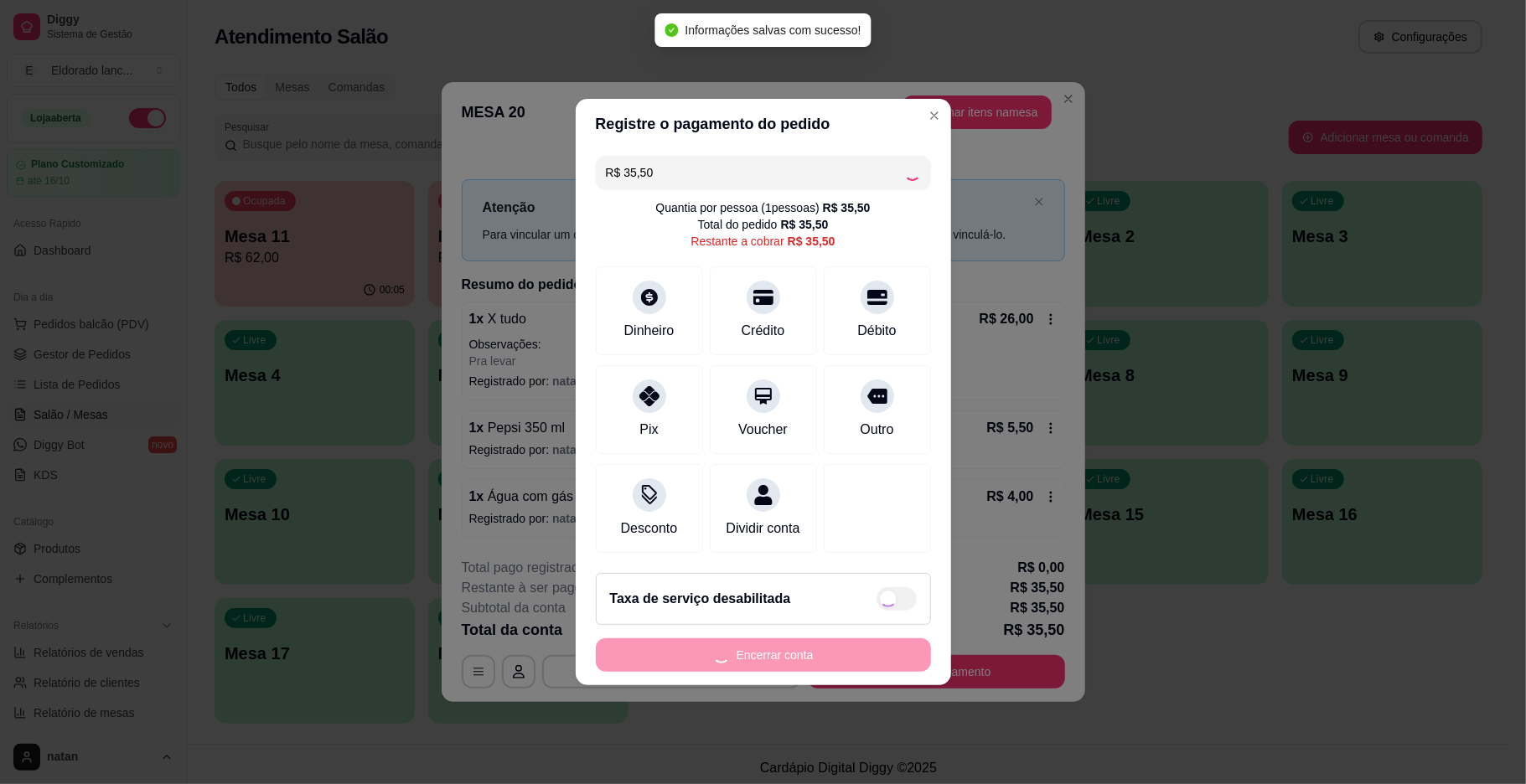
type input "R$ 0,00"
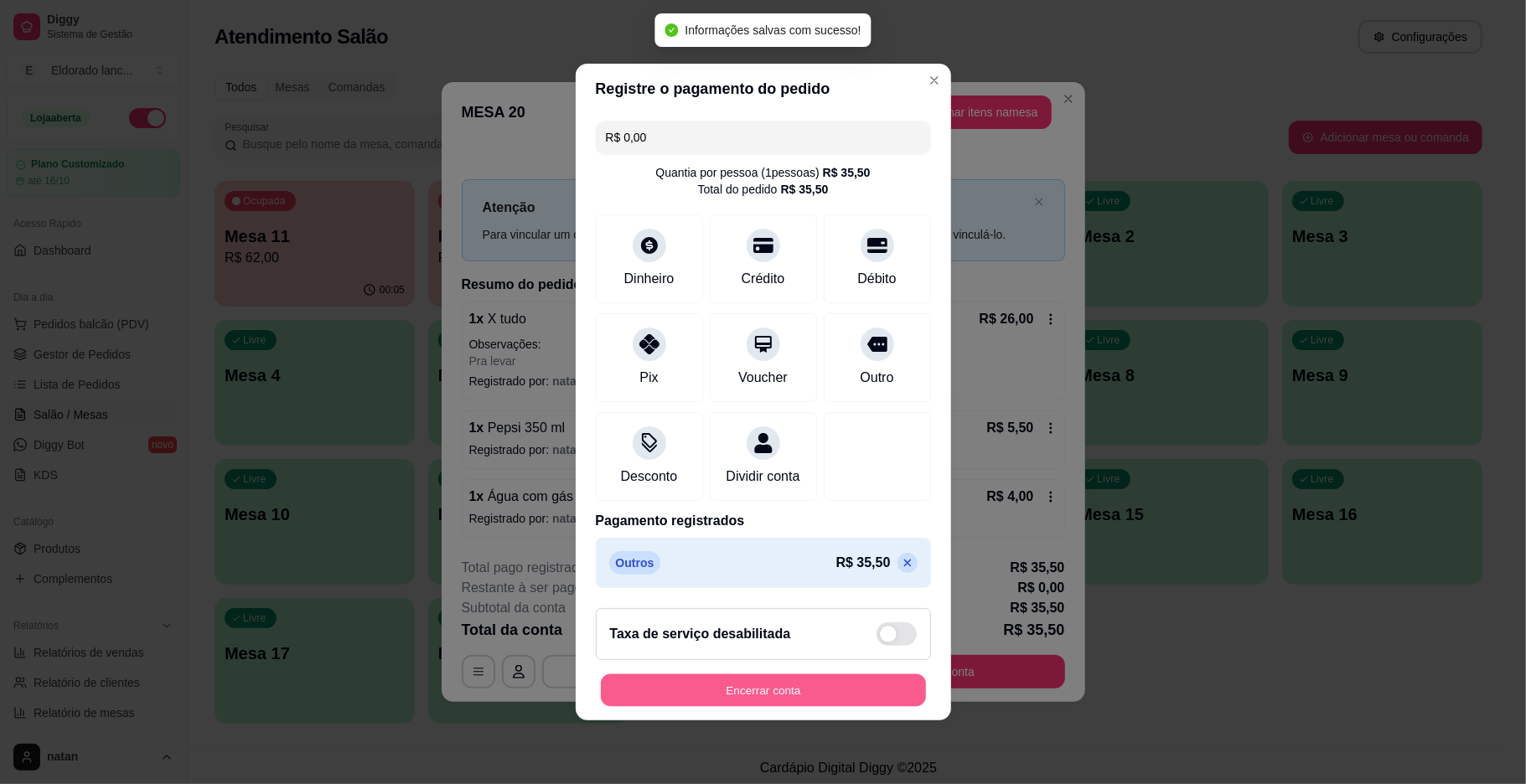
click at [831, 688] on button "Encerrar conta" at bounding box center [763, 690] width 326 height 33
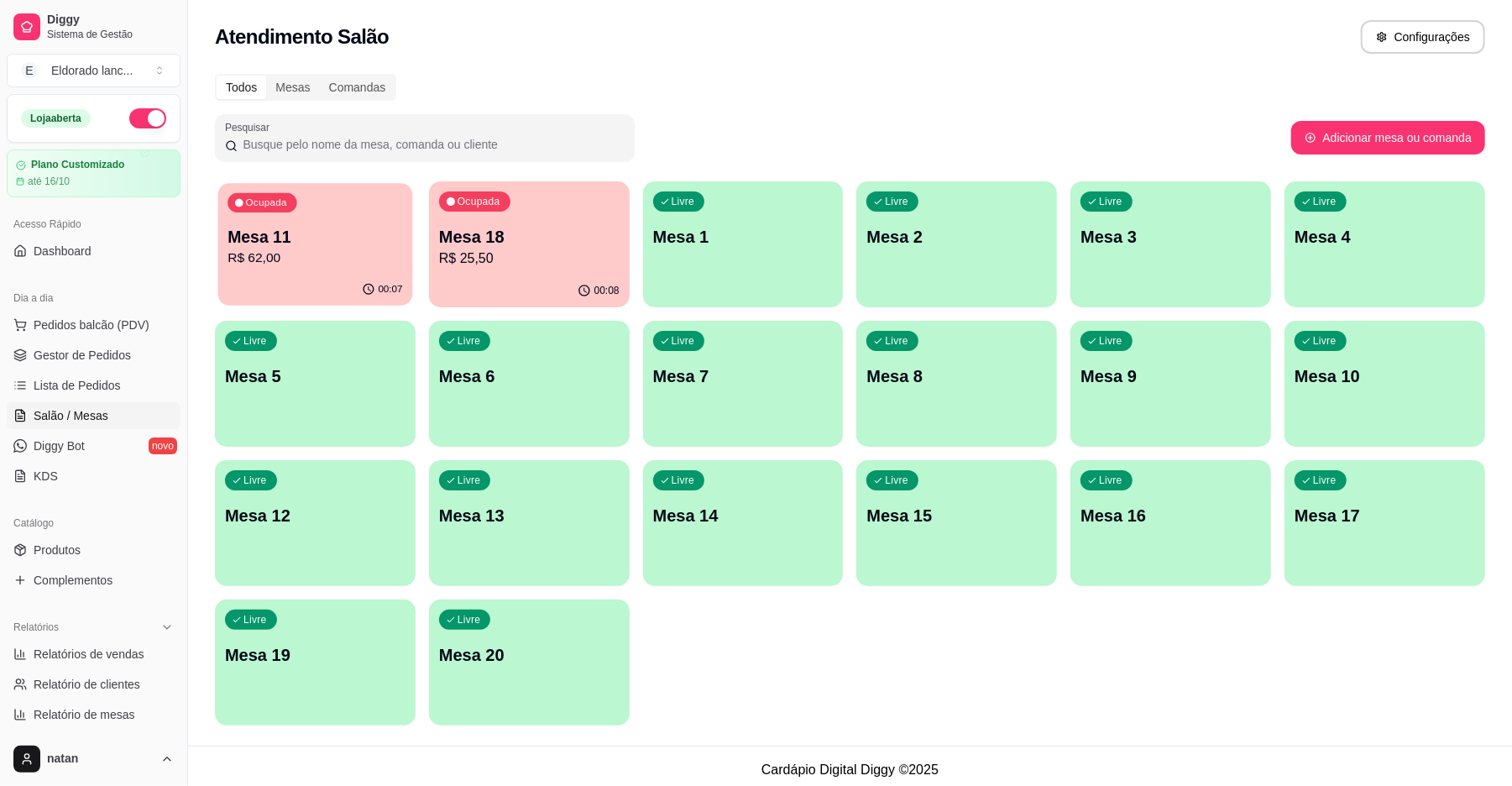
click at [295, 222] on div "Ocupada Mesa 11 R$ 62,00" at bounding box center [316, 228] width 194 height 91
click at [116, 348] on span "Gestor de Pedidos" at bounding box center [82, 355] width 97 height 17
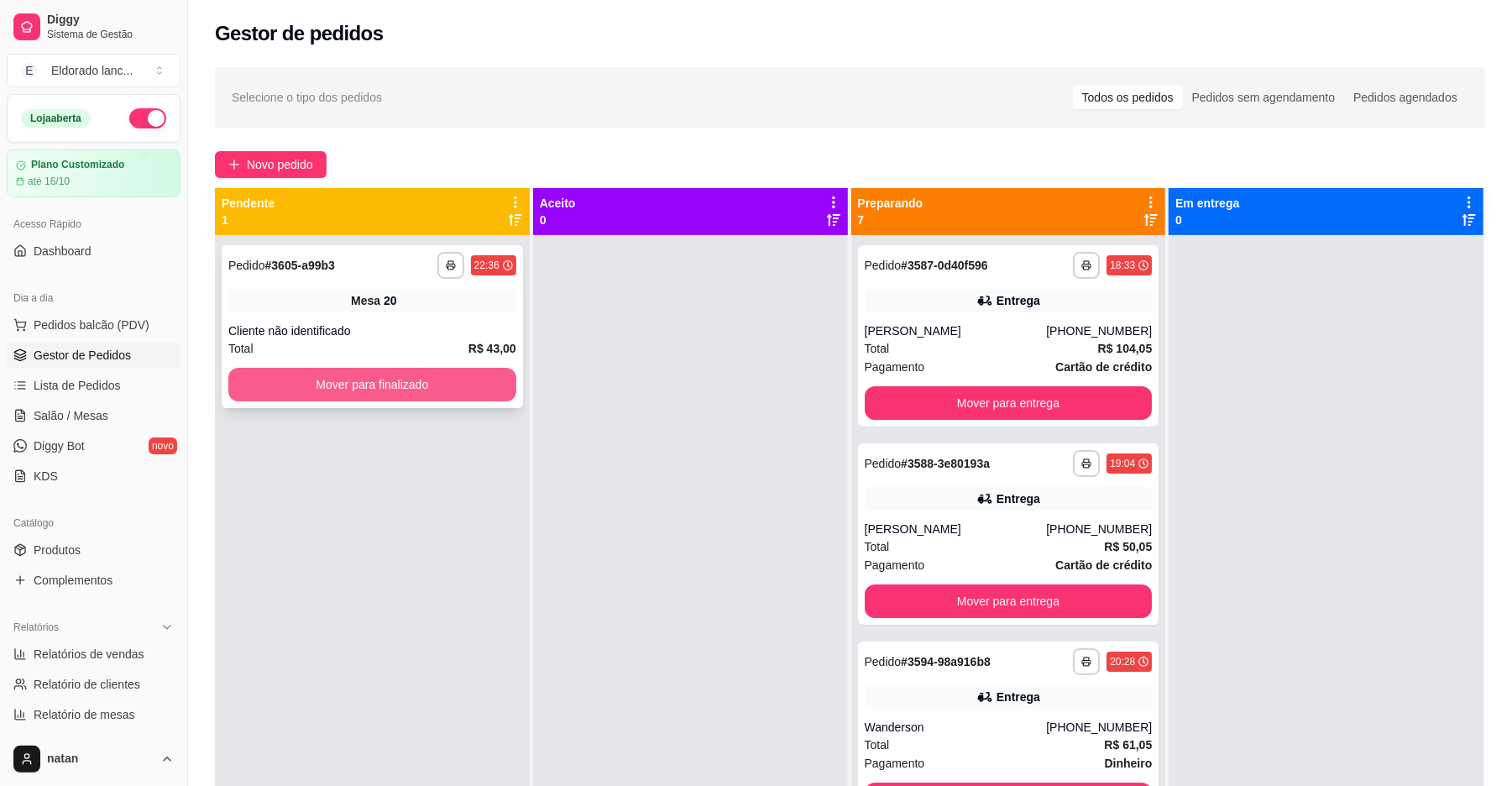
click at [475, 392] on button "Mover para finalizado" at bounding box center [372, 384] width 288 height 34
click at [475, 392] on button "Mover para finalizado" at bounding box center [372, 384] width 278 height 33
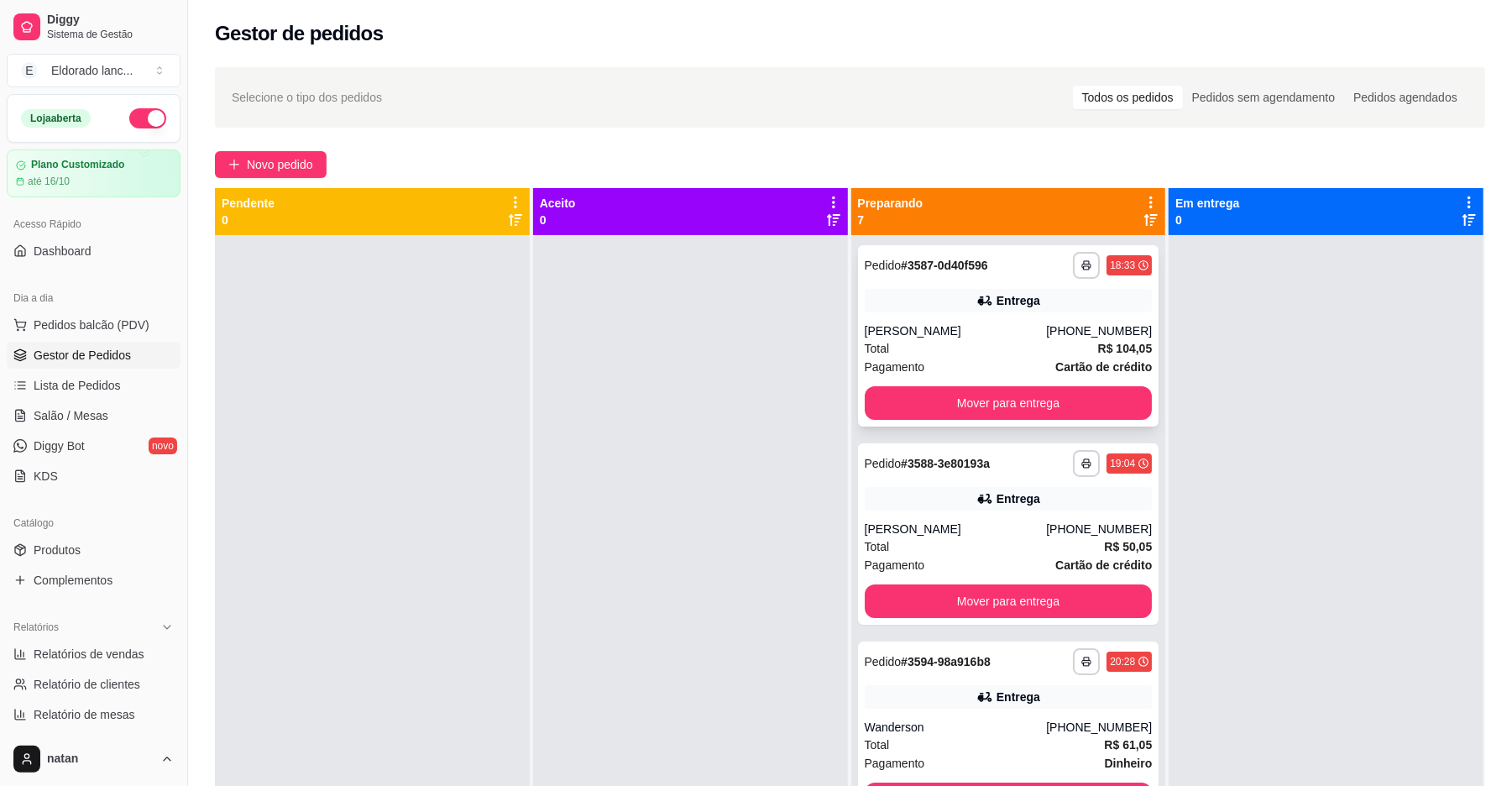
click at [945, 321] on div "**********" at bounding box center [1008, 336] width 302 height 181
click at [1046, 401] on button "Mover para entrega" at bounding box center [1008, 403] width 278 height 33
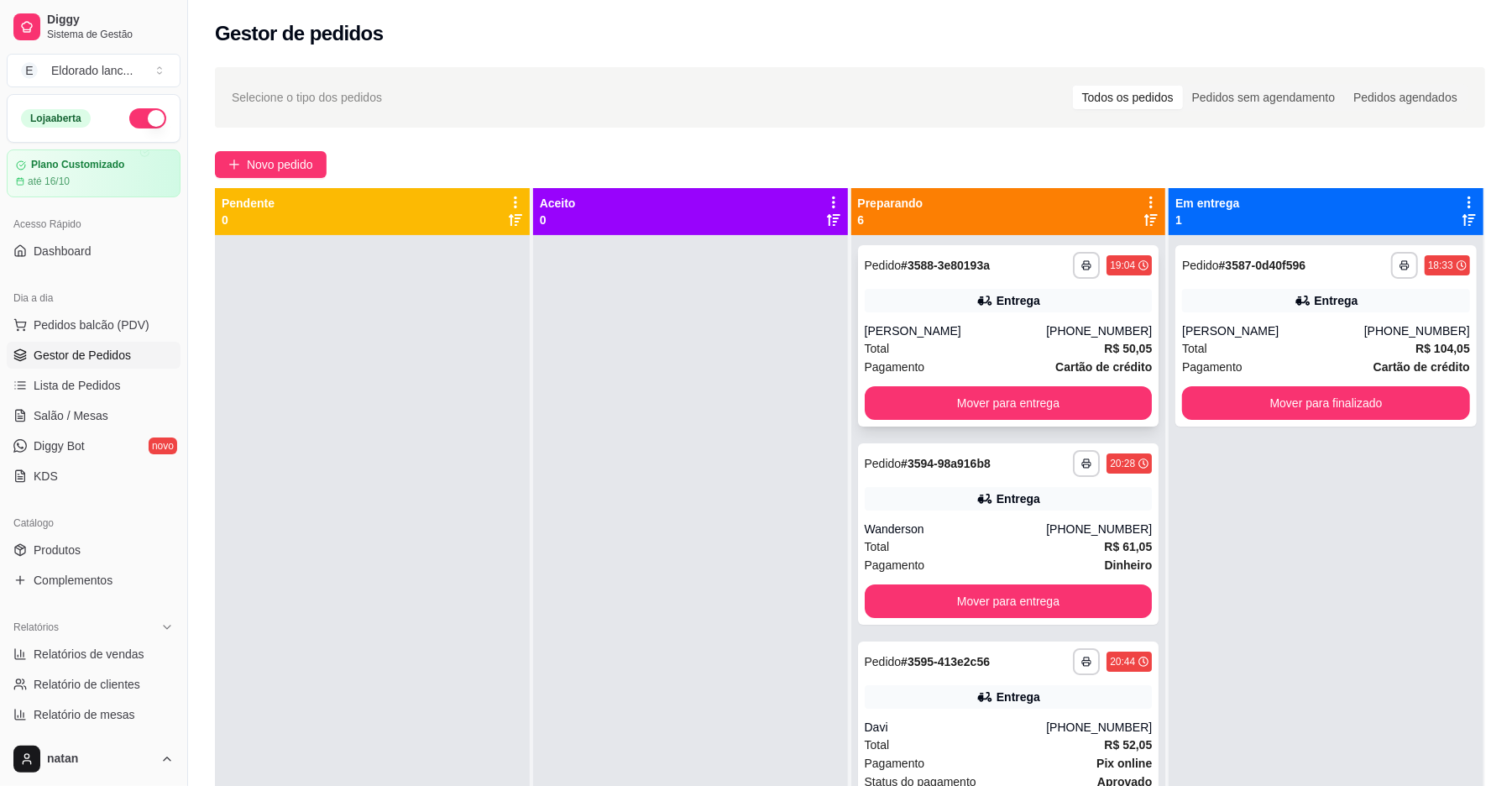
click at [1051, 348] on div "Total R$ 50,05" at bounding box center [1008, 349] width 288 height 19
click at [1078, 394] on button "Mover para entrega" at bounding box center [1008, 403] width 278 height 33
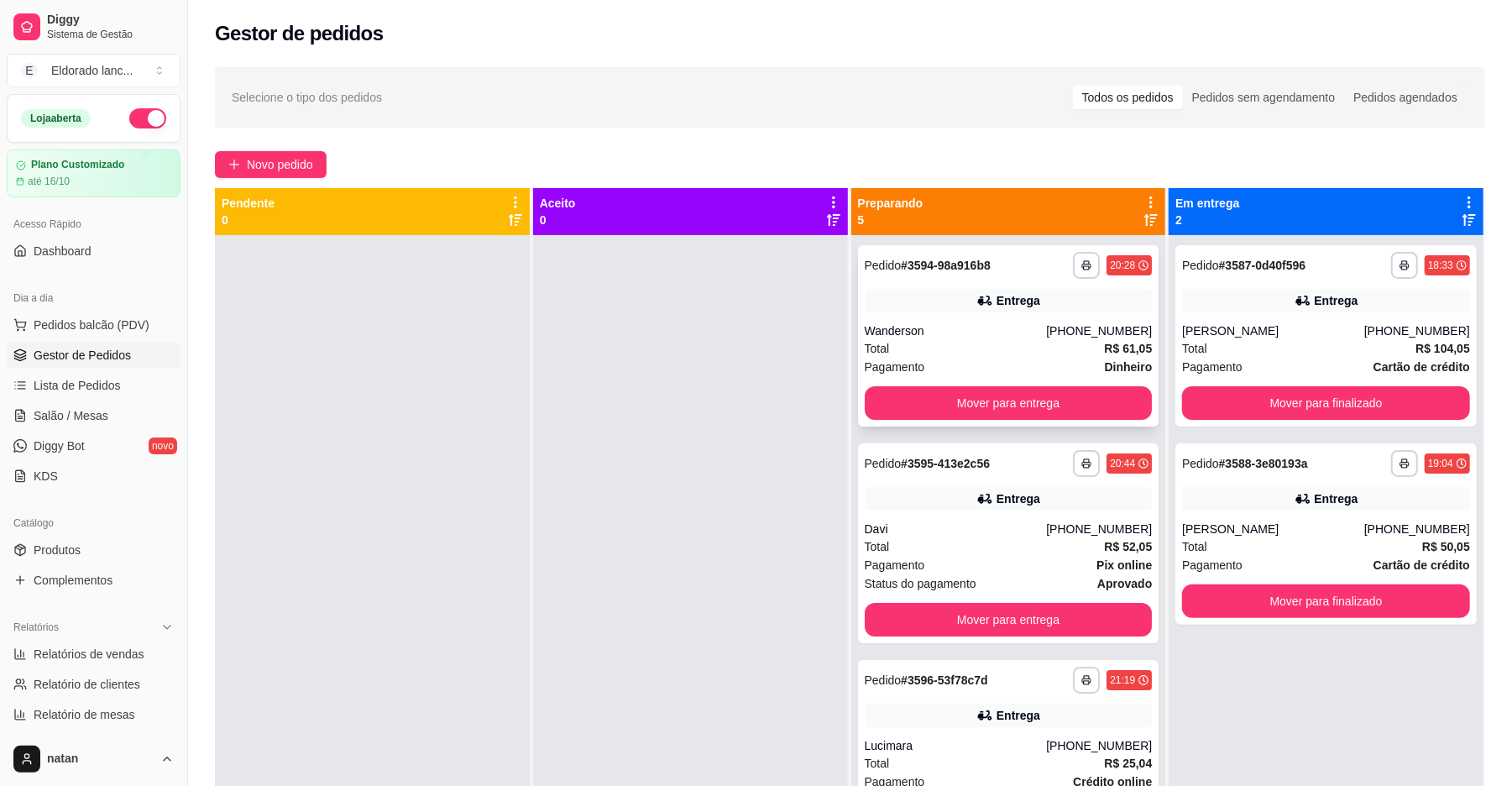
click at [1072, 341] on div "Total R$ 61,05" at bounding box center [1008, 349] width 288 height 19
click at [1075, 401] on button "Mover para entrega" at bounding box center [1008, 403] width 278 height 33
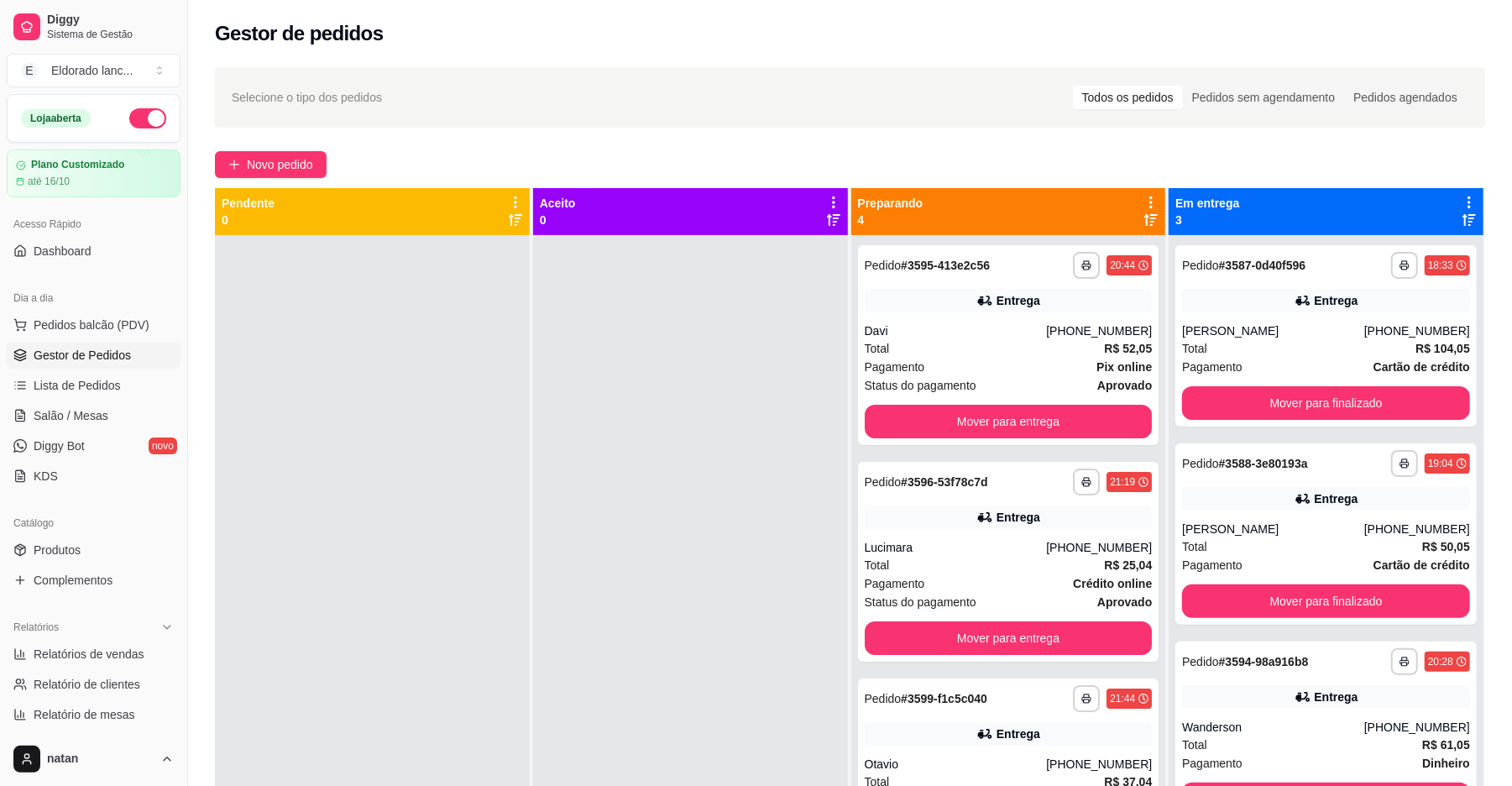
click at [1035, 324] on div "Davi" at bounding box center [955, 331] width 182 height 17
click at [1035, 428] on button "Mover para entrega" at bounding box center [1008, 422] width 288 height 34
click at [1047, 333] on div "Lucimara" at bounding box center [955, 331] width 182 height 17
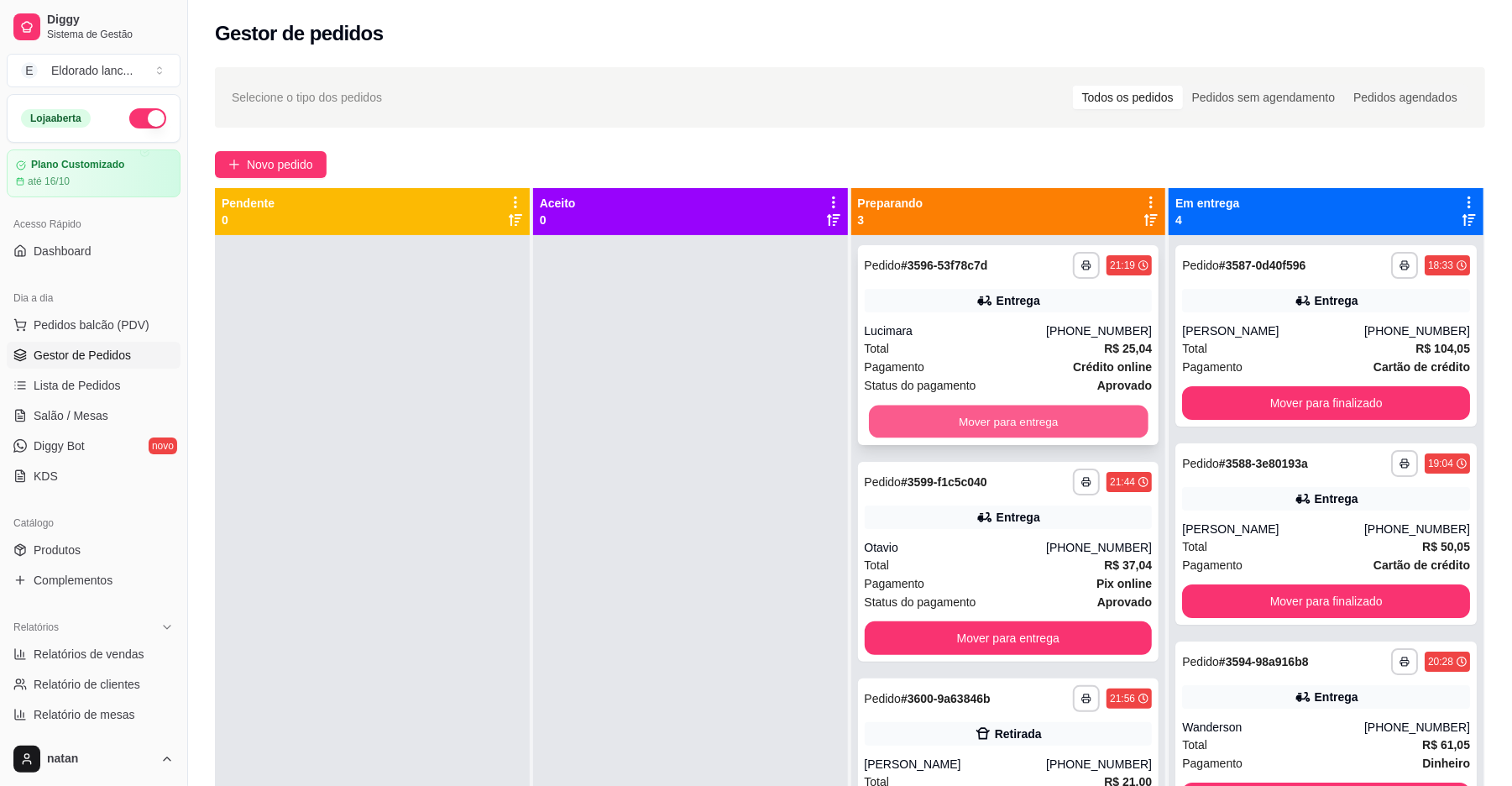
click at [1026, 411] on button "Mover para entrega" at bounding box center [1008, 422] width 278 height 33
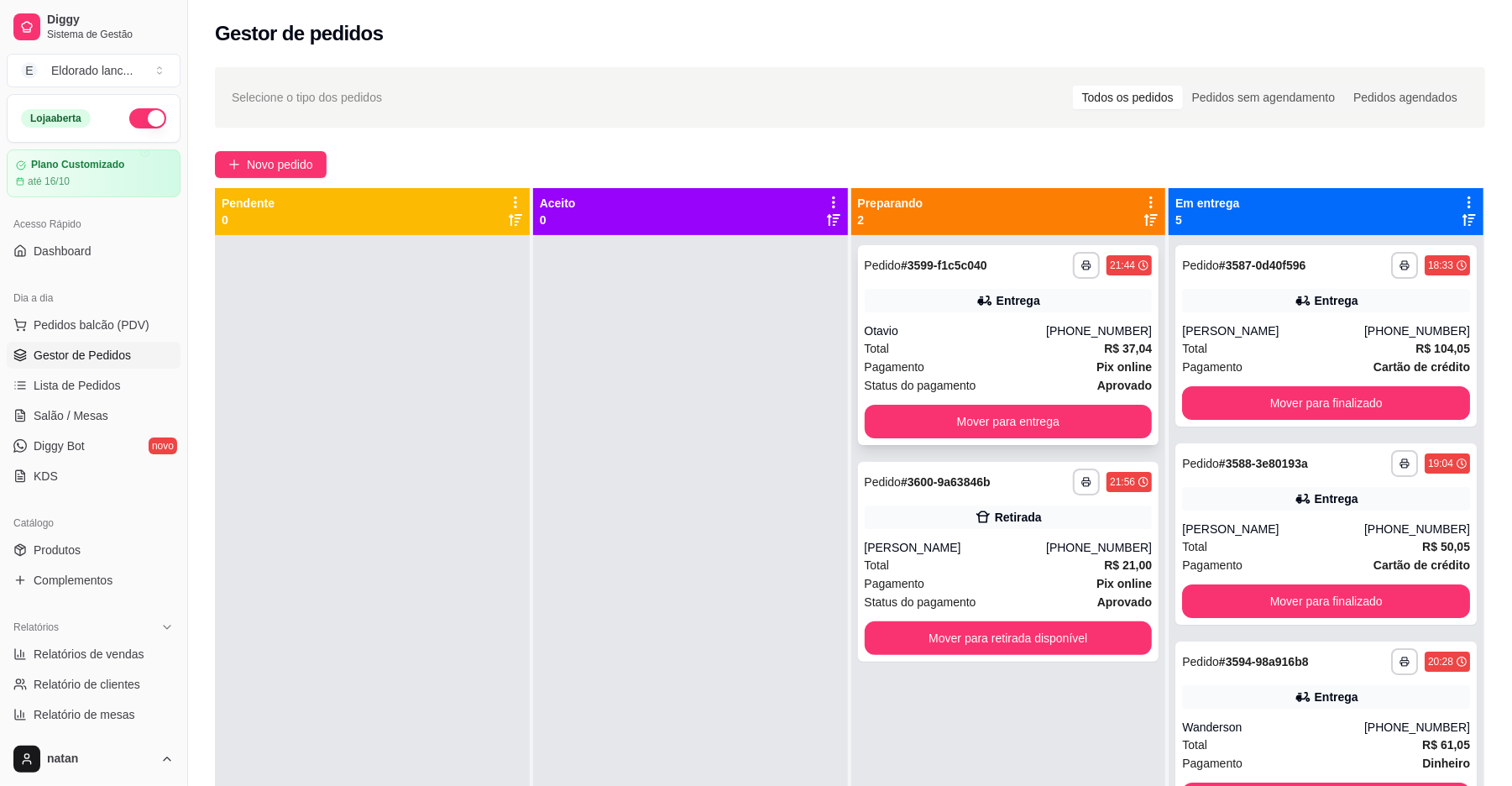
click at [1026, 376] on div "Status do pagamento aprovado" at bounding box center [1008, 385] width 288 height 19
click at [1062, 415] on button "Mover para entrega" at bounding box center [1008, 422] width 288 height 34
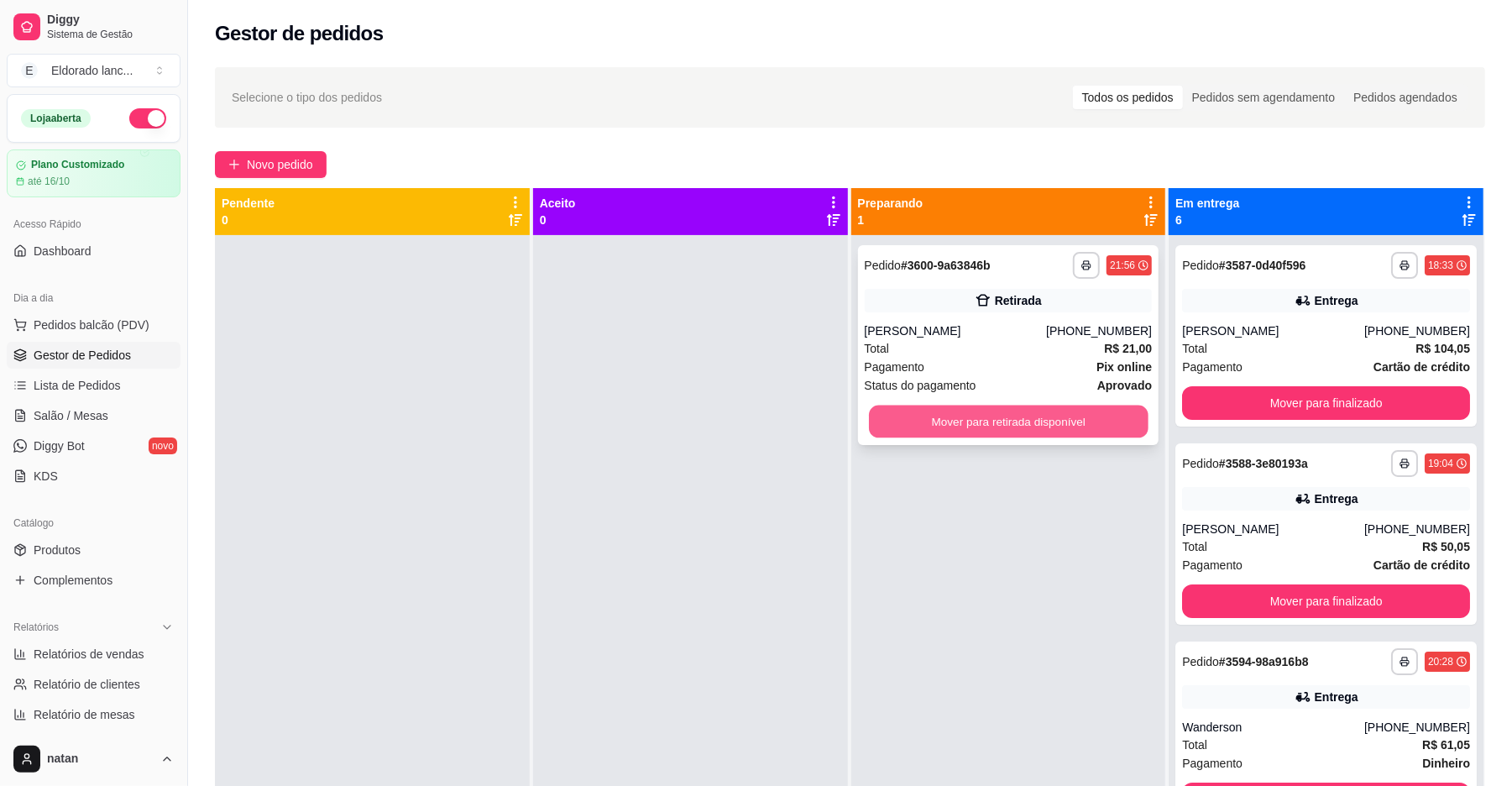
click at [1060, 410] on button "Mover para retirada disponível" at bounding box center [1008, 422] width 278 height 33
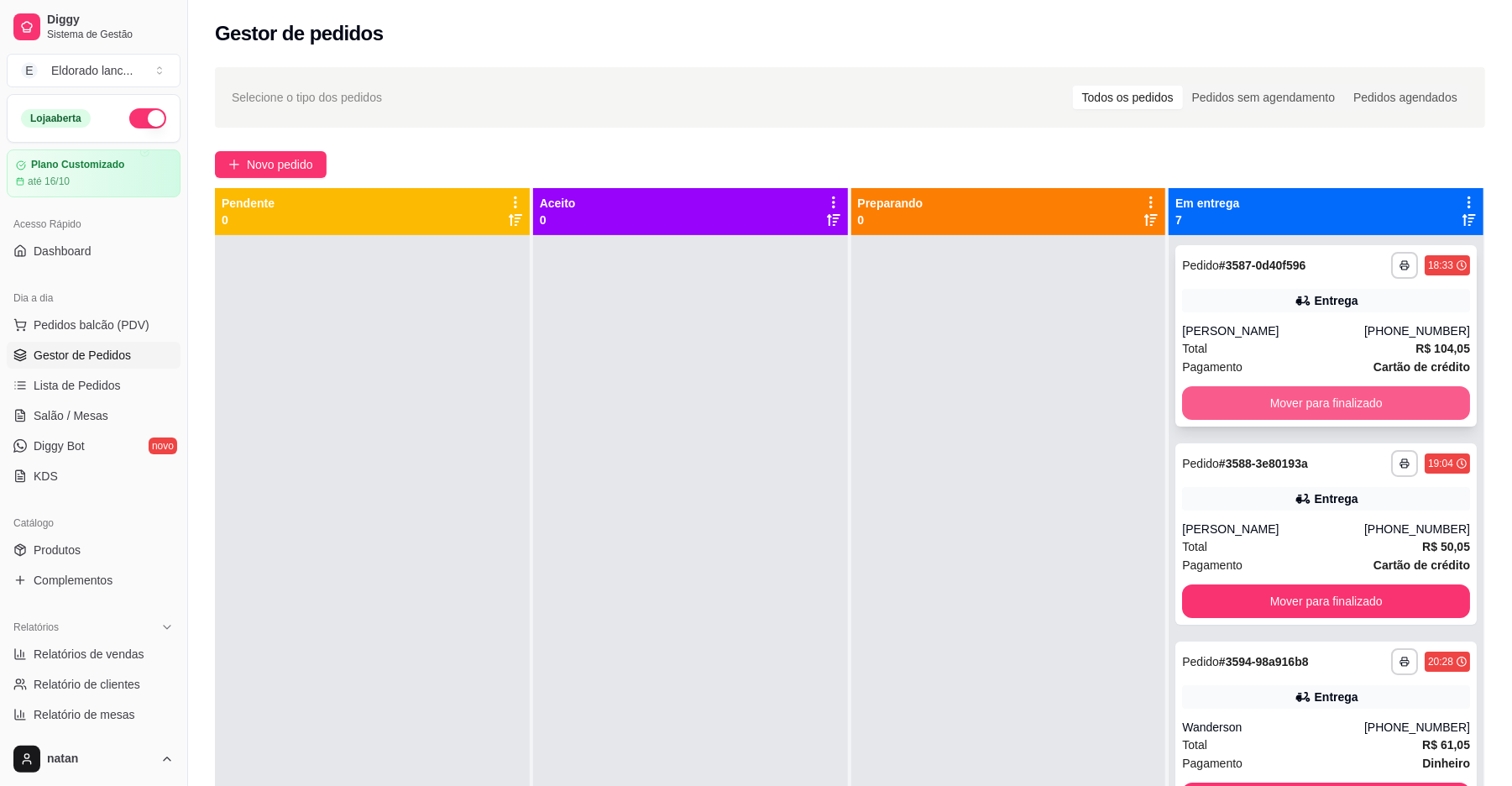
click at [1227, 411] on button "Mover para finalizado" at bounding box center [1326, 403] width 288 height 34
click at [1229, 410] on button "Mover para finalizado" at bounding box center [1325, 403] width 278 height 33
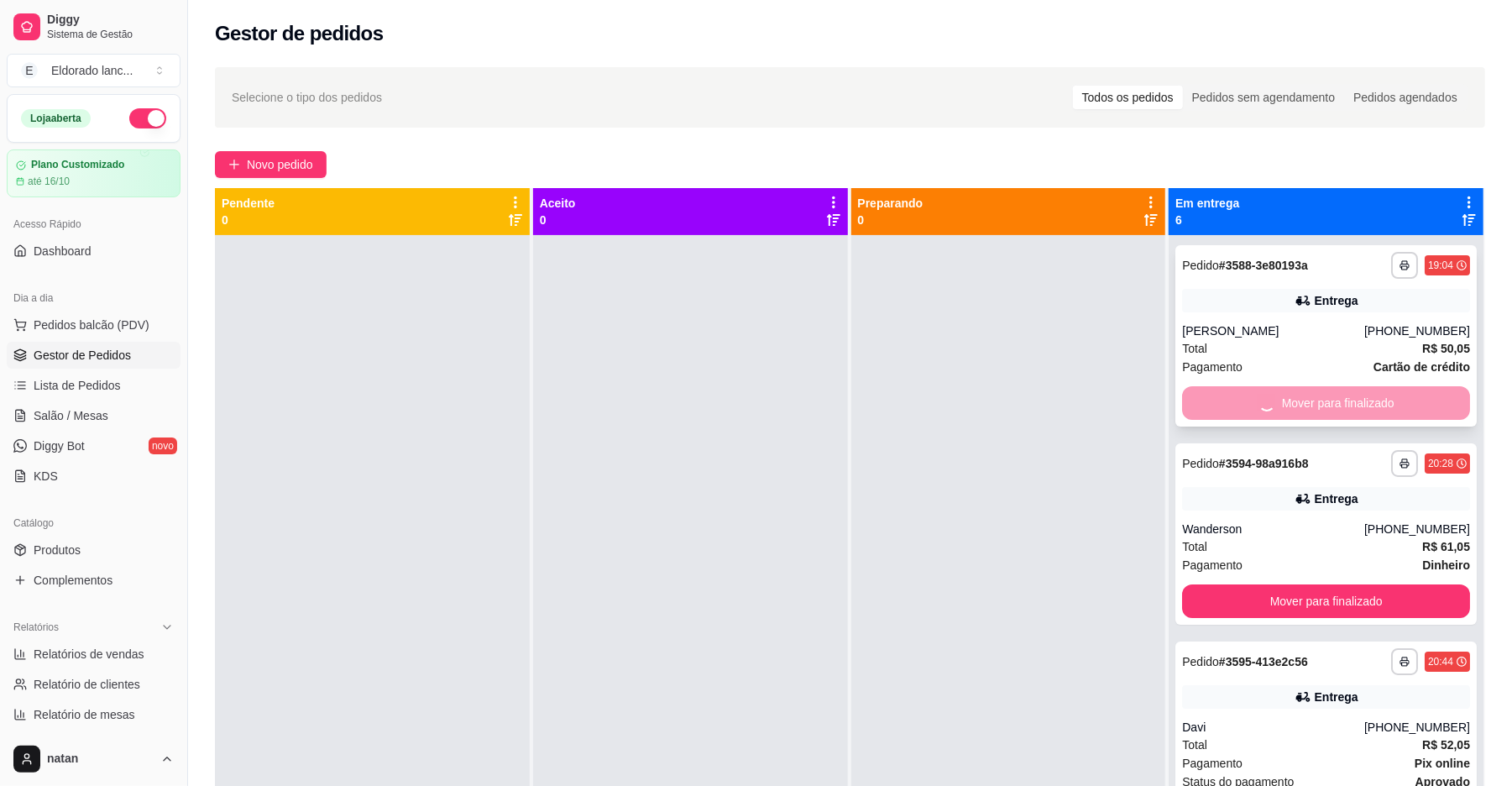
click at [1229, 410] on div "Mover para finalizado" at bounding box center [1326, 403] width 288 height 34
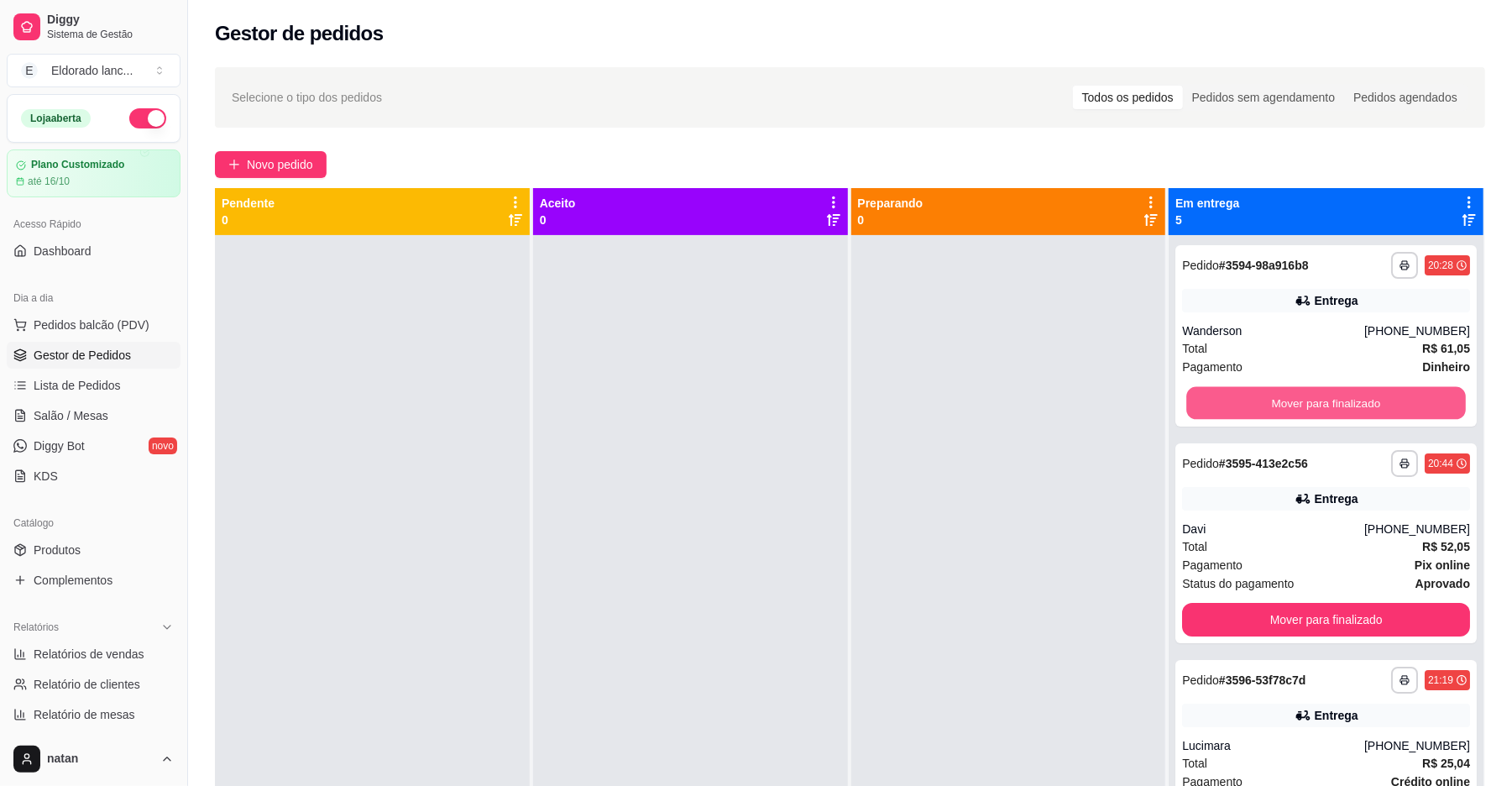
click at [1229, 410] on button "Mover para finalizado" at bounding box center [1325, 403] width 278 height 33
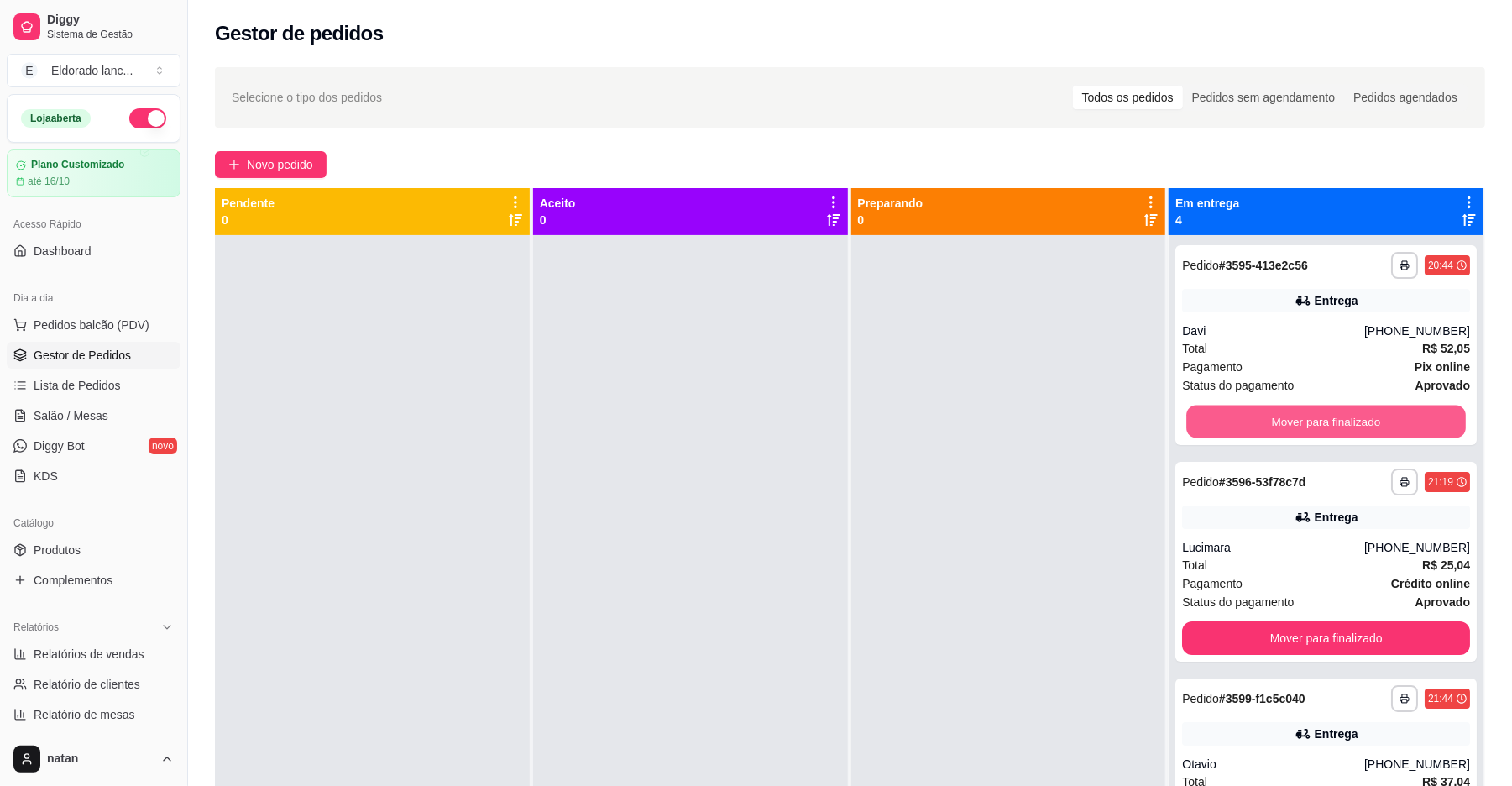
click at [1229, 410] on button "Mover para finalizado" at bounding box center [1325, 422] width 278 height 33
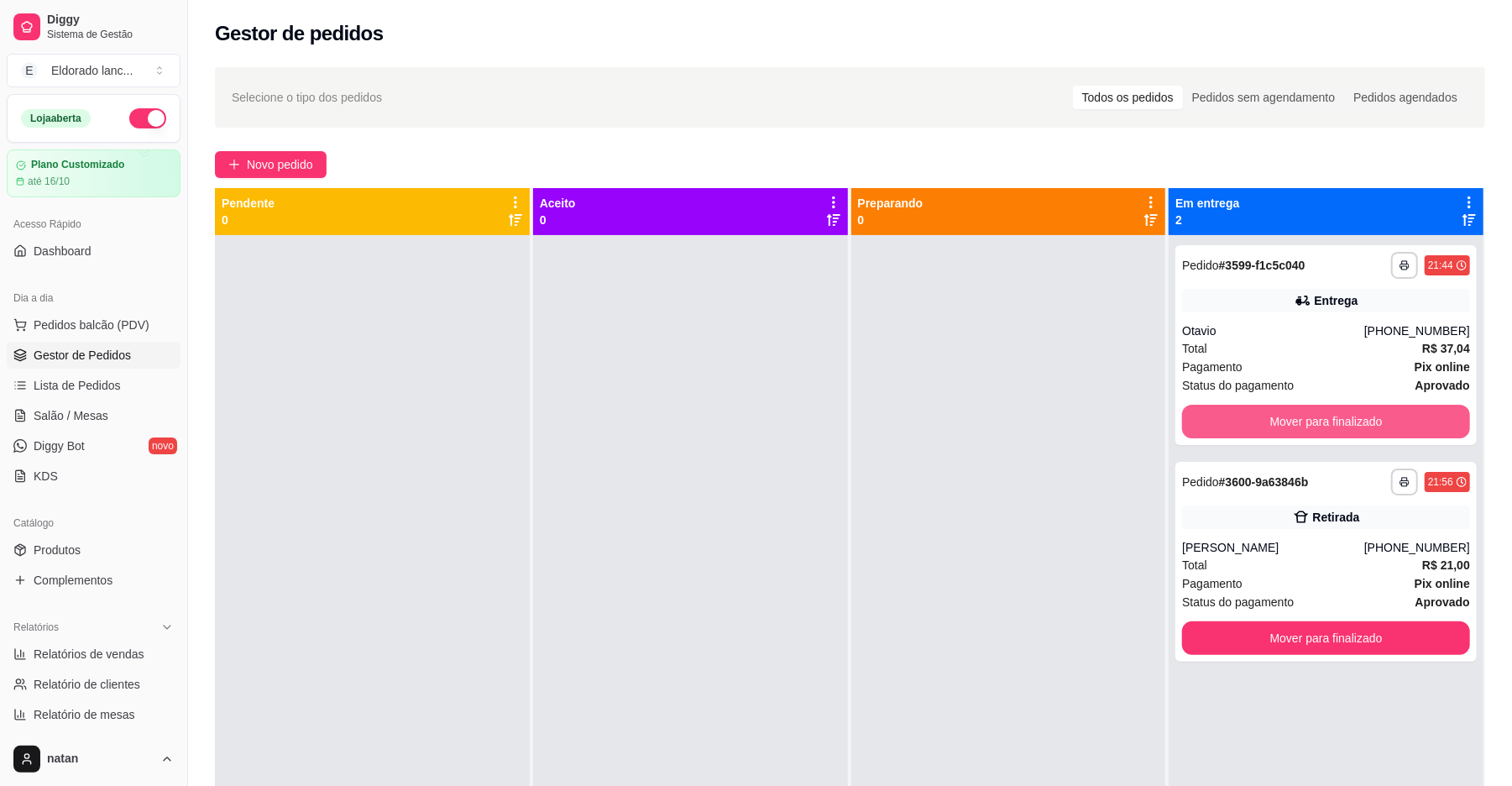
click at [1229, 410] on button "Mover para finalizado" at bounding box center [1326, 422] width 288 height 34
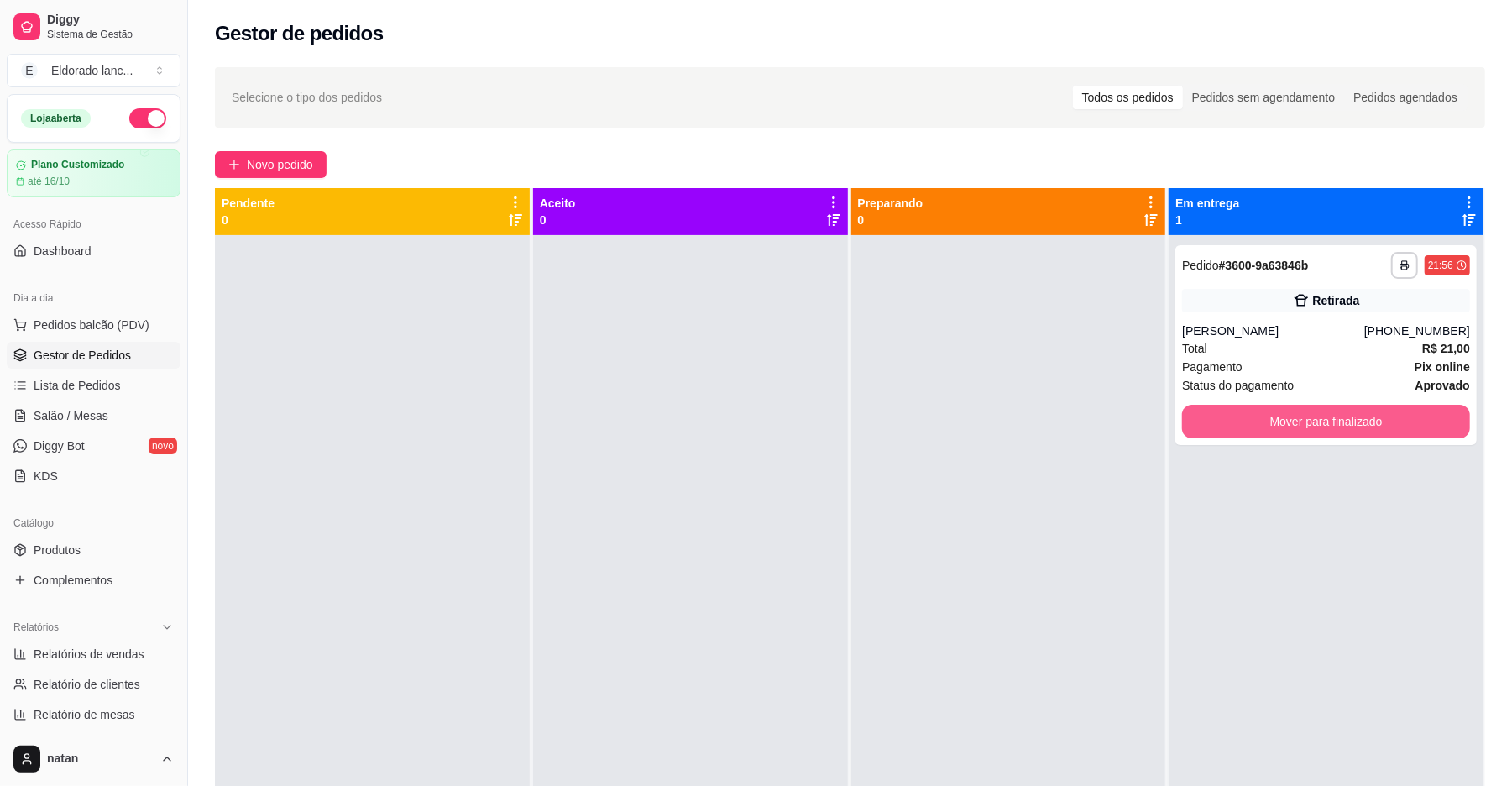
click at [1229, 410] on button "Mover para finalizado" at bounding box center [1326, 422] width 288 height 34
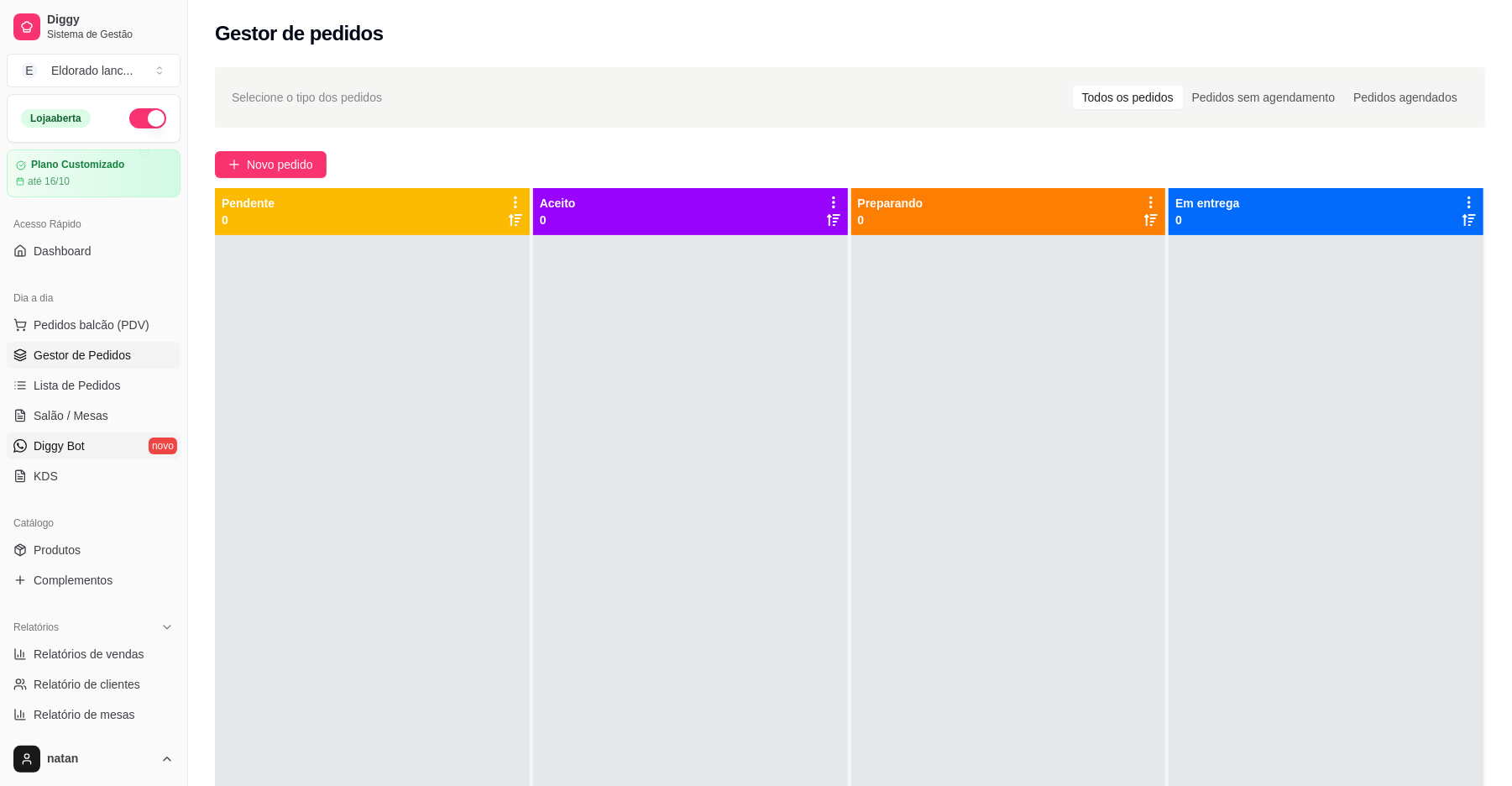
click at [108, 436] on link "Diggy Bot novo" at bounding box center [93, 446] width 174 height 27
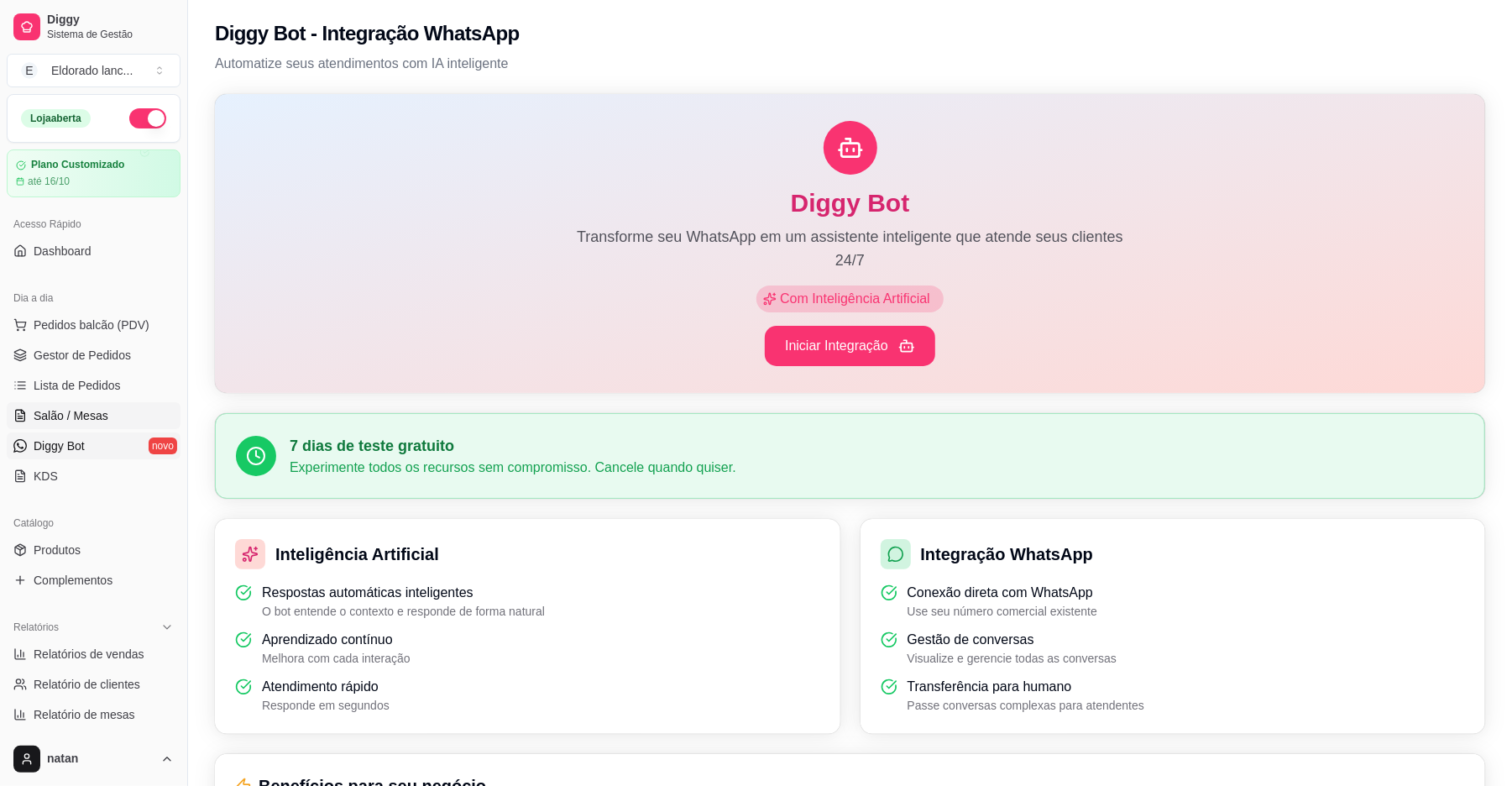
click at [107, 409] on link "Salão / Mesas" at bounding box center [93, 415] width 174 height 27
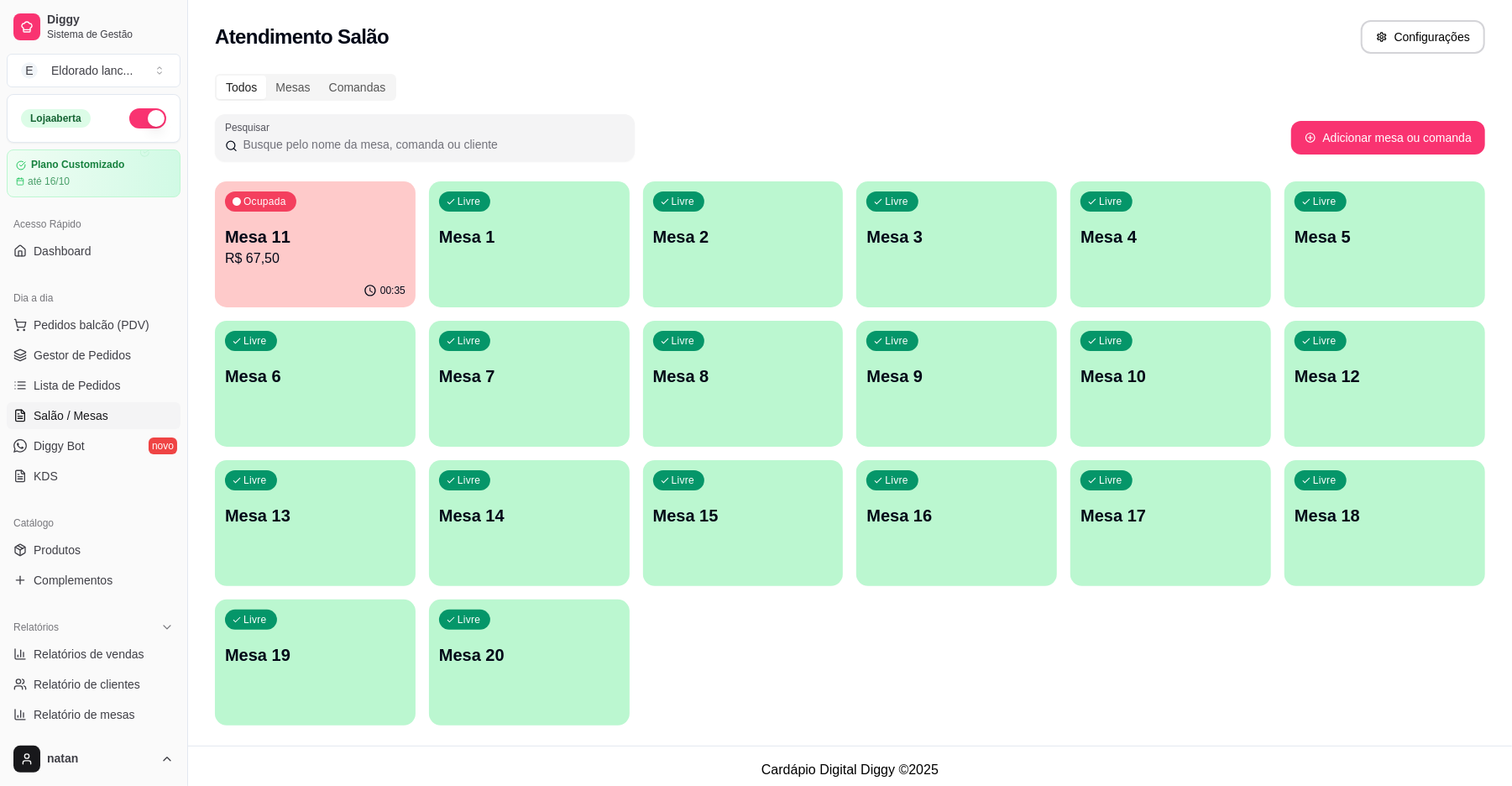
click at [544, 236] on p "Mesa 1" at bounding box center [529, 236] width 180 height 23
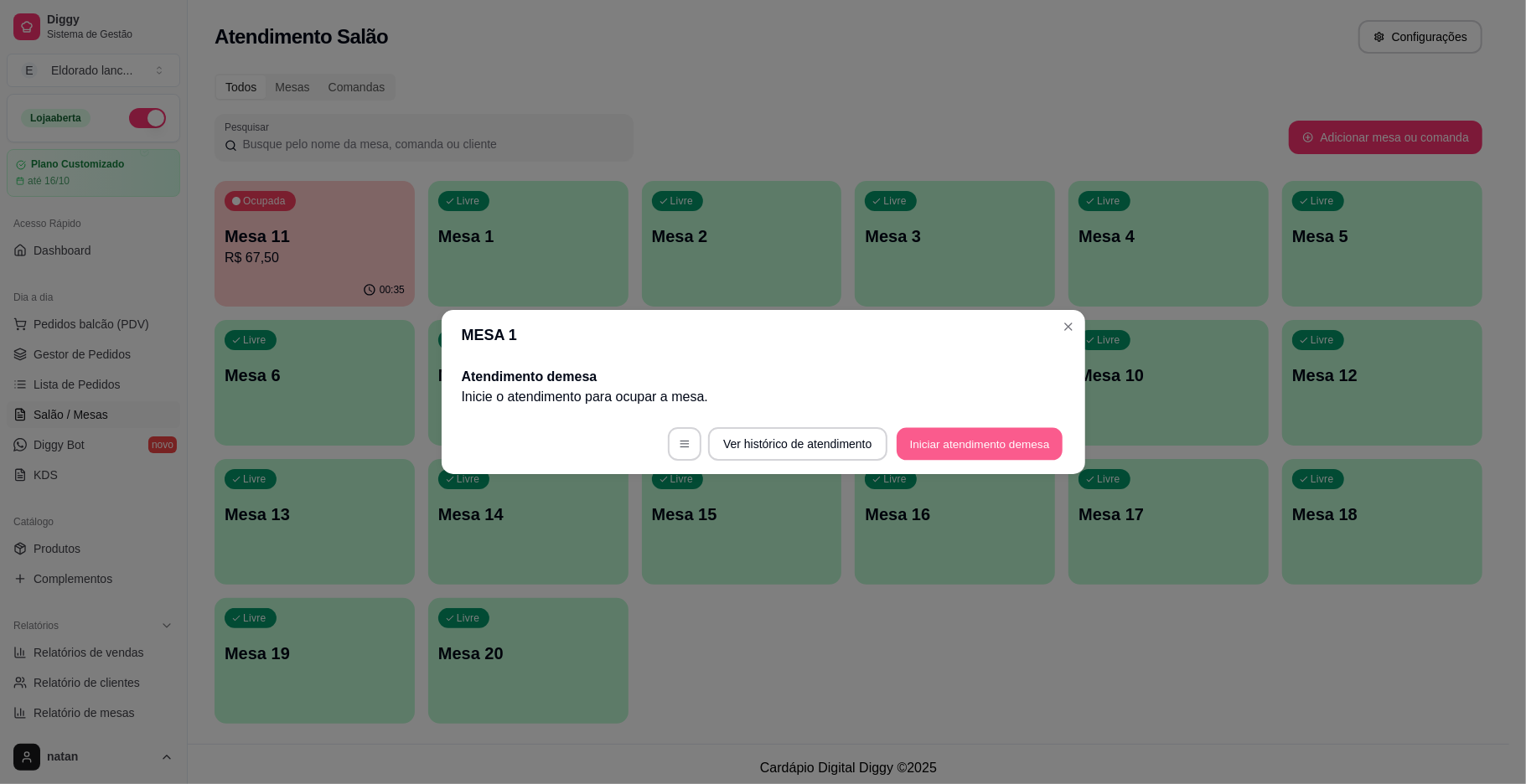
click at [928, 447] on button "Iniciar atendimento de mesa" at bounding box center [979, 444] width 166 height 33
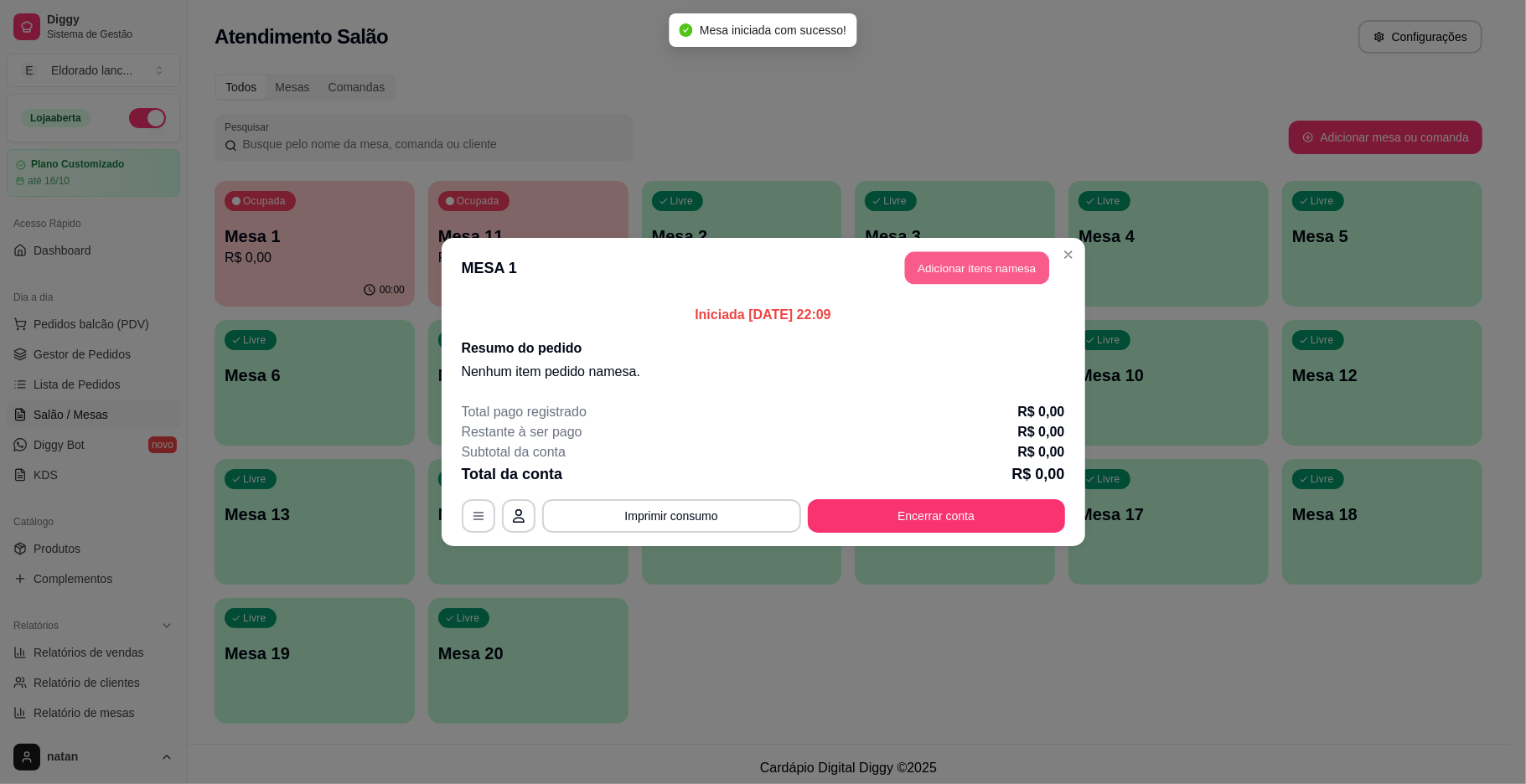
click at [1013, 272] on button "Adicionar itens na mesa" at bounding box center [977, 268] width 145 height 33
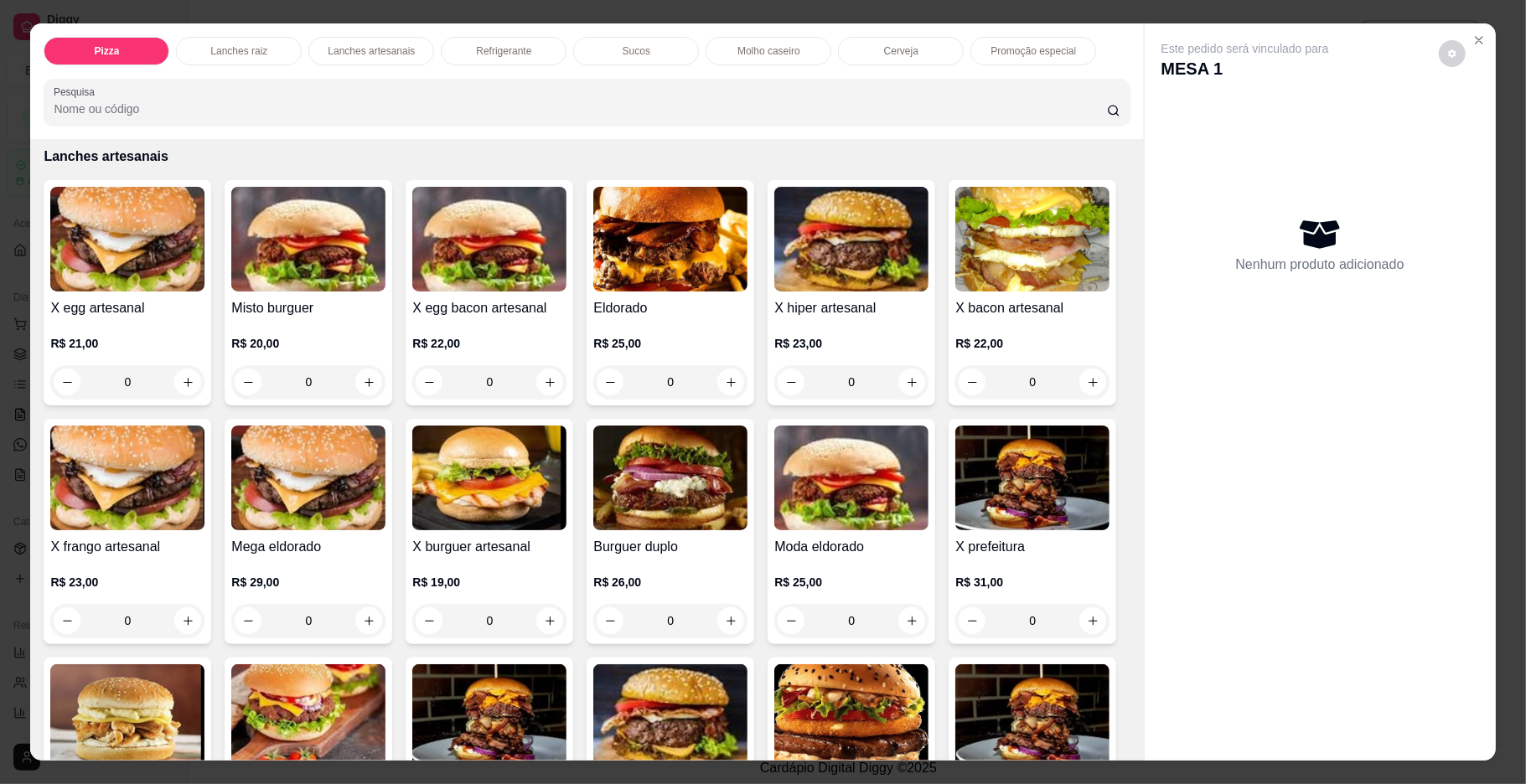
scroll to position [715, 0]
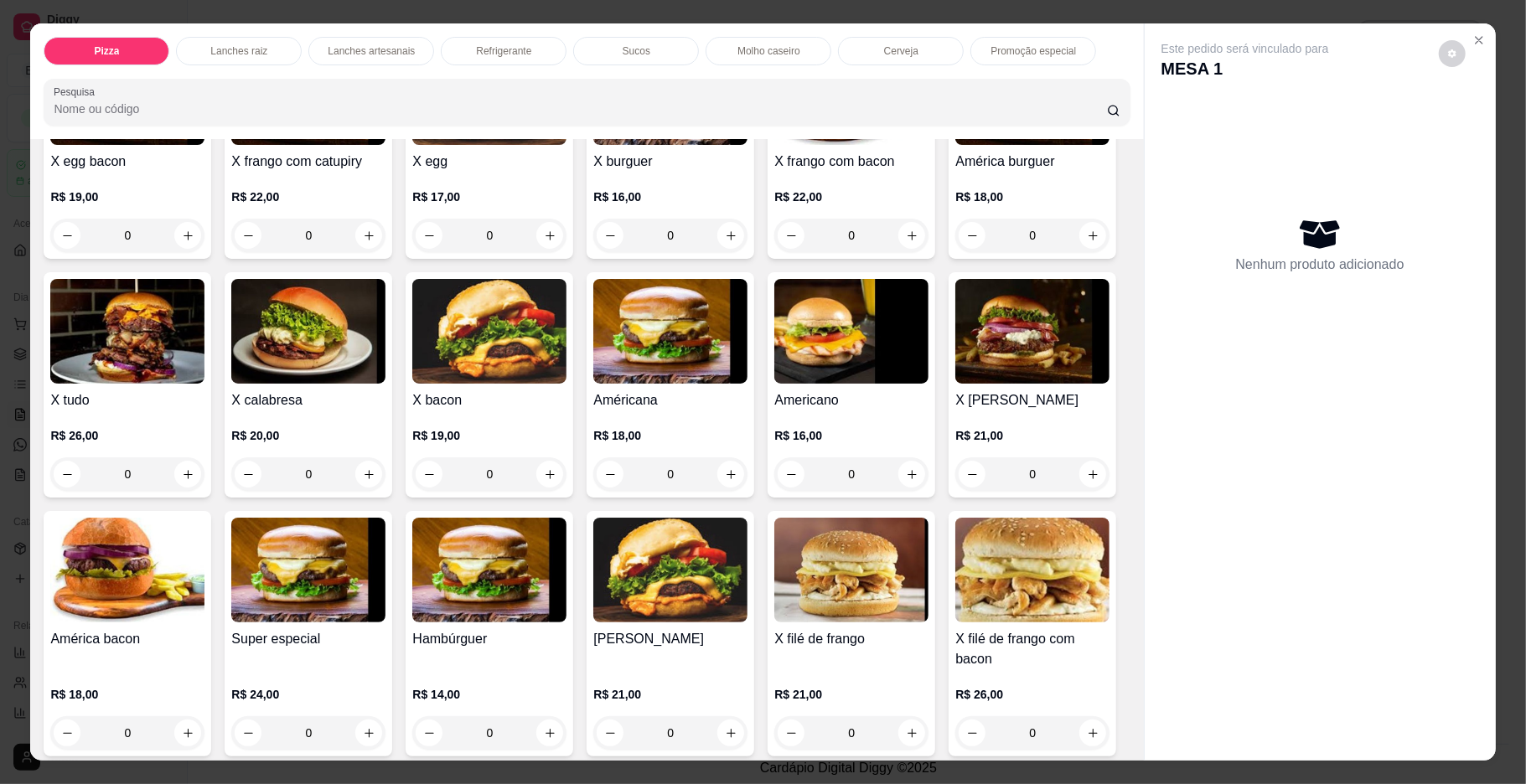
click at [204, 471] on div "0" at bounding box center [127, 475] width 154 height 34
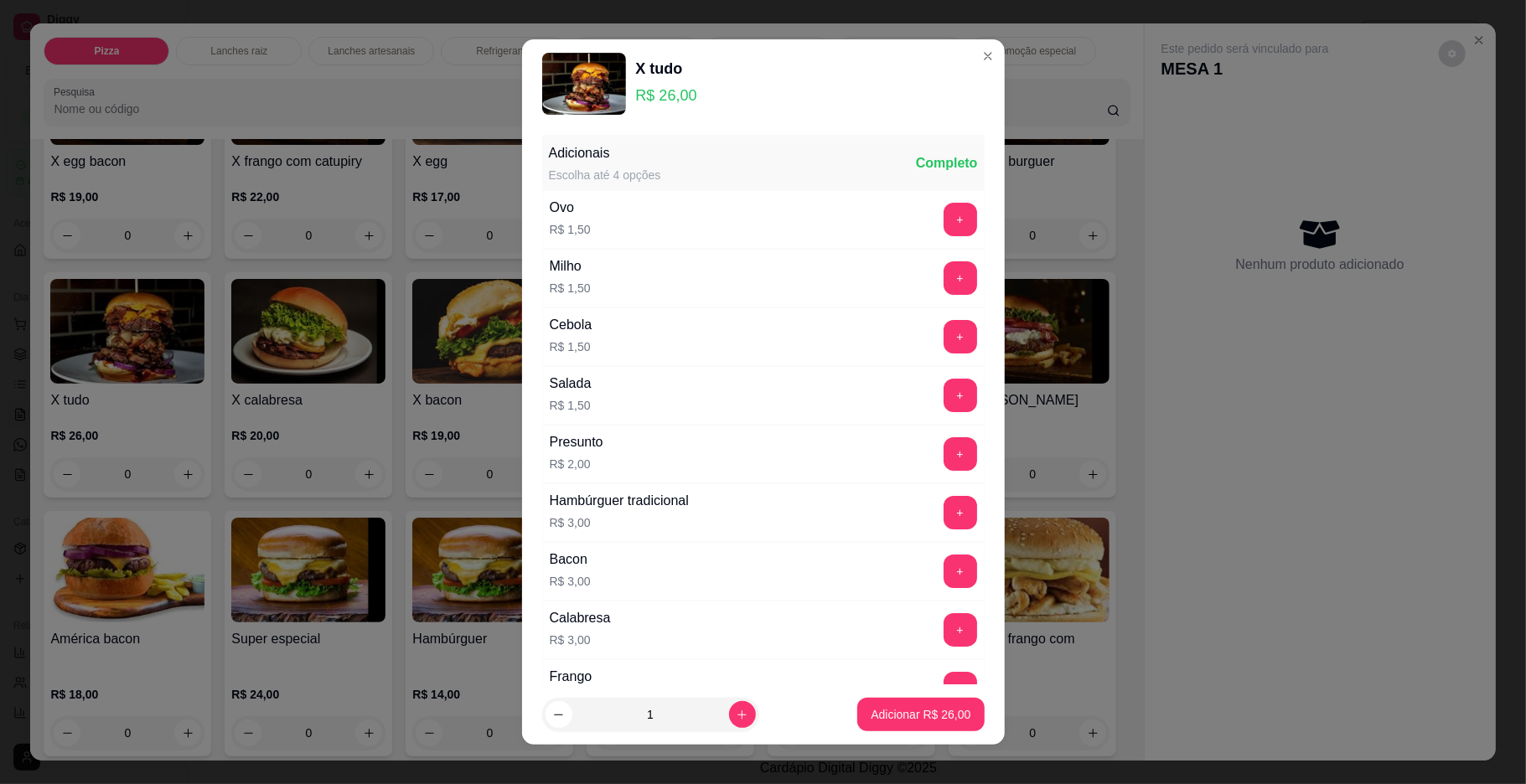
drag, startPoint x: 919, startPoint y: 688, endPoint x: 919, endPoint y: 698, distance: 10.0
click at [919, 698] on footer "1 Adicionar R$ 26,00" at bounding box center [763, 714] width 482 height 61
click at [919, 698] on button "Adicionar R$ 26,00" at bounding box center [921, 714] width 127 height 34
type input "1"
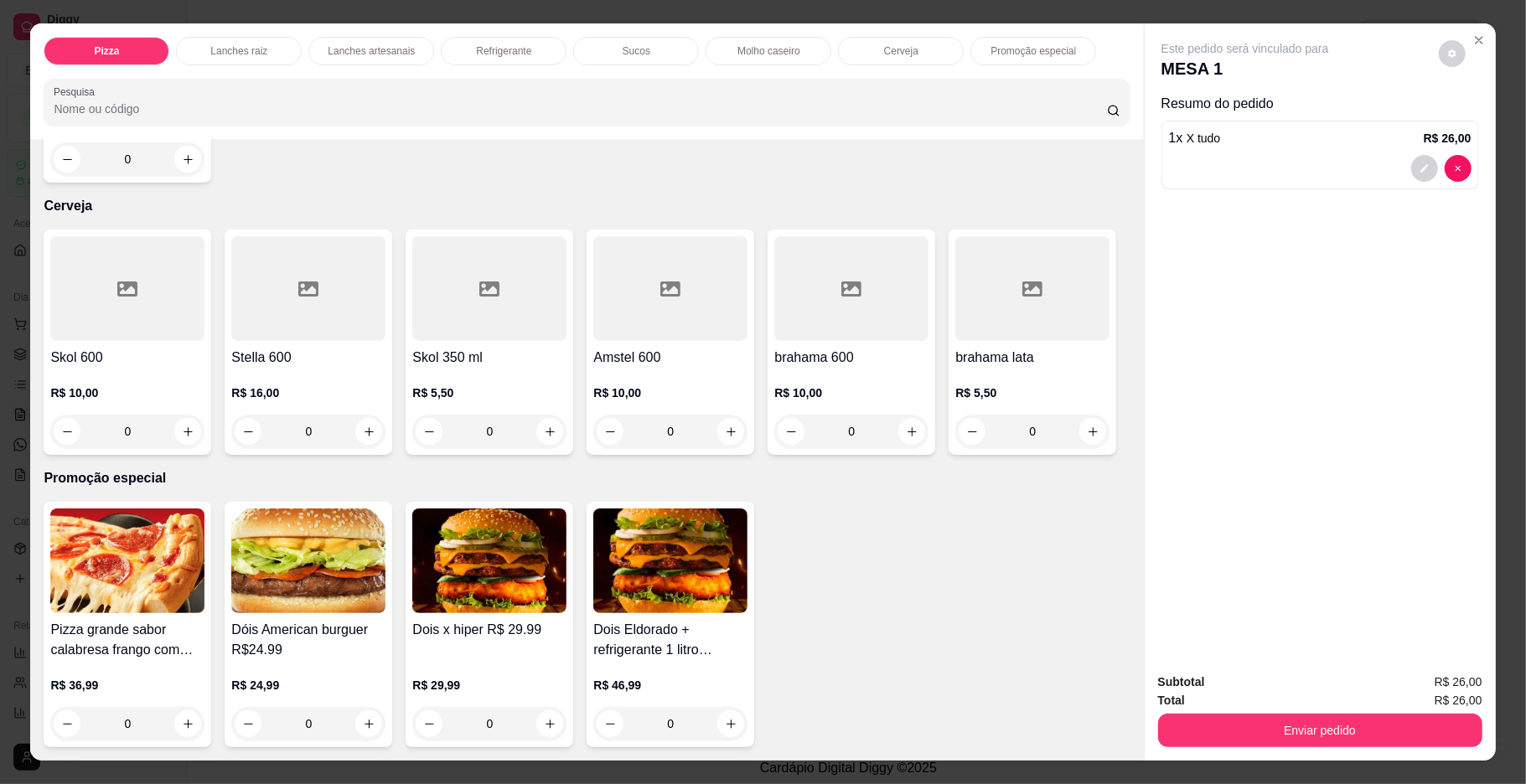
scroll to position [3122, 0]
click at [184, 164] on icon "increase-product-quantity" at bounding box center [188, 159] width 9 height 9
type input "1"
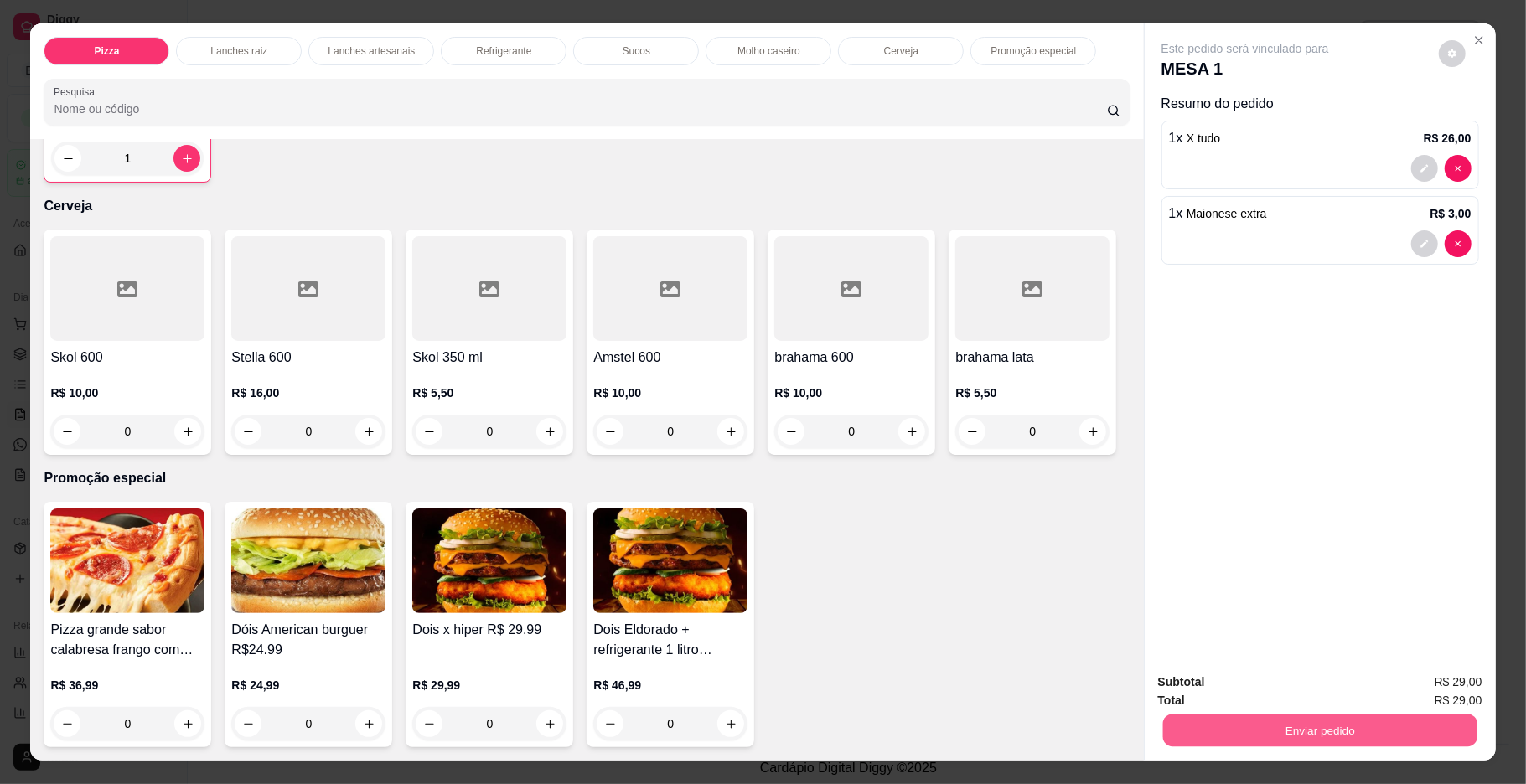
click at [1254, 721] on button "Enviar pedido" at bounding box center [1319, 730] width 314 height 33
click at [1453, 704] on button "Enviar pedido" at bounding box center [1437, 689] width 95 height 32
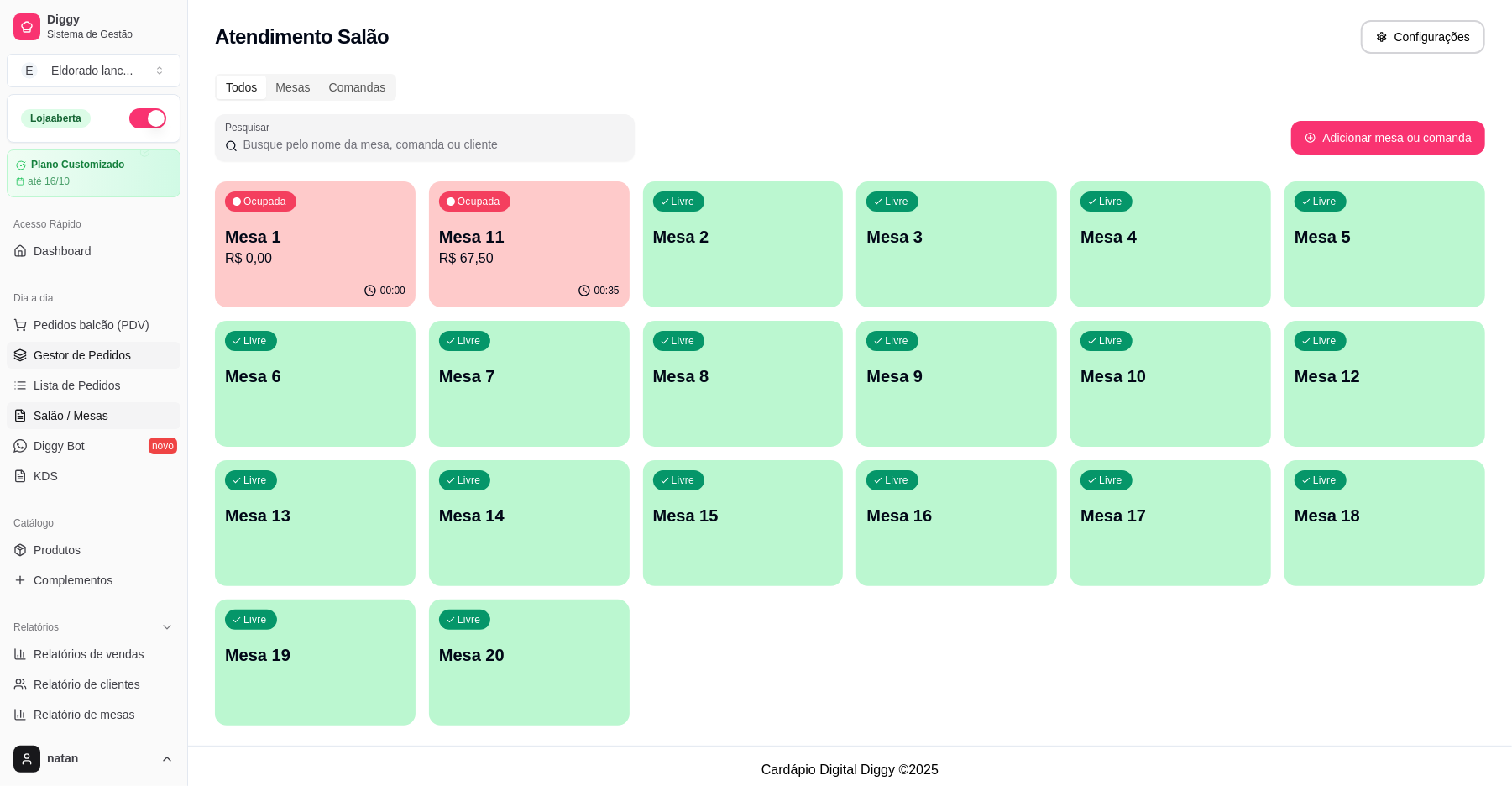
click at [74, 350] on span "Gestor de Pedidos" at bounding box center [82, 355] width 97 height 17
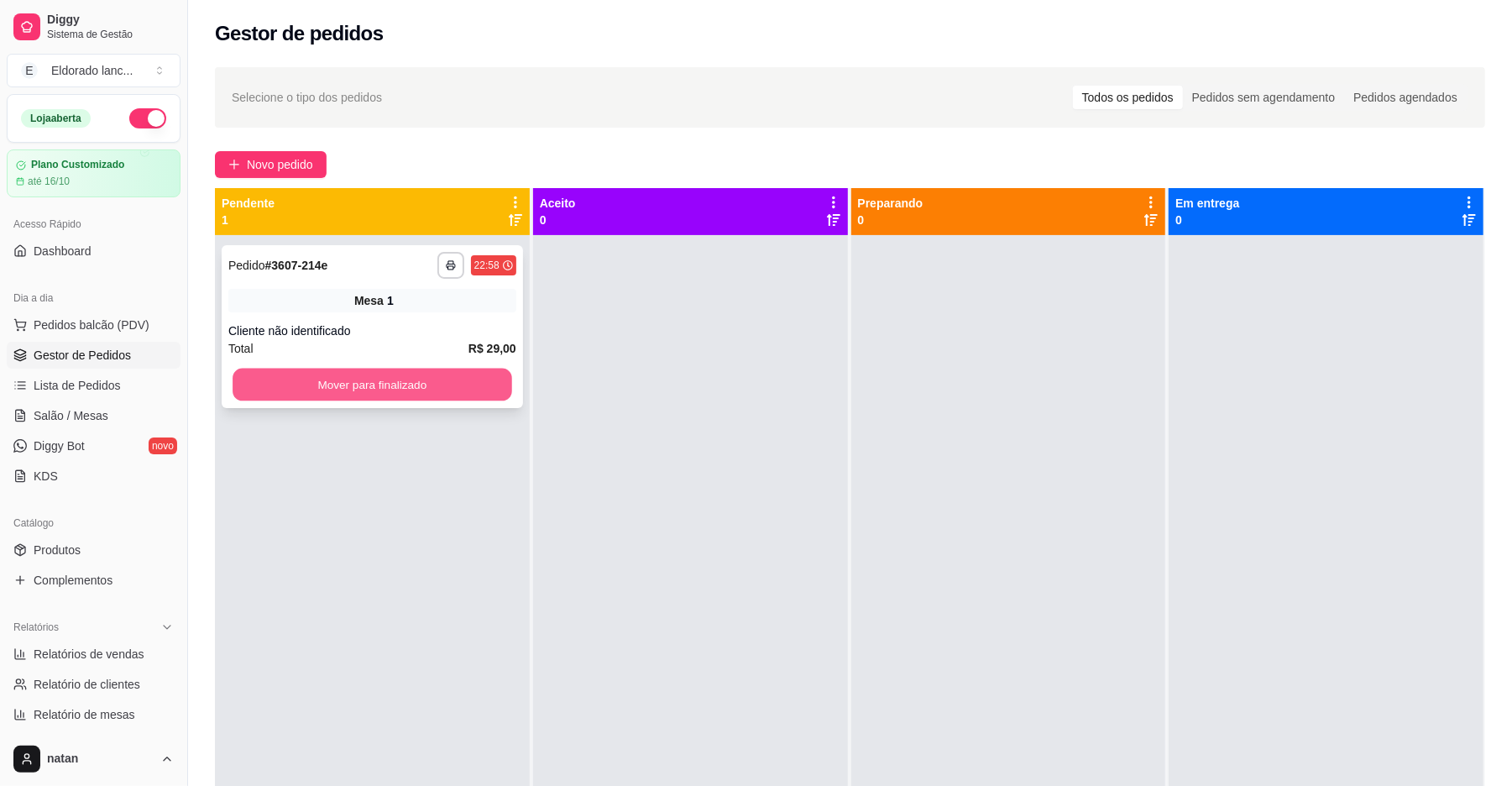
click at [421, 387] on button "Mover para finalizado" at bounding box center [372, 384] width 278 height 33
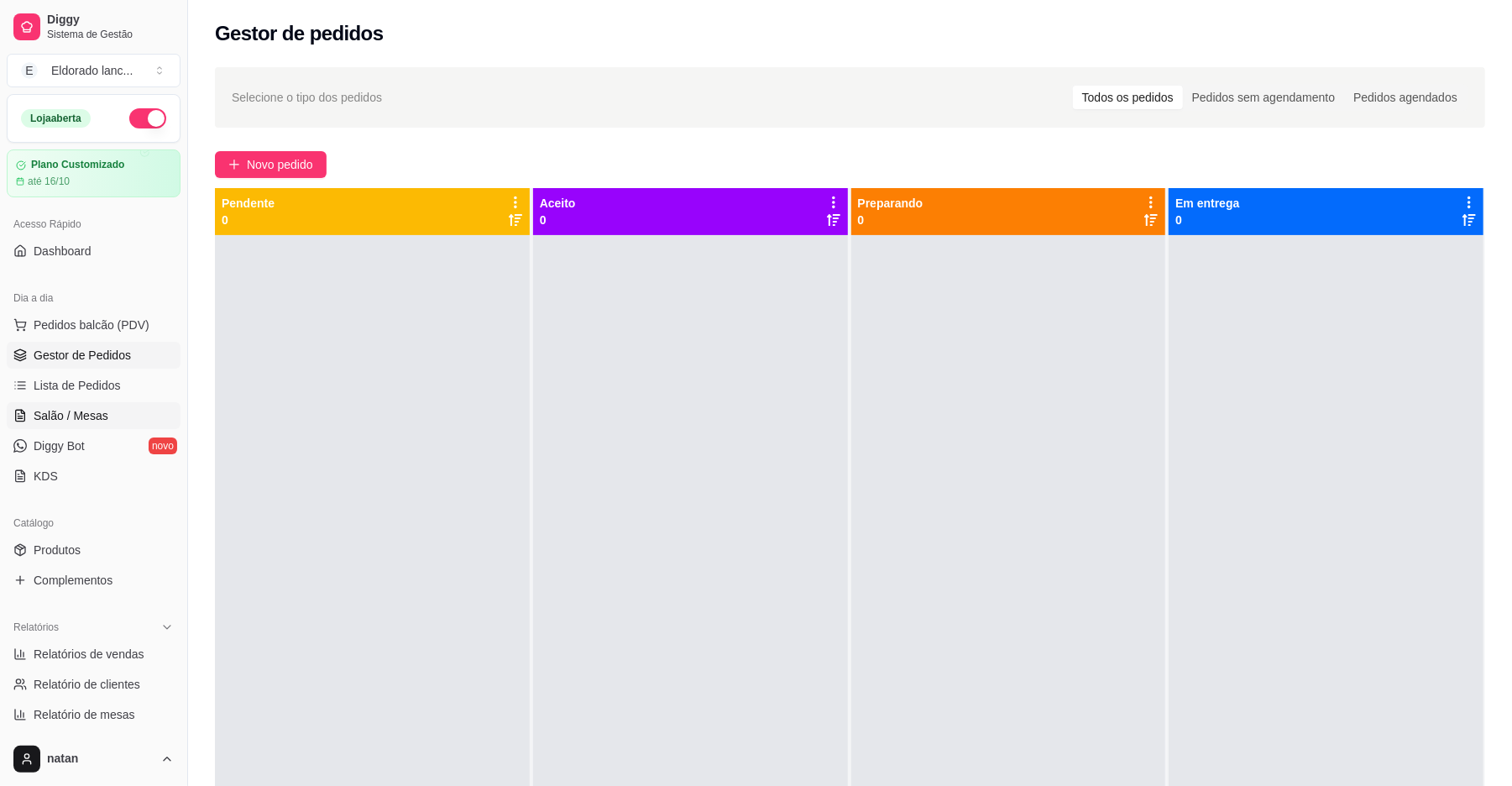
click at [84, 403] on link "Salão / Mesas" at bounding box center [93, 415] width 174 height 27
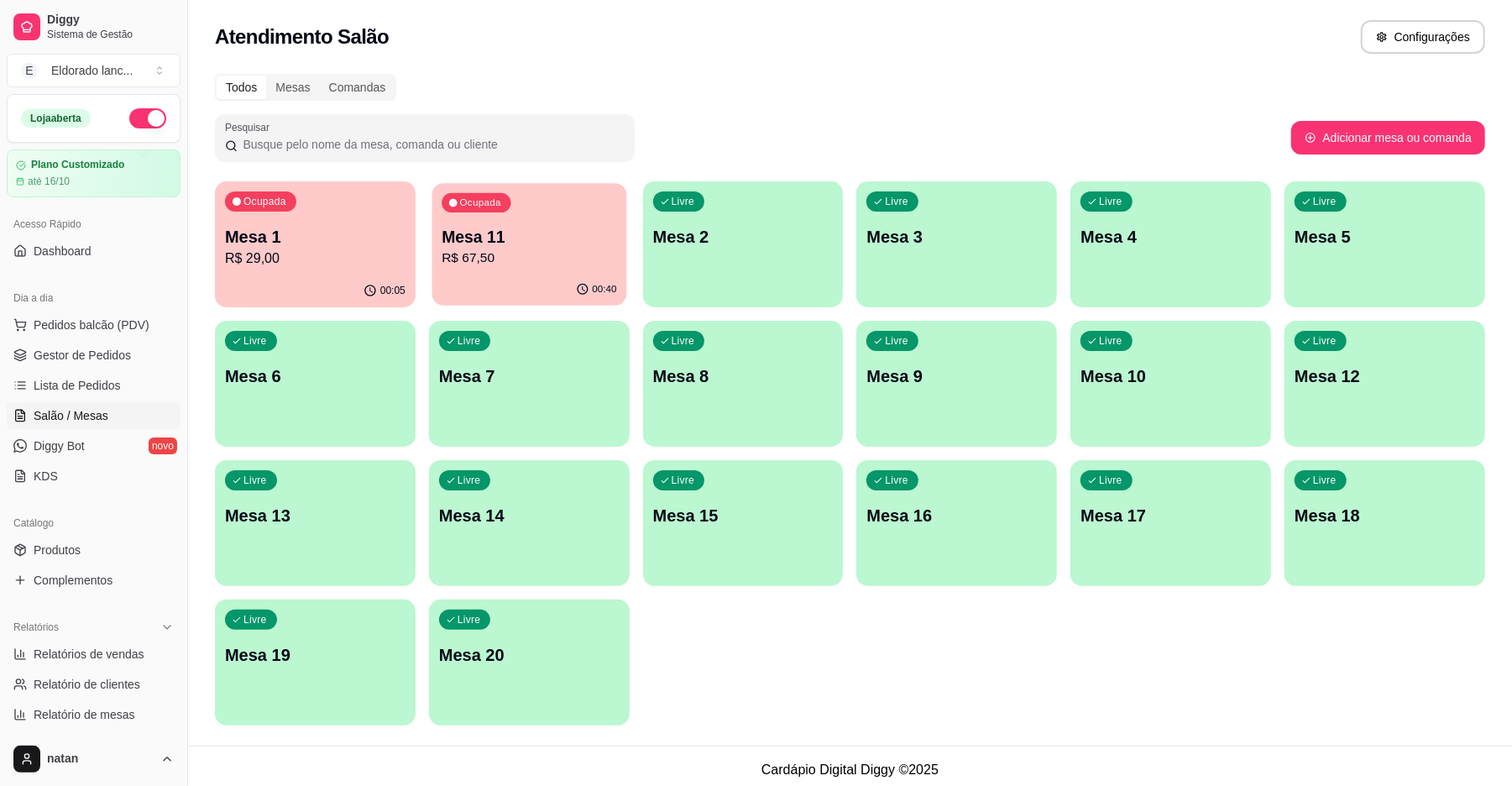
click at [546, 255] on p "R$ 67,50" at bounding box center [529, 258] width 175 height 20
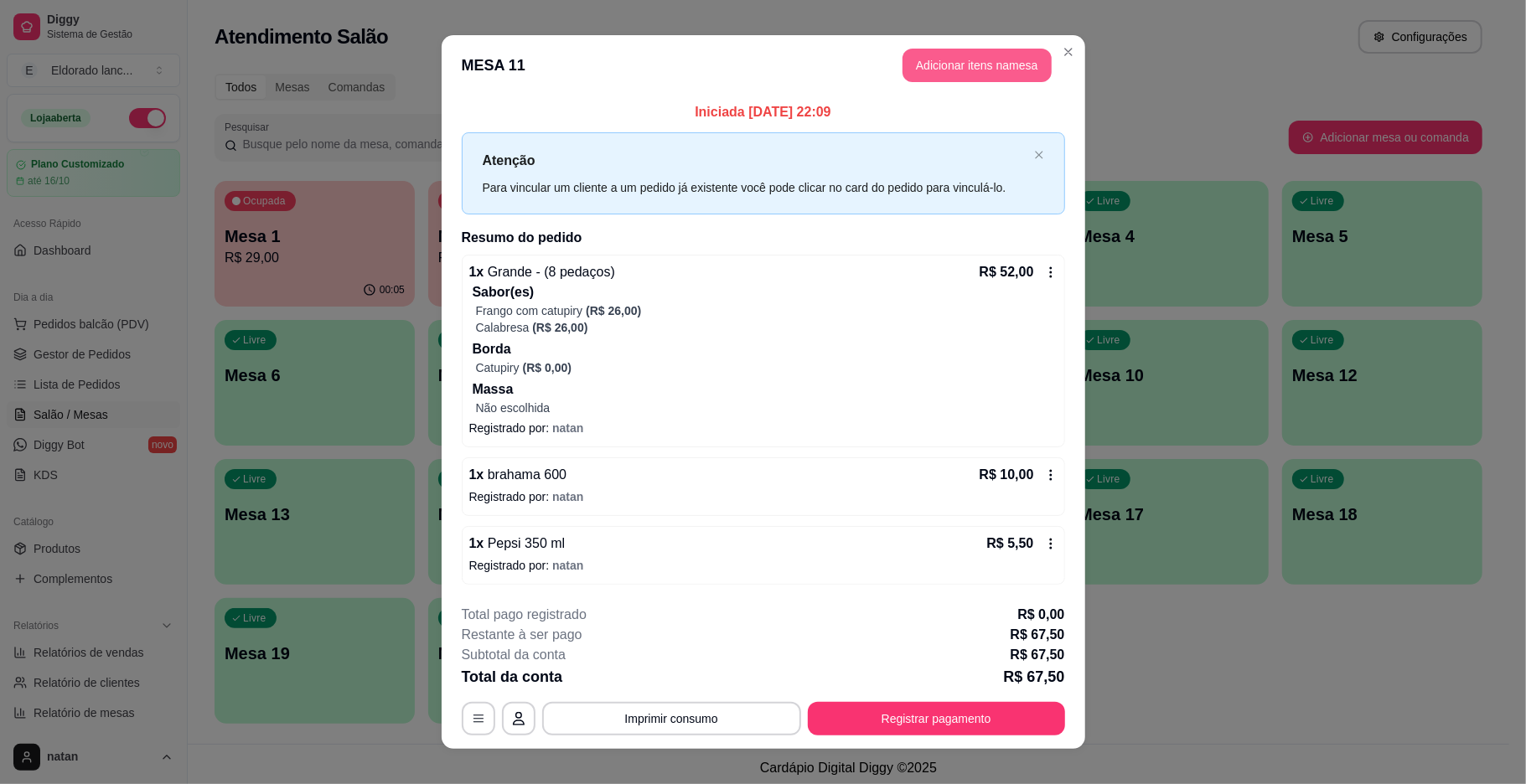
click at [939, 52] on button "Adicionar itens na mesa" at bounding box center [978, 65] width 149 height 34
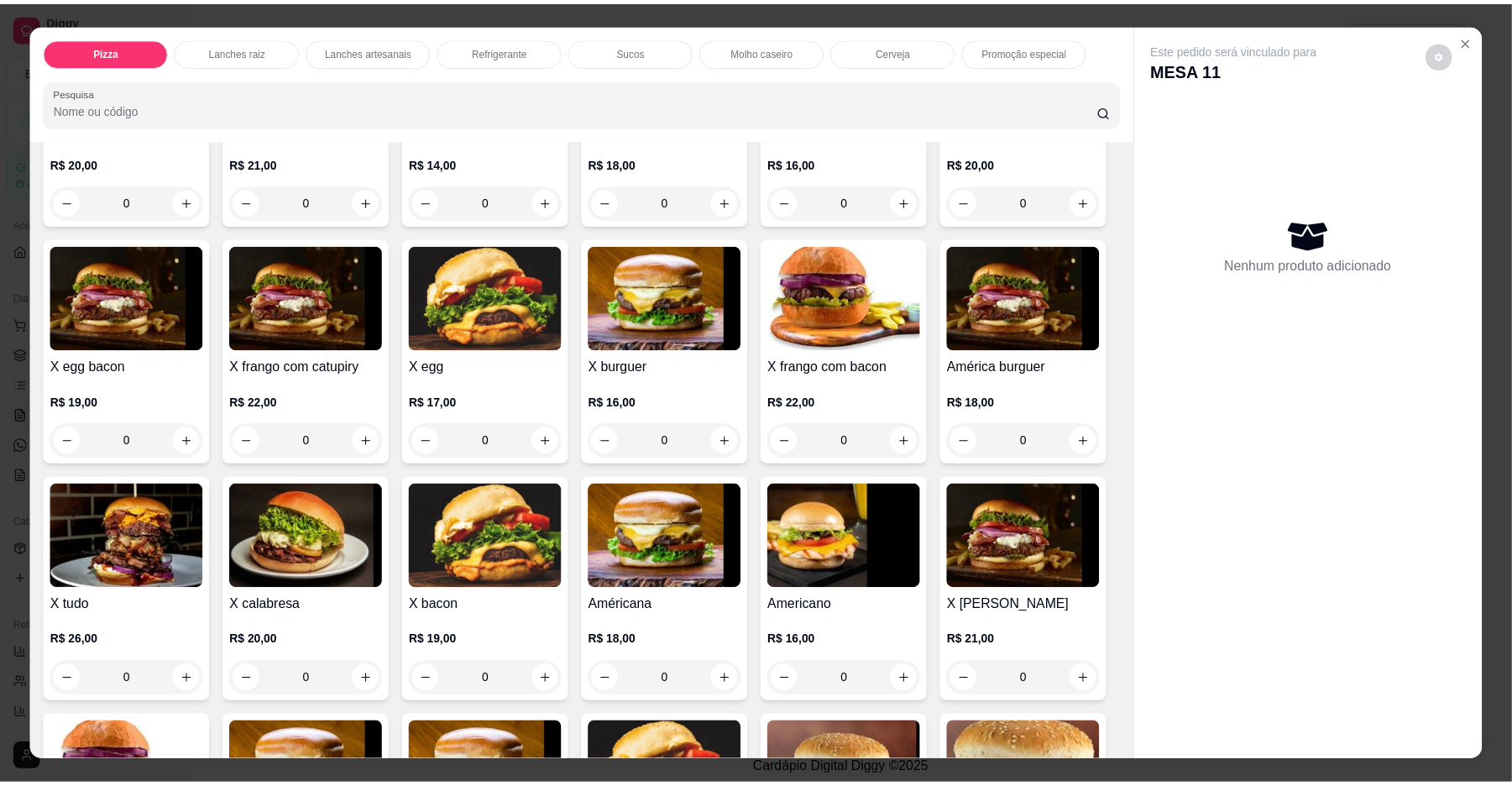
scroll to position [487, 0]
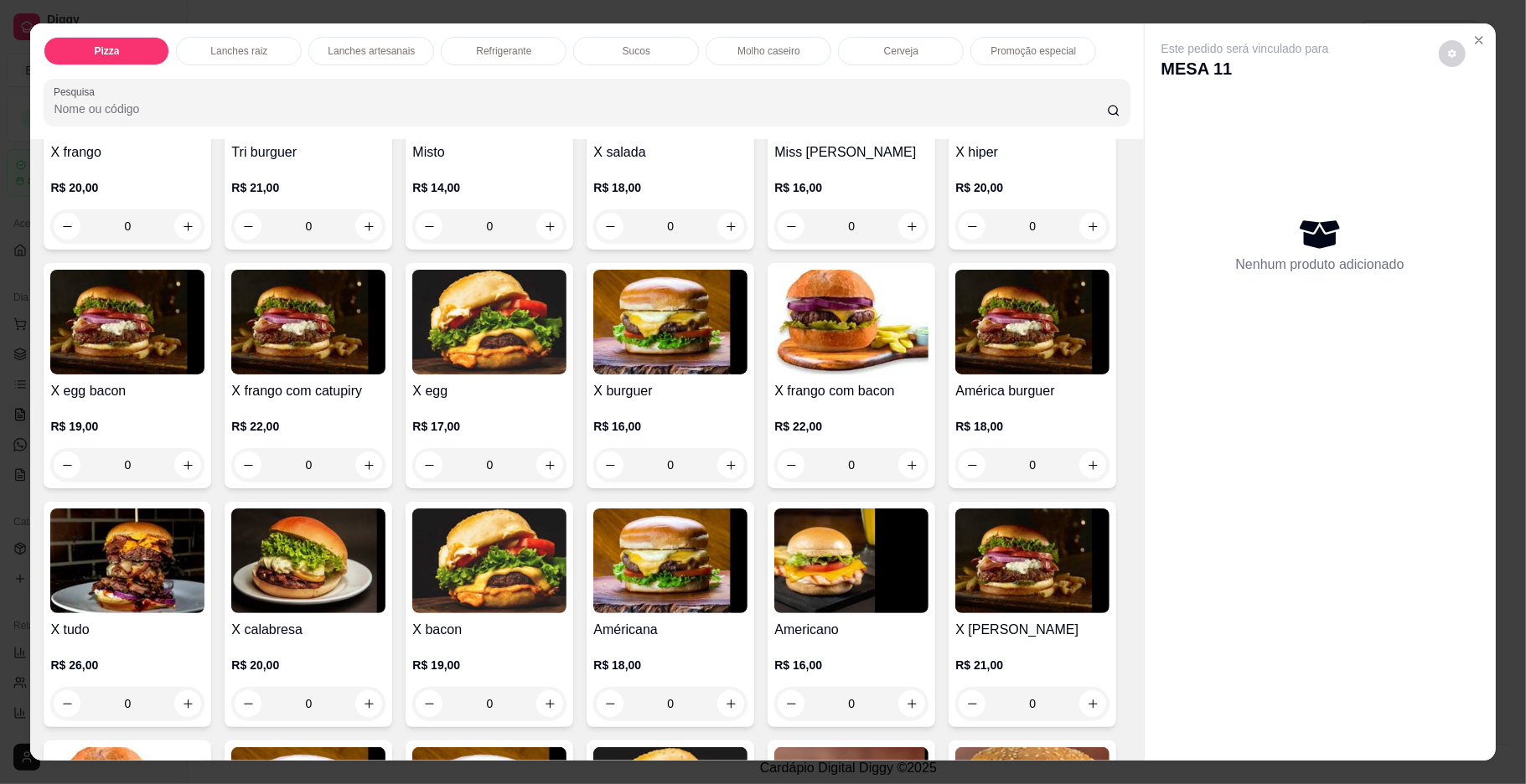
click at [204, 463] on div "0" at bounding box center [127, 465] width 154 height 34
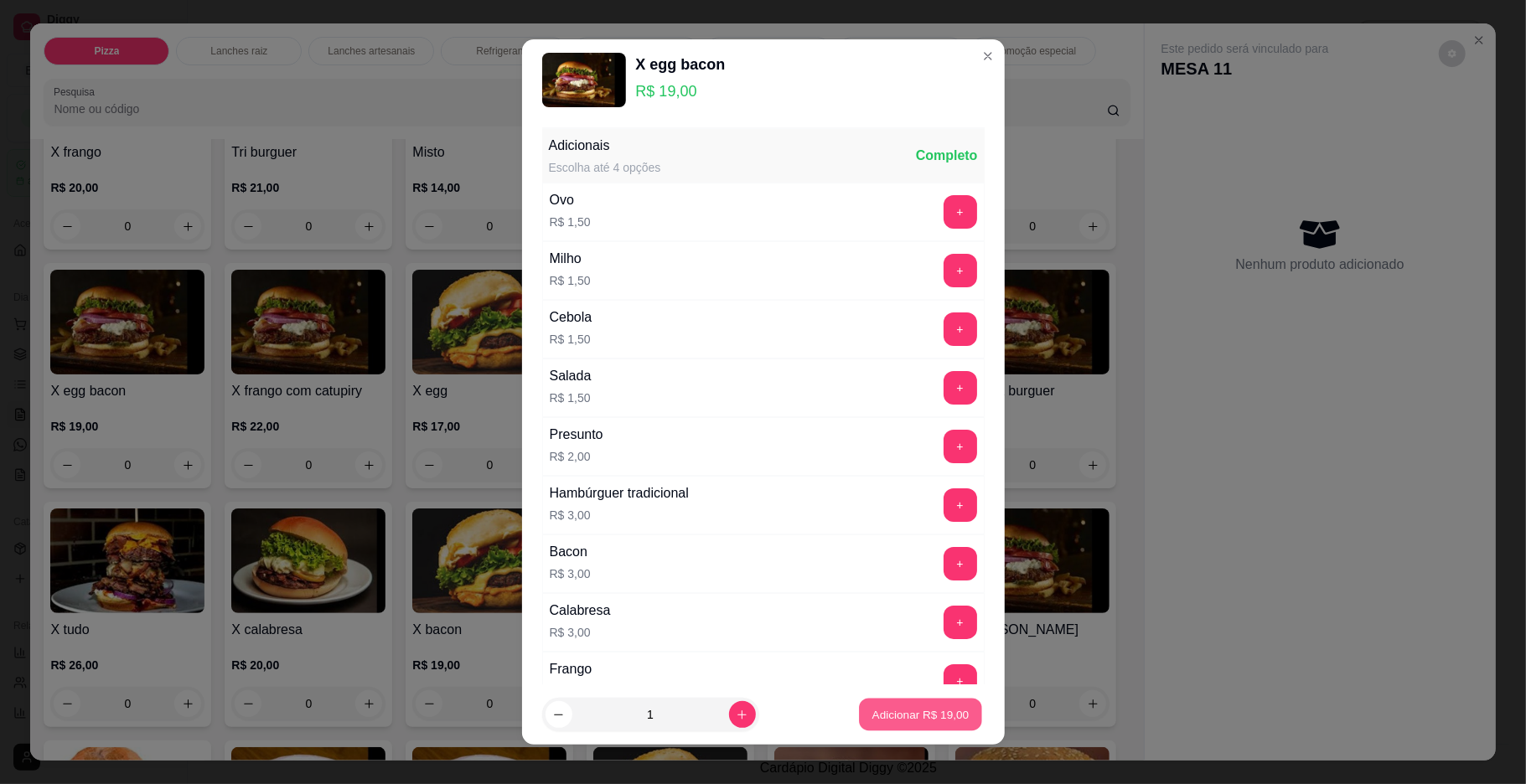
click at [940, 718] on p "Adicionar R$ 19,00" at bounding box center [921, 714] width 97 height 16
type input "1"
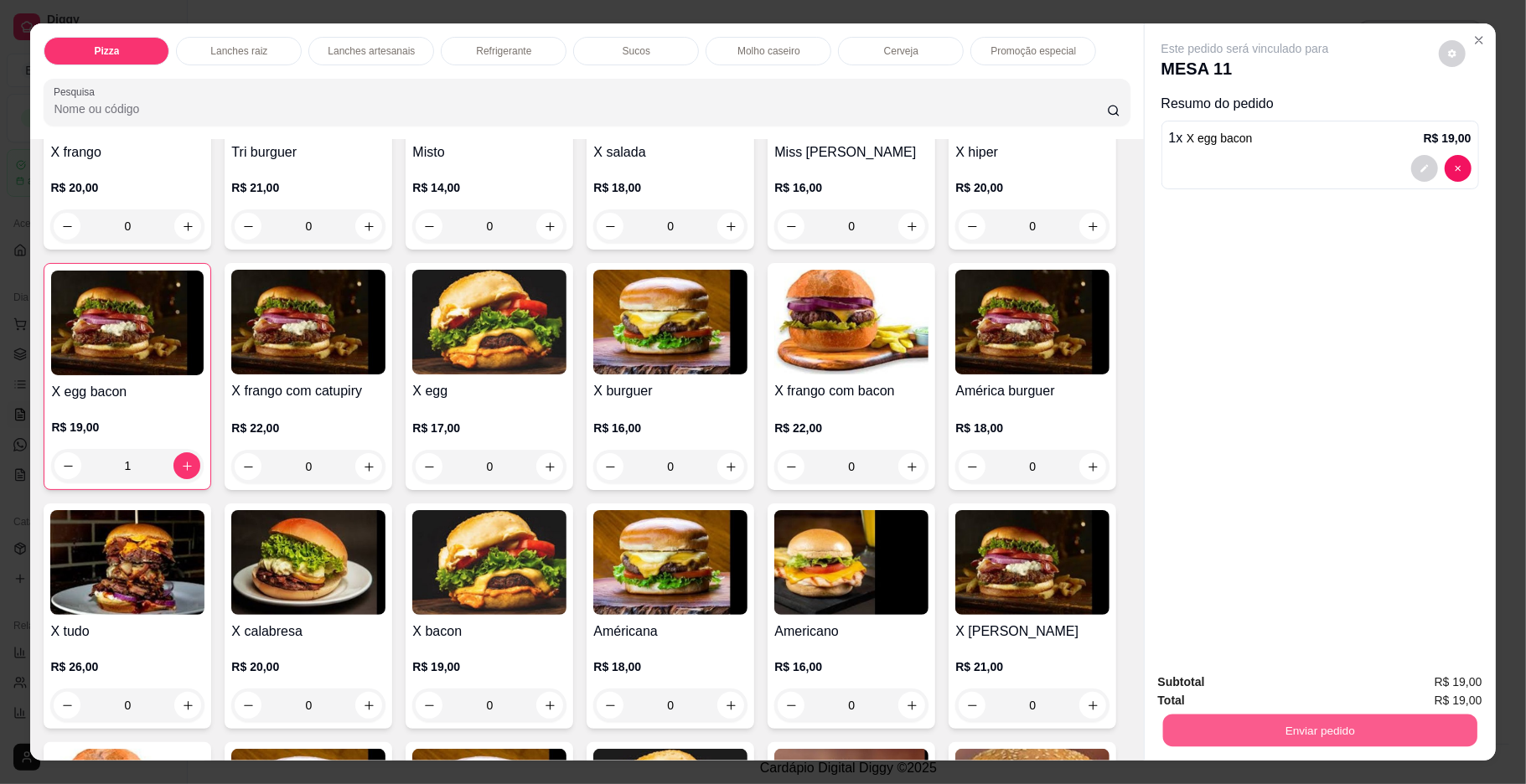
click at [1287, 736] on button "Enviar pedido" at bounding box center [1319, 730] width 314 height 33
click at [1429, 687] on button "Enviar pedido" at bounding box center [1436, 688] width 92 height 31
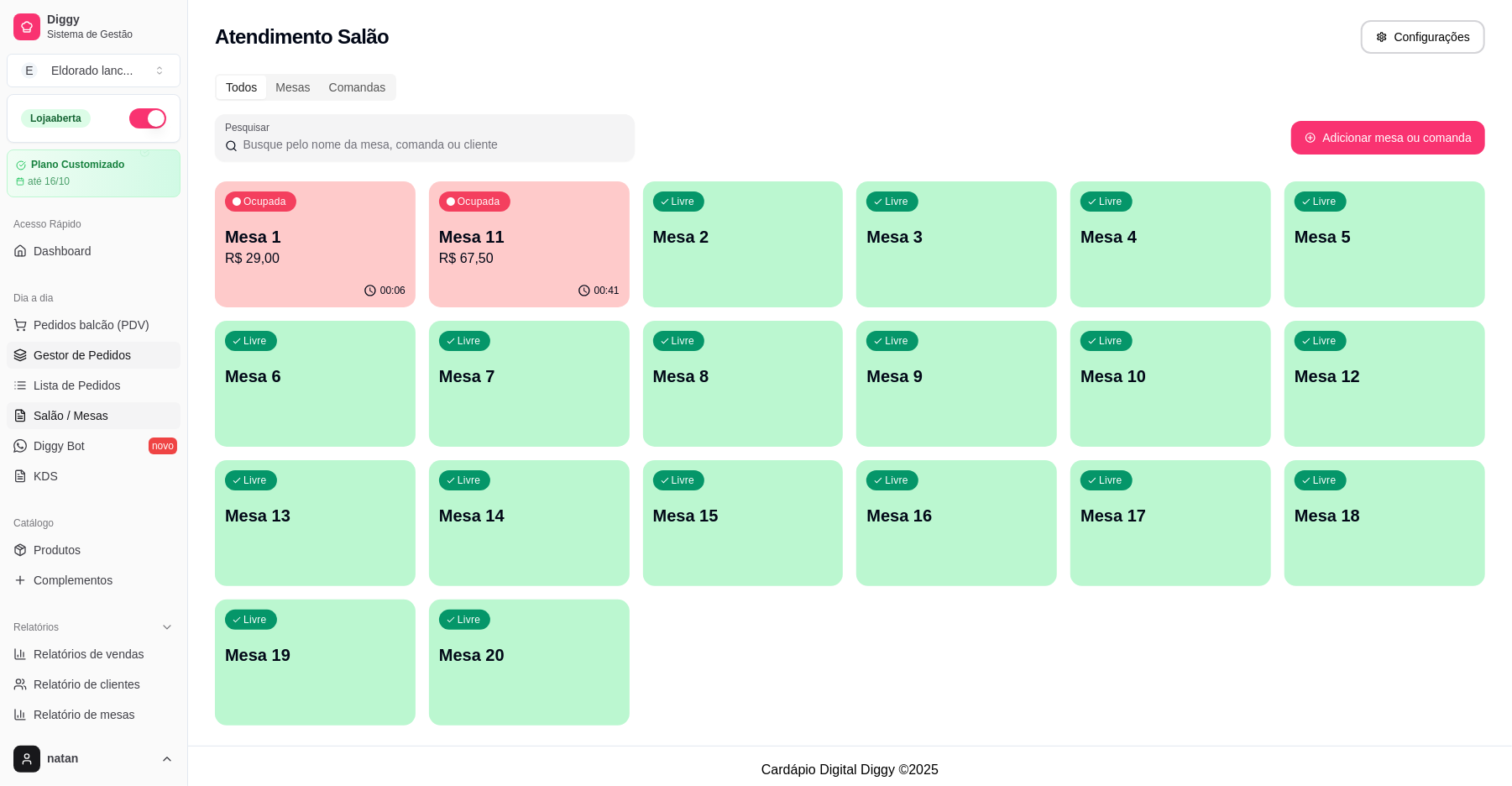
click at [21, 351] on icon at bounding box center [20, 352] width 11 height 6
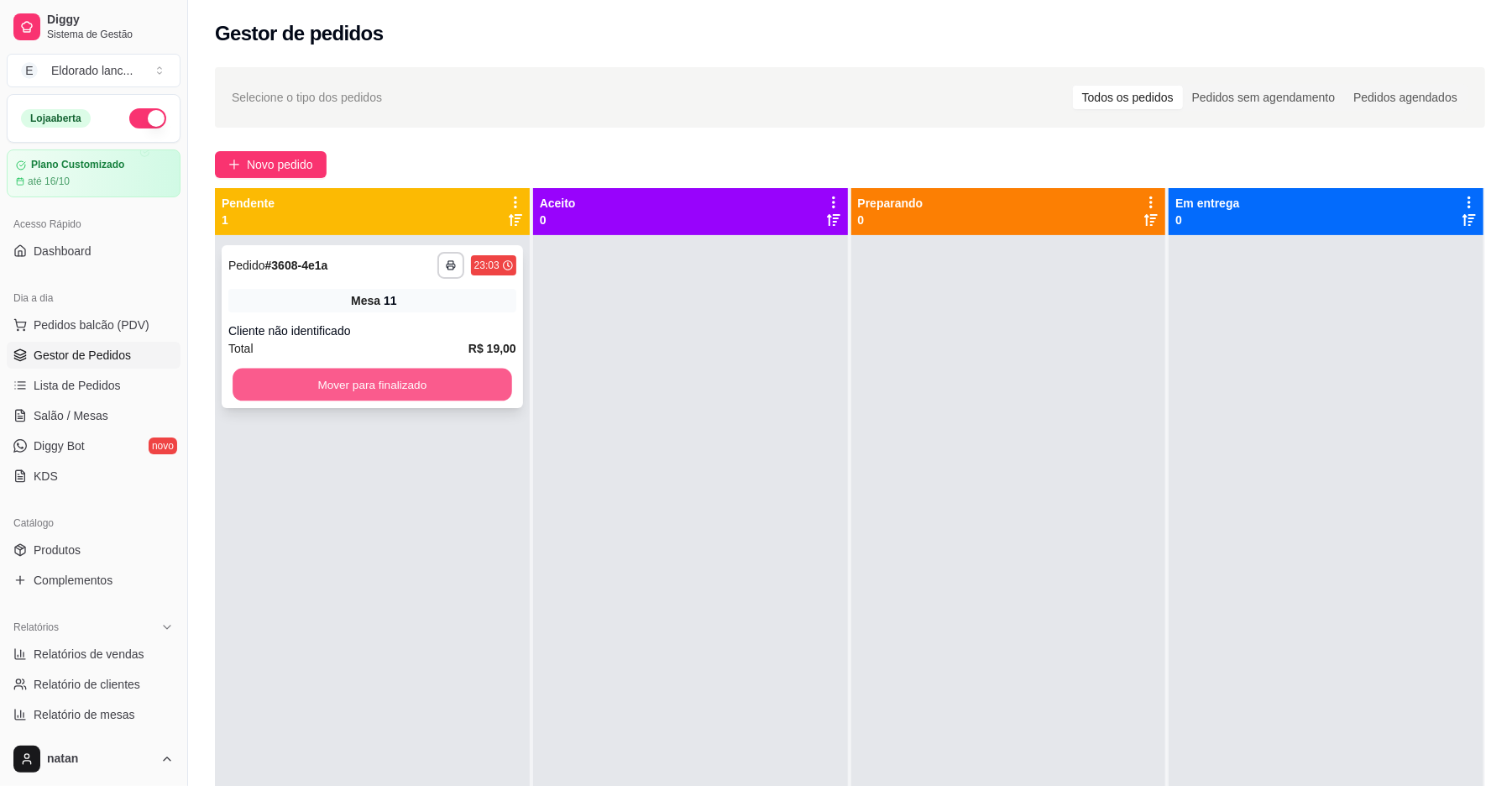
click at [369, 369] on button "Mover para finalizado" at bounding box center [372, 384] width 278 height 33
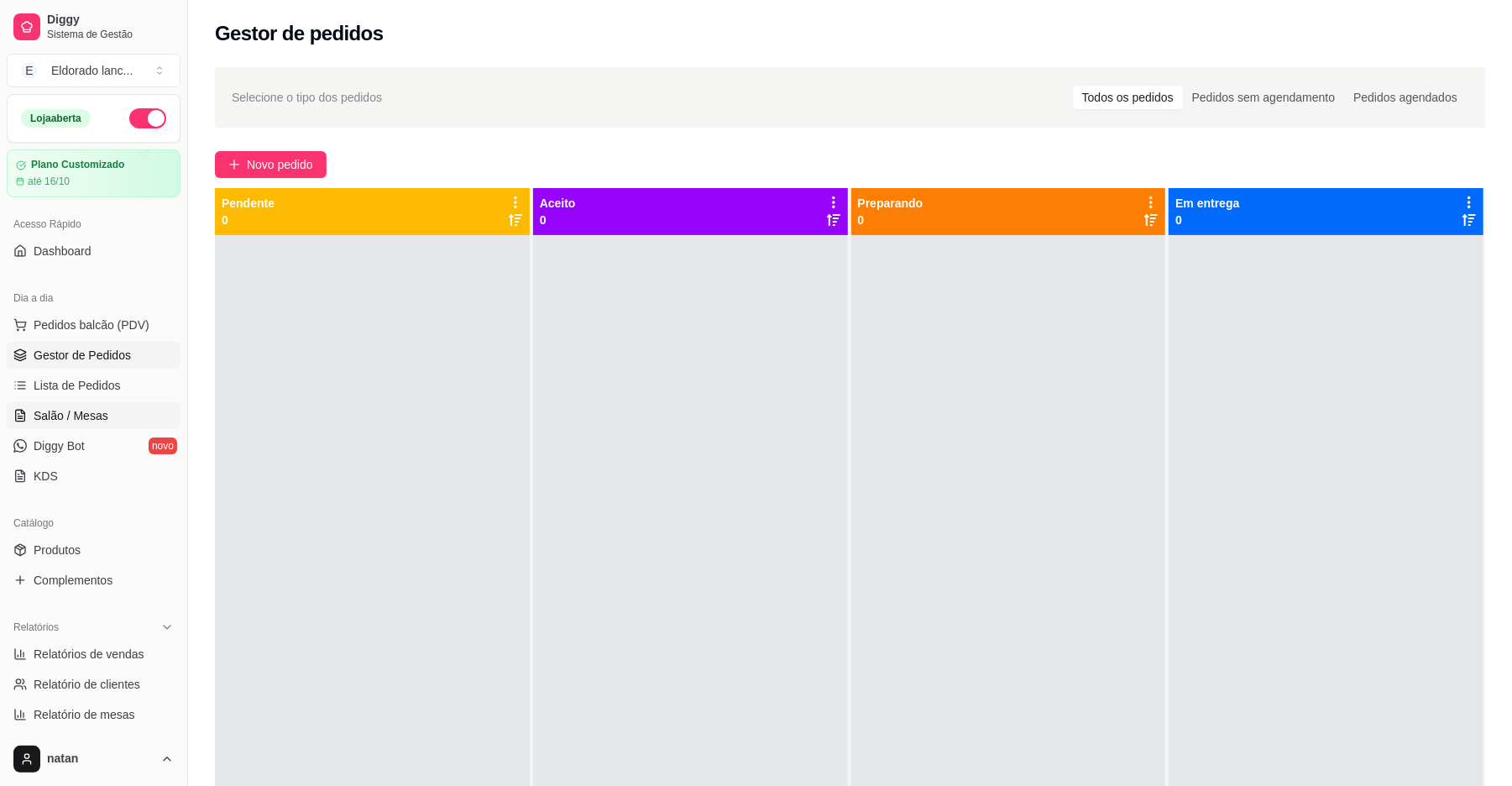
click at [111, 422] on link "Salão / Mesas" at bounding box center [93, 415] width 174 height 27
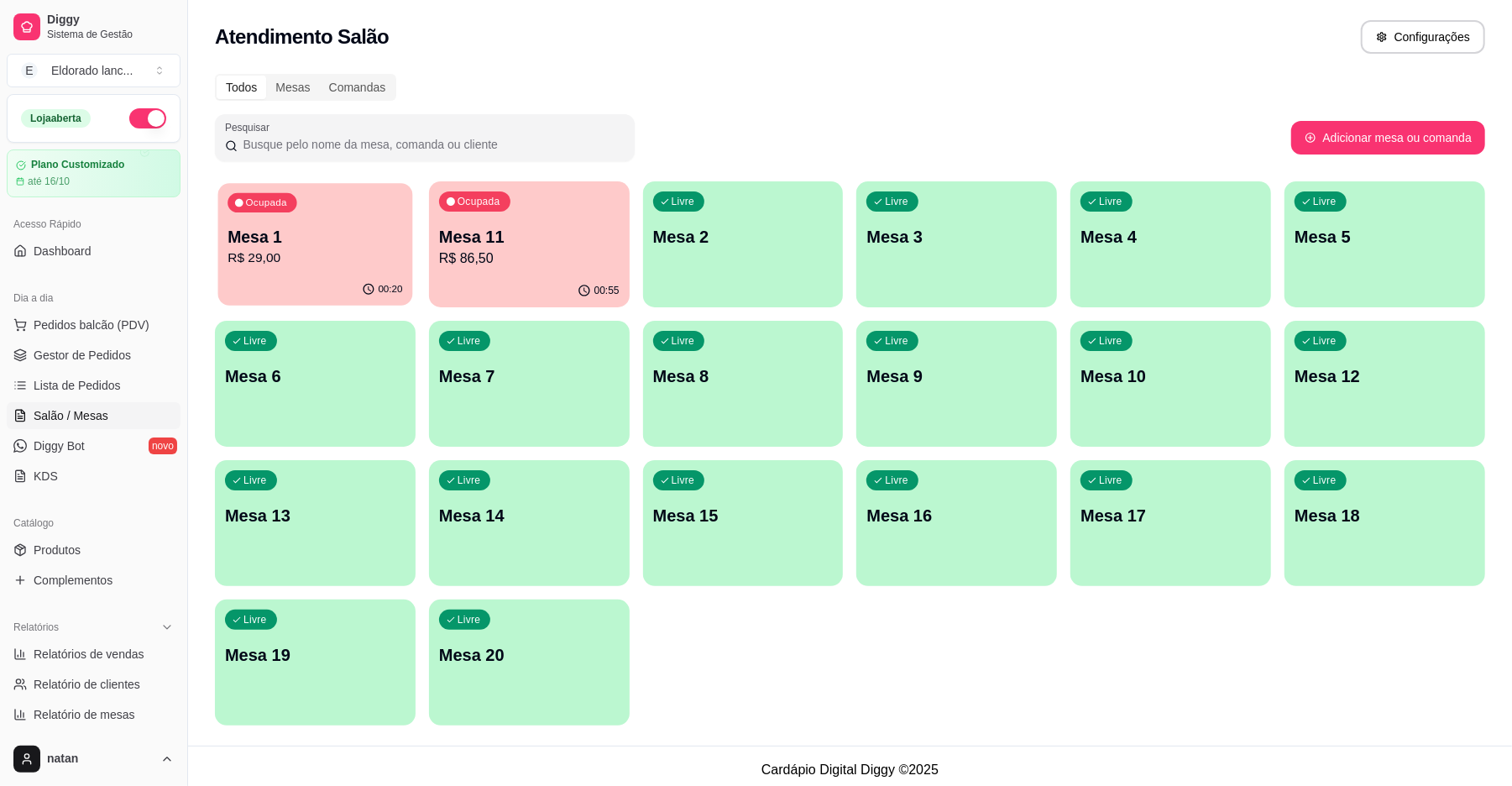
click at [341, 261] on p "R$ 29,00" at bounding box center [314, 258] width 175 height 20
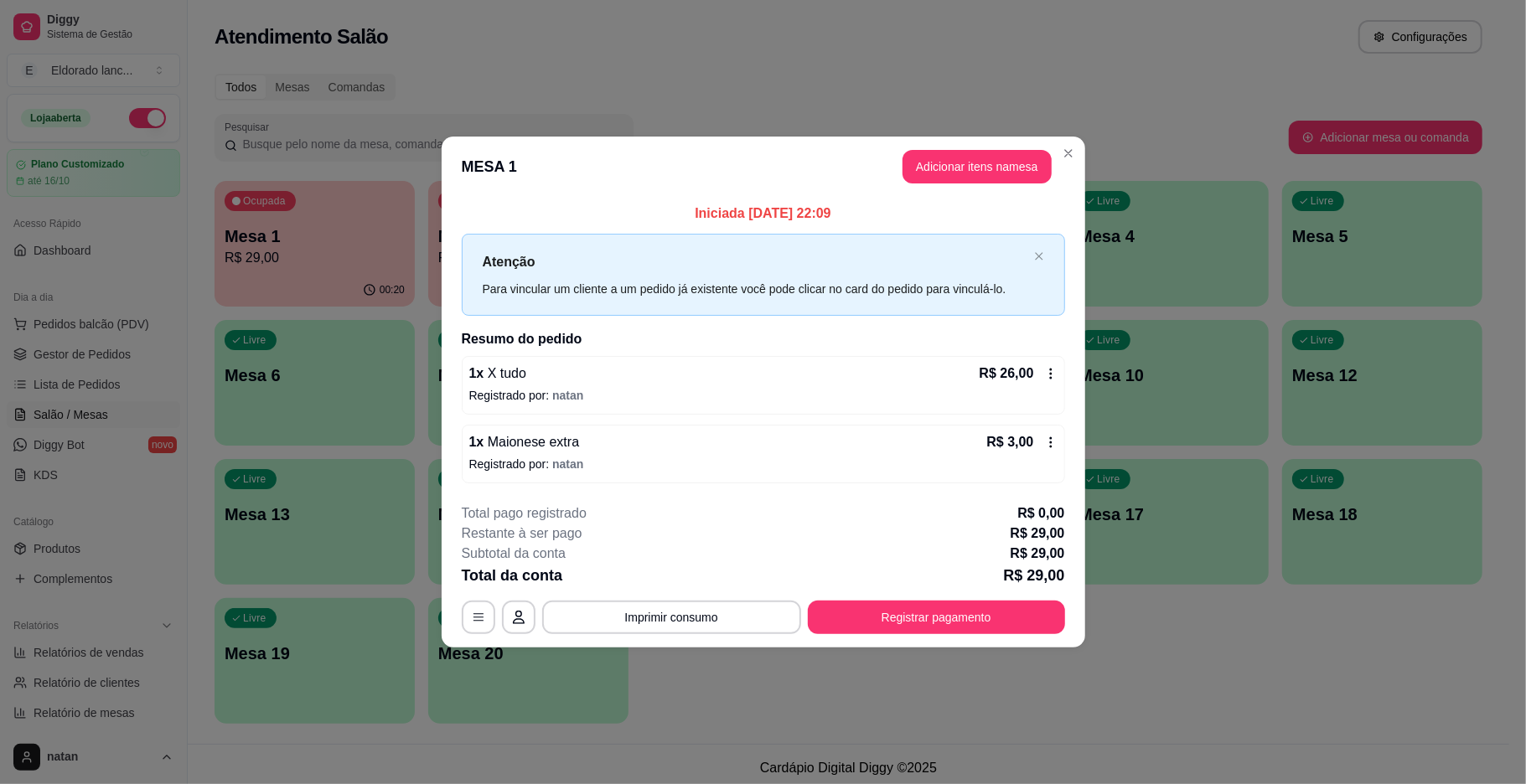
click at [879, 597] on div "**********" at bounding box center [763, 569] width 603 height 131
click at [881, 618] on button "Registrar pagamento" at bounding box center [936, 616] width 250 height 33
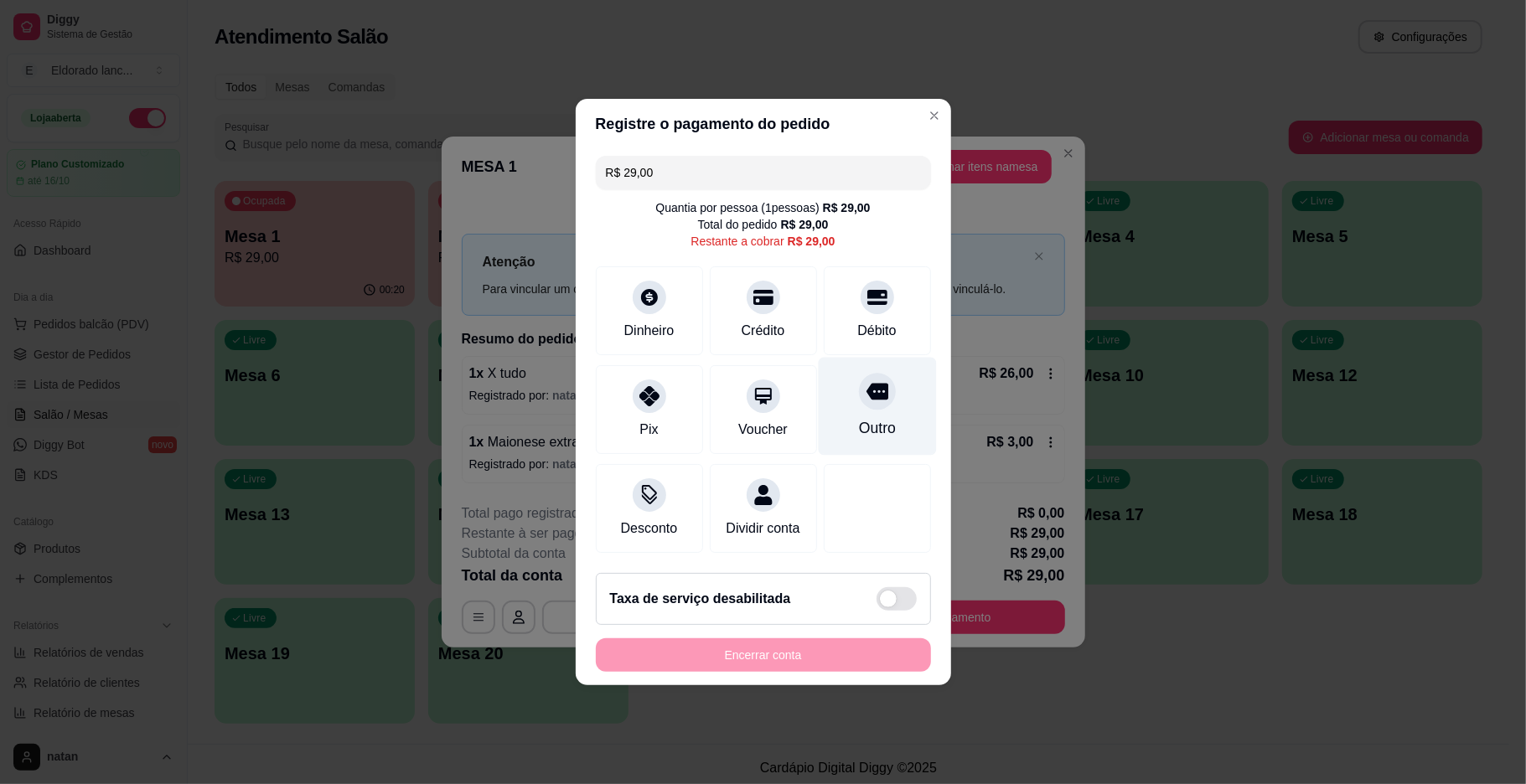
click at [882, 372] on div "Outro" at bounding box center [877, 406] width 118 height 98
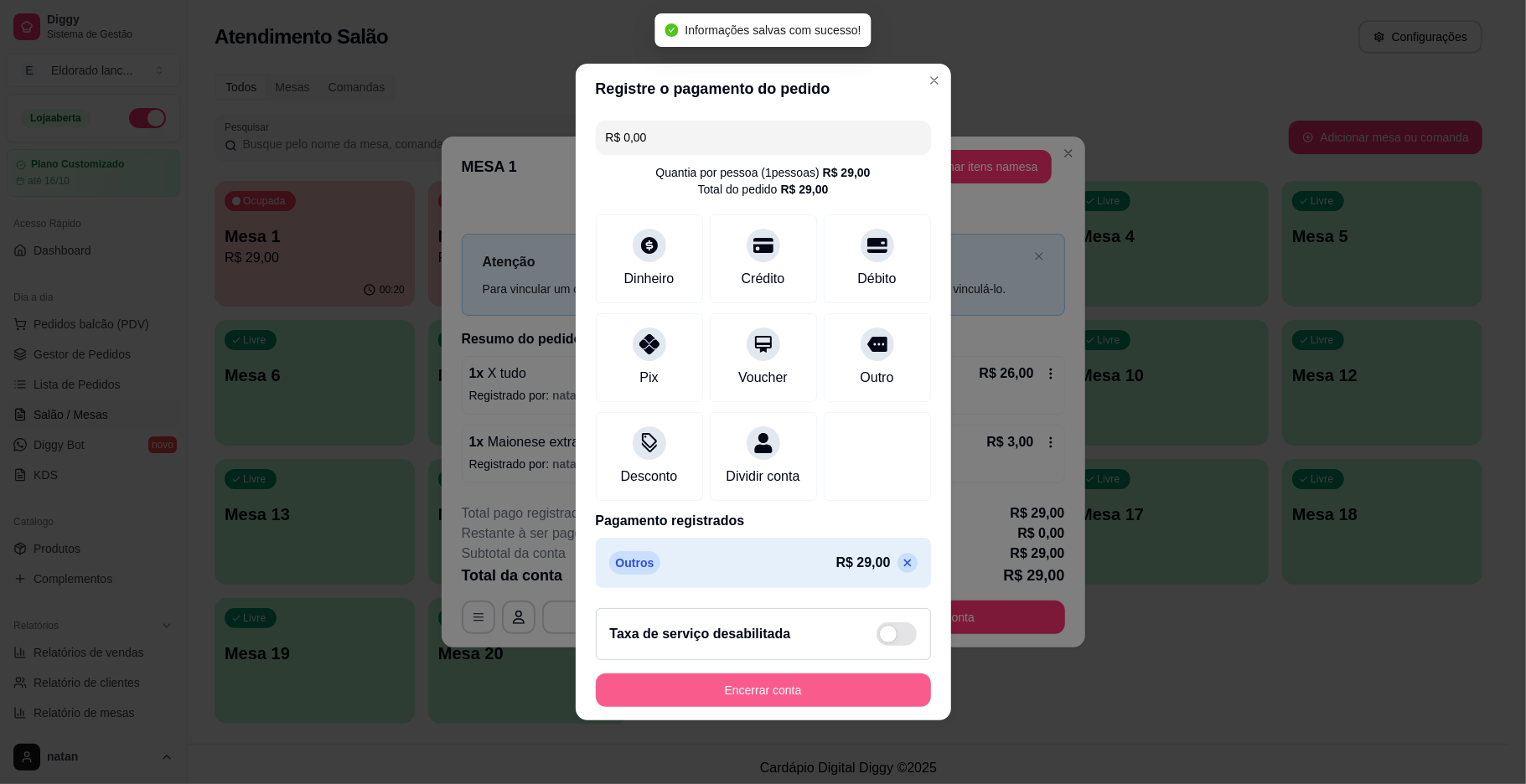
type input "R$ 0,00"
click at [734, 701] on button "Encerrar conta" at bounding box center [763, 690] width 335 height 34
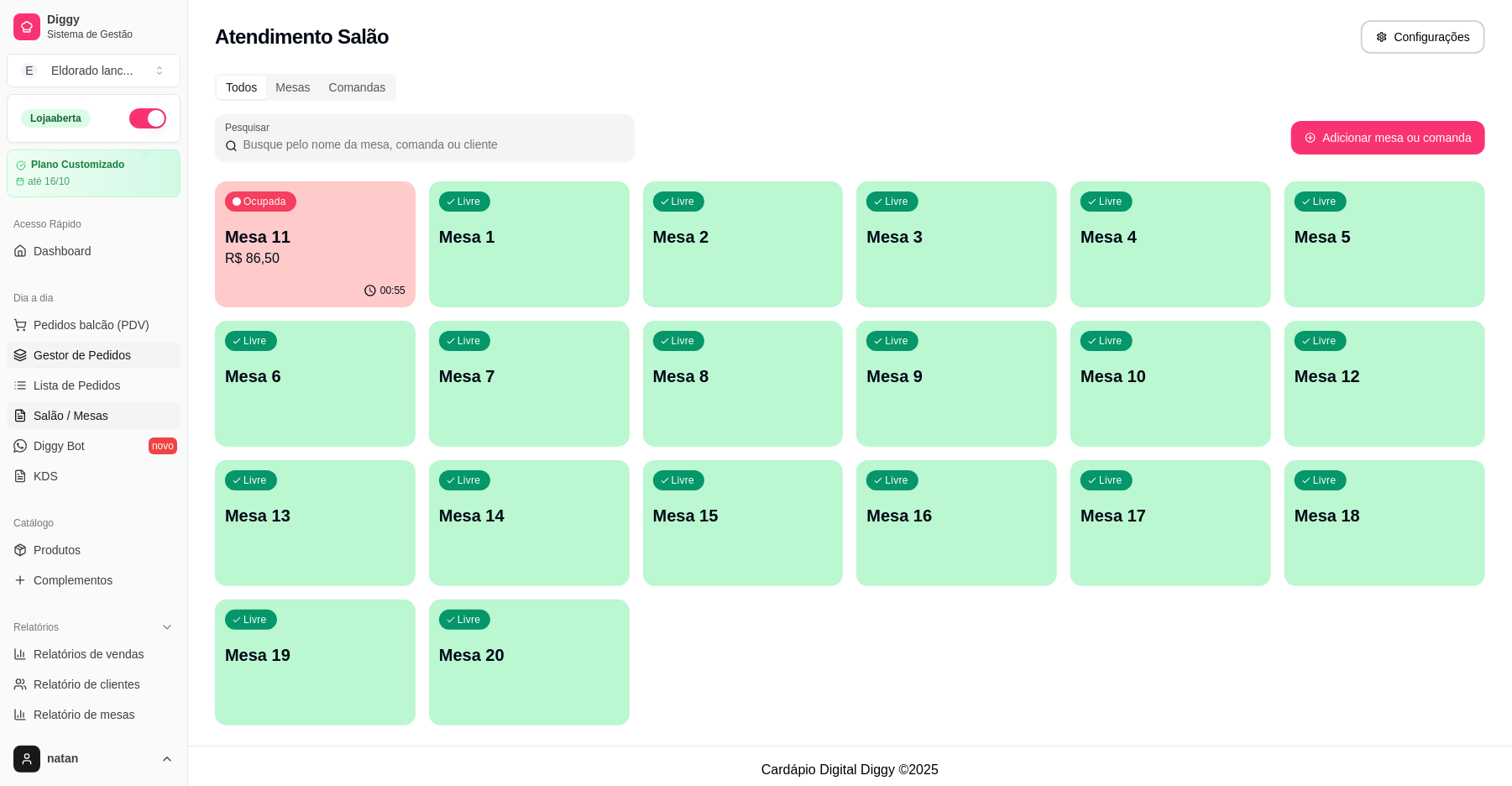
click at [68, 344] on link "Gestor de Pedidos" at bounding box center [93, 355] width 174 height 27
